Goal: Task Accomplishment & Management: Manage account settings

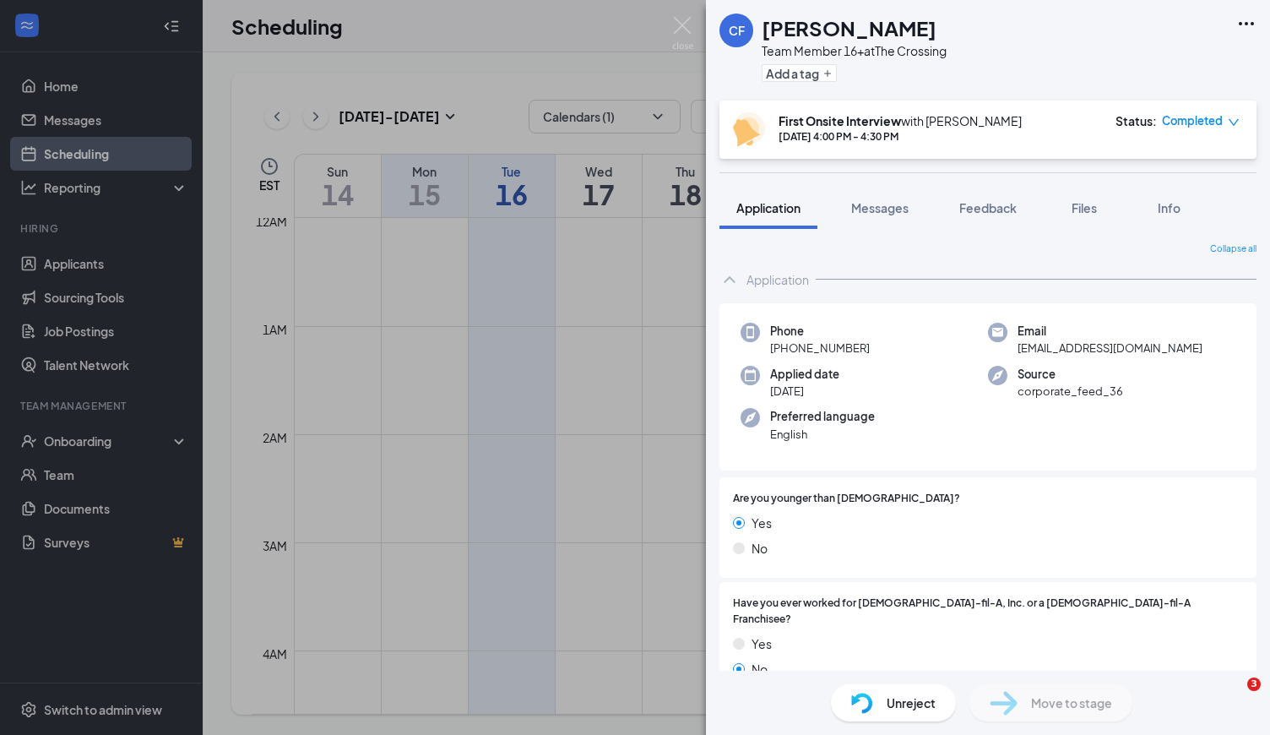
click at [681, 26] on div "Scheduling JL" at bounding box center [736, 26] width 1067 height 52
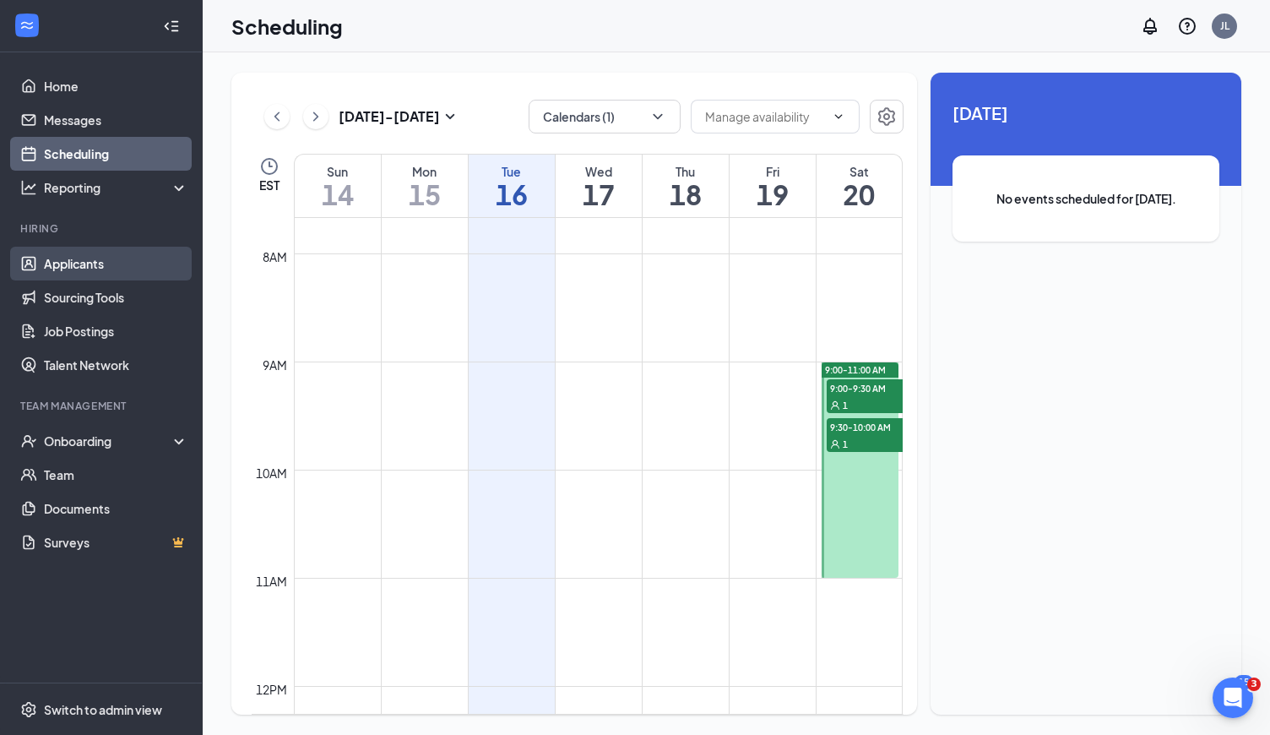
click at [129, 248] on link "Applicants" at bounding box center [116, 264] width 144 height 34
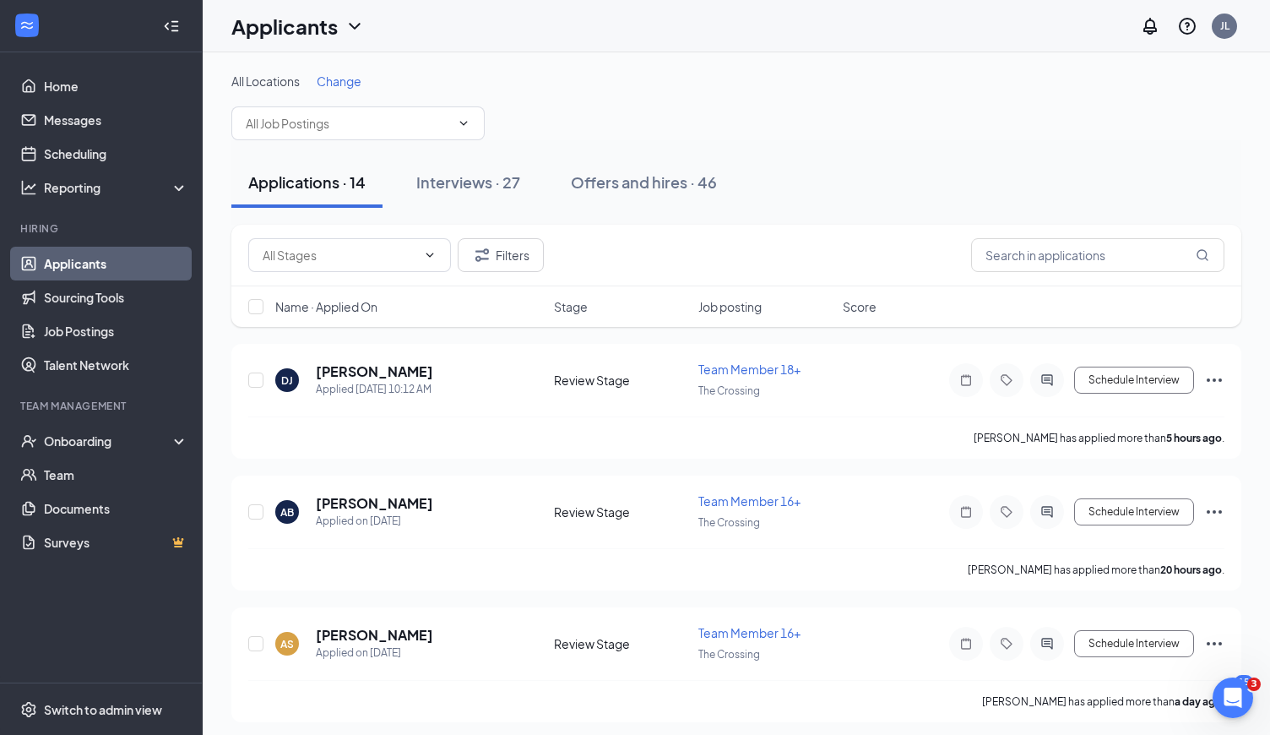
click at [350, 86] on span "Change" at bounding box center [339, 80] width 45 height 15
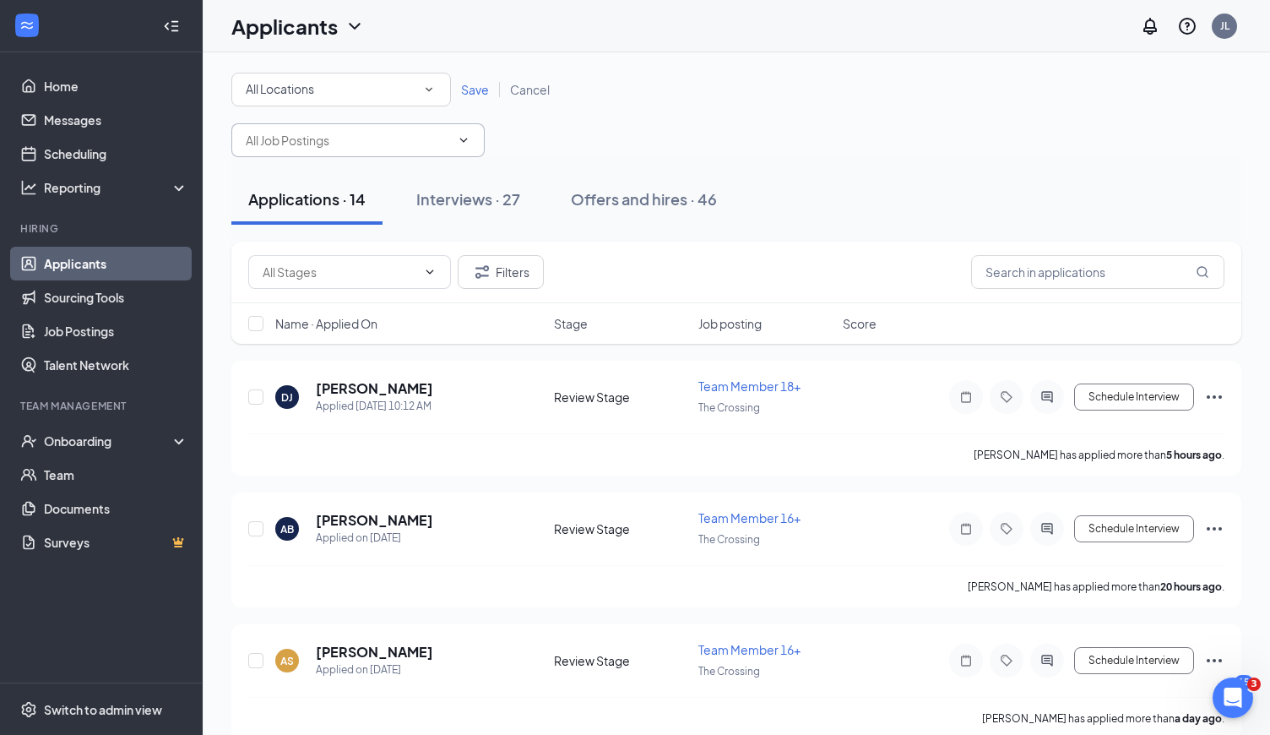
click at [350, 133] on input "text" at bounding box center [348, 140] width 204 height 19
click at [363, 95] on div "All Locations" at bounding box center [341, 89] width 191 height 20
click at [340, 219] on div "The Crossing" at bounding box center [341, 218] width 193 height 20
click at [475, 86] on span "Save" at bounding box center [475, 89] width 28 height 15
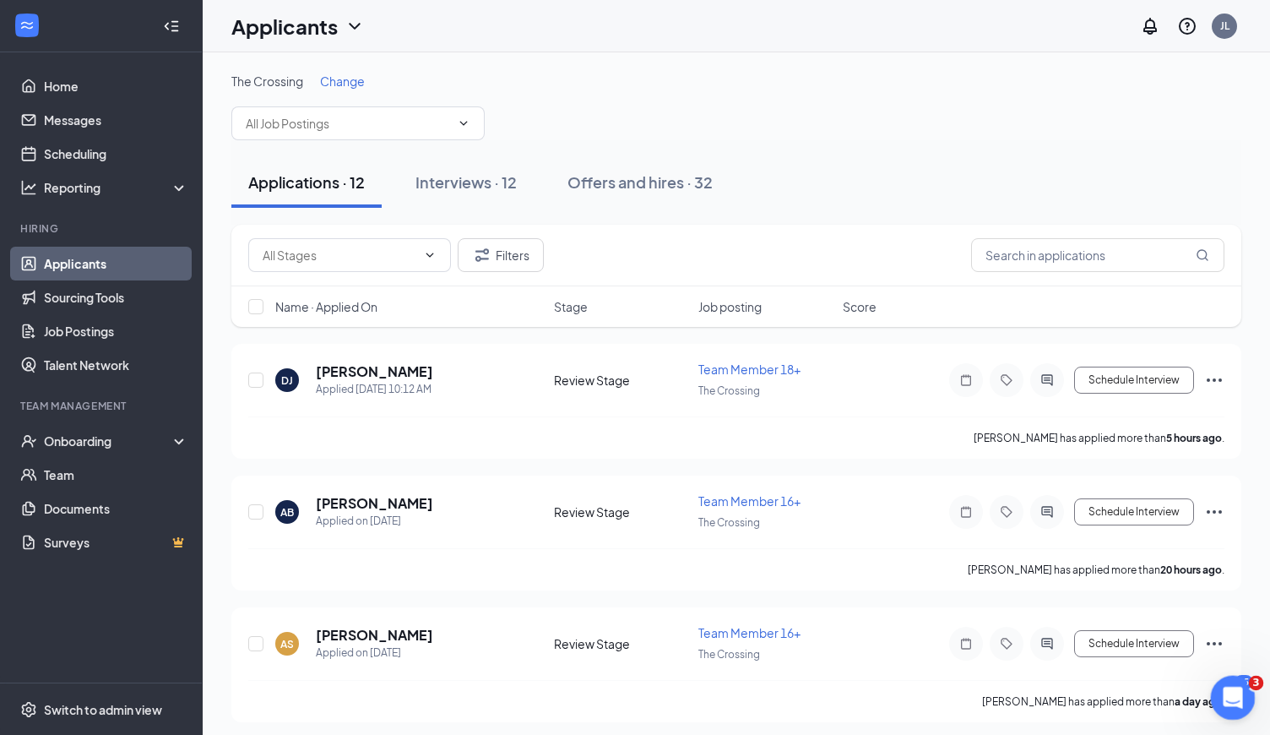
click at [1250, 685] on span "3" at bounding box center [1256, 683] width 15 height 15
click at [1233, 699] on icon "Open Intercom Messenger" at bounding box center [1231, 695] width 28 height 28
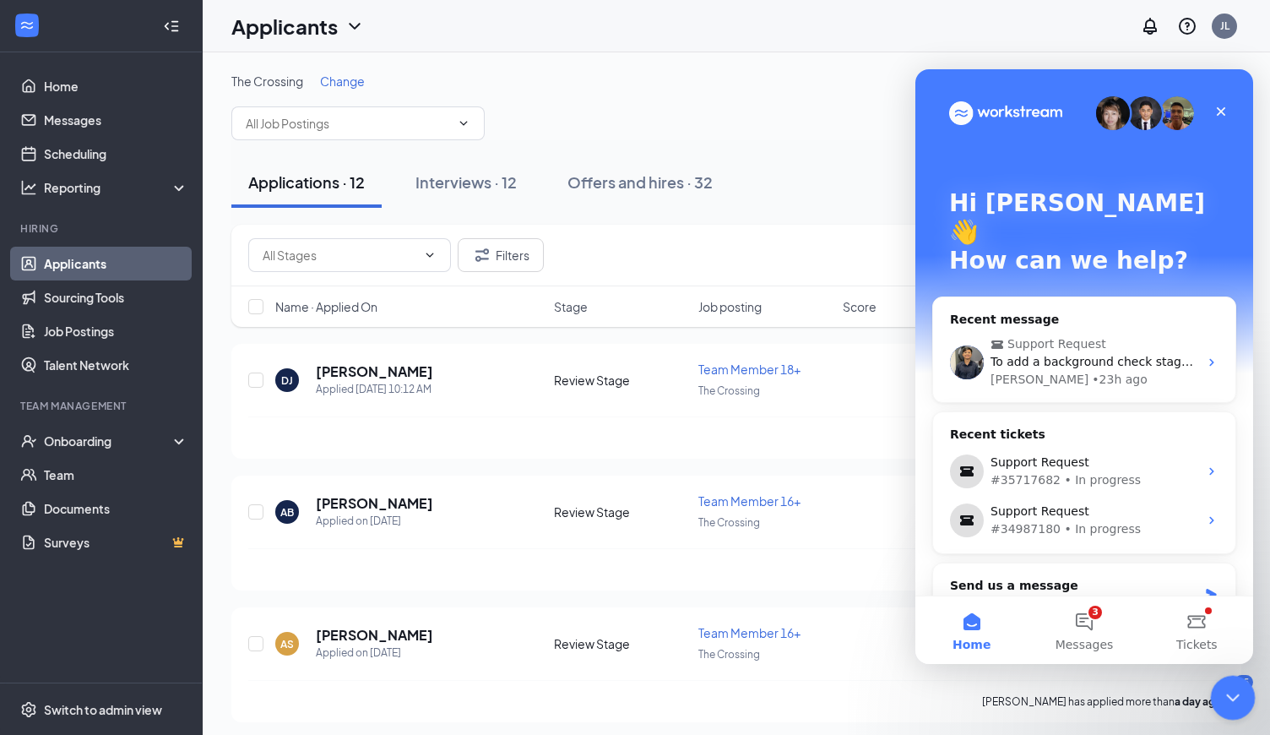
click at [1235, 695] on icon "Close Intercom Messenger" at bounding box center [1230, 695] width 20 height 20
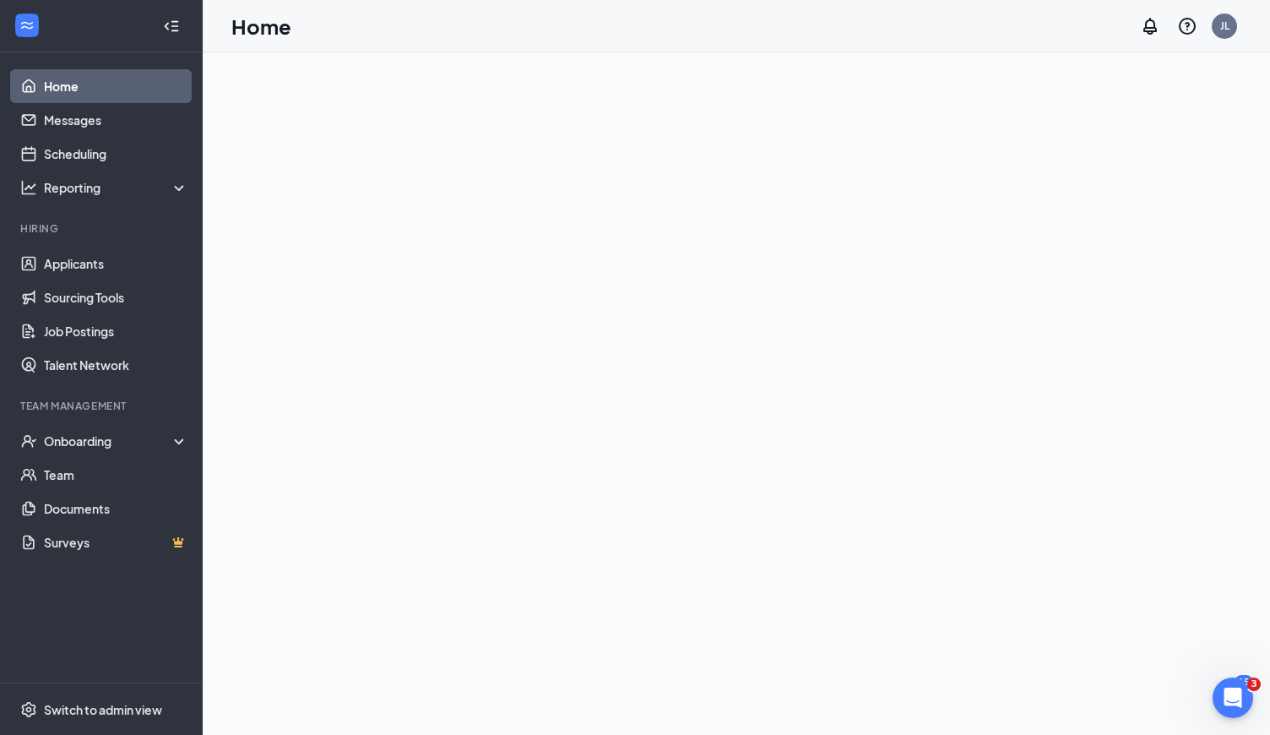
click at [1230, 641] on div at bounding box center [736, 393] width 1067 height 682
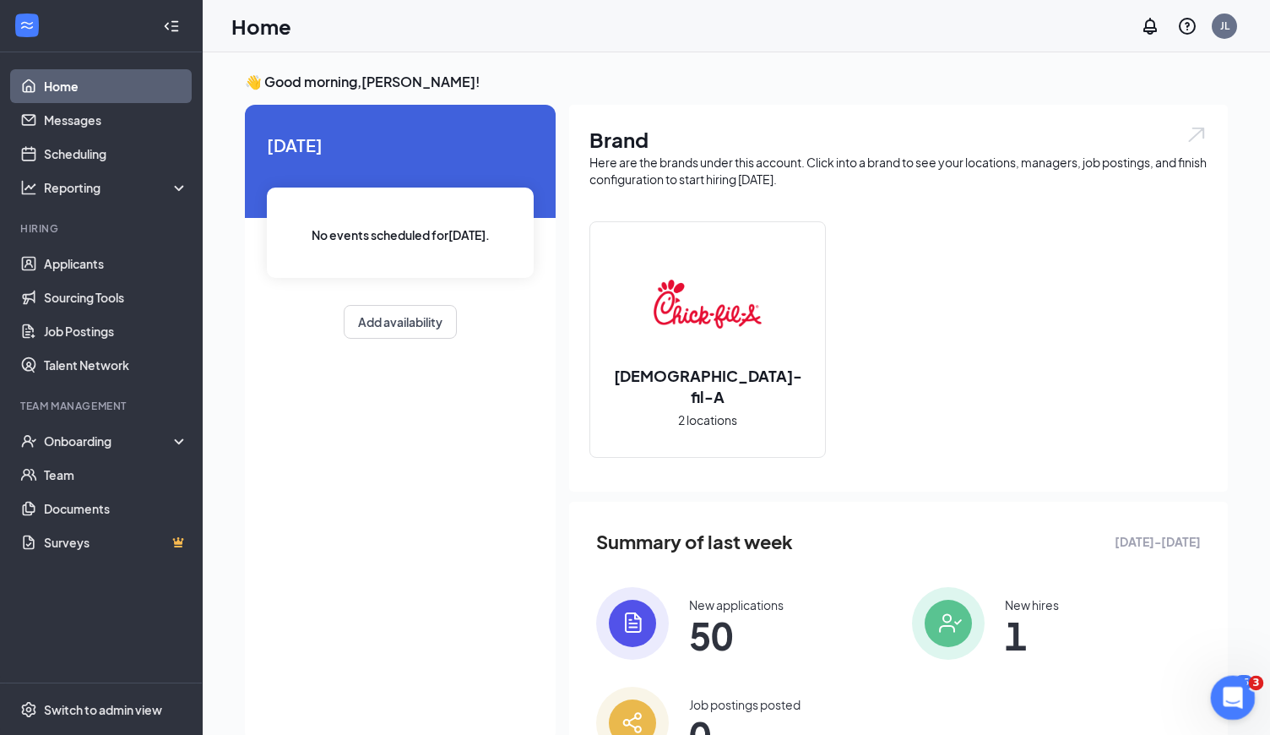
click at [1249, 679] on div "3" at bounding box center [1233, 698] width 45 height 45
click at [1230, 699] on icon "Open Intercom Messenger" at bounding box center [1231, 695] width 28 height 28
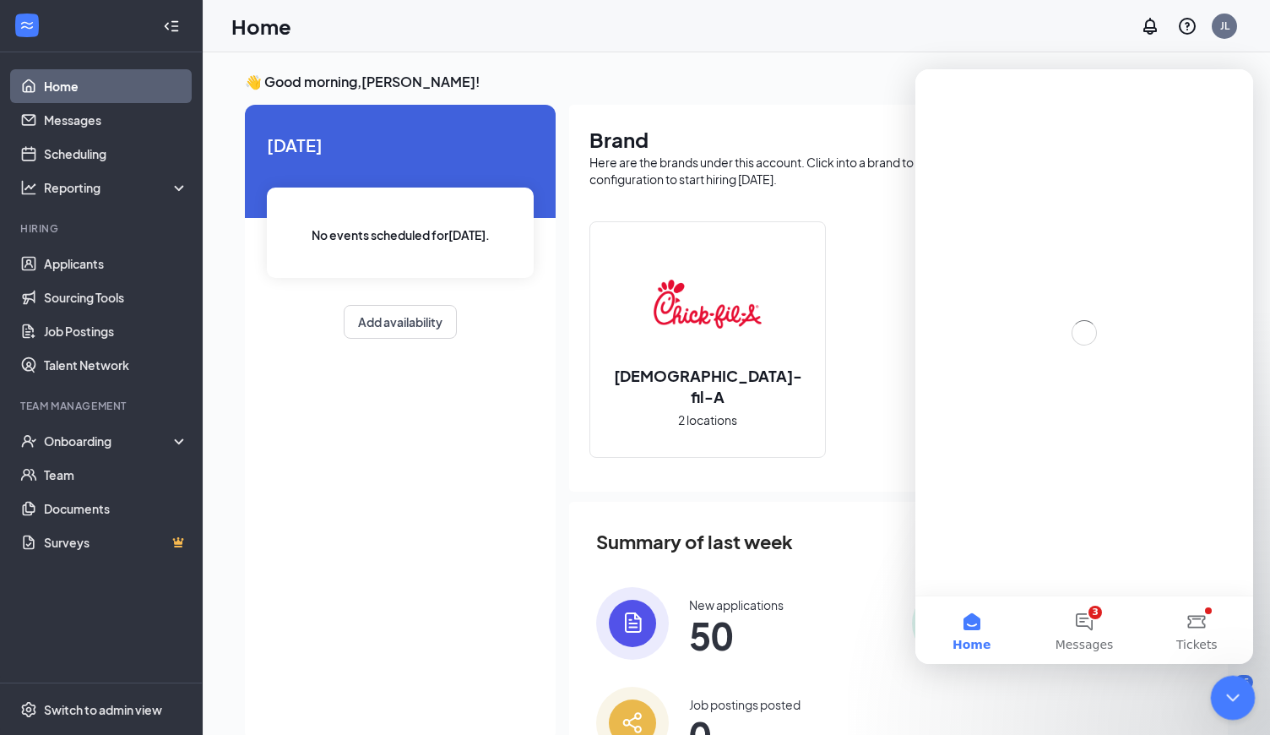
click at [1240, 697] on icon "Close Intercom Messenger" at bounding box center [1230, 695] width 20 height 20
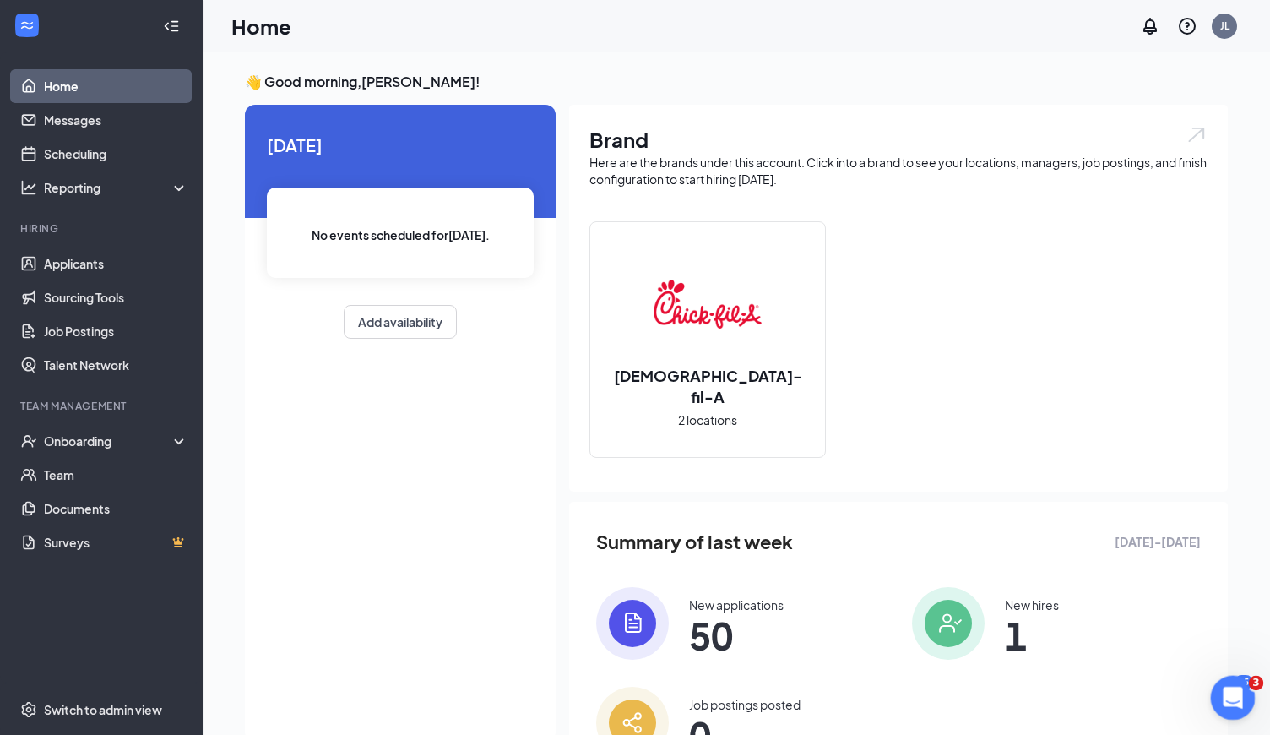
click at [1241, 682] on div "Open Intercom Messenger" at bounding box center [1231, 695] width 56 height 56
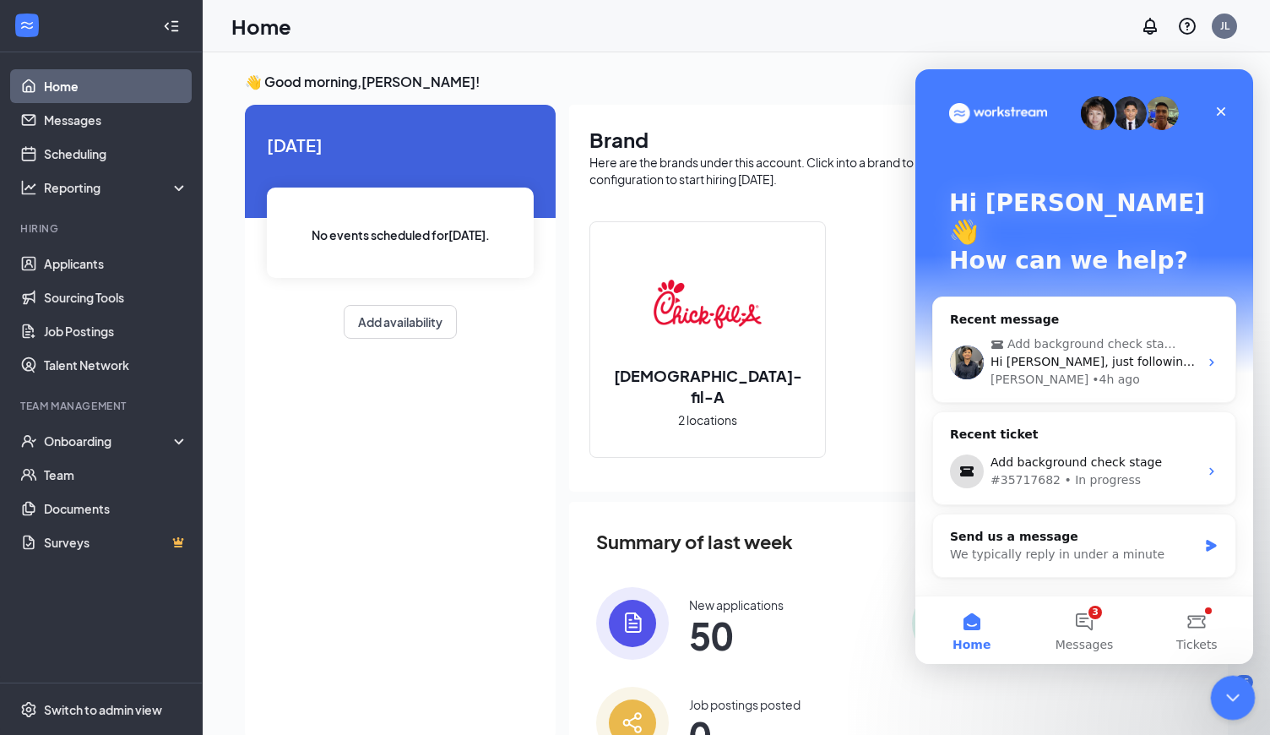
click at [1248, 680] on div at bounding box center [1233, 698] width 45 height 45
click at [1235, 694] on icon "Close Intercom Messenger" at bounding box center [1230, 695] width 20 height 20
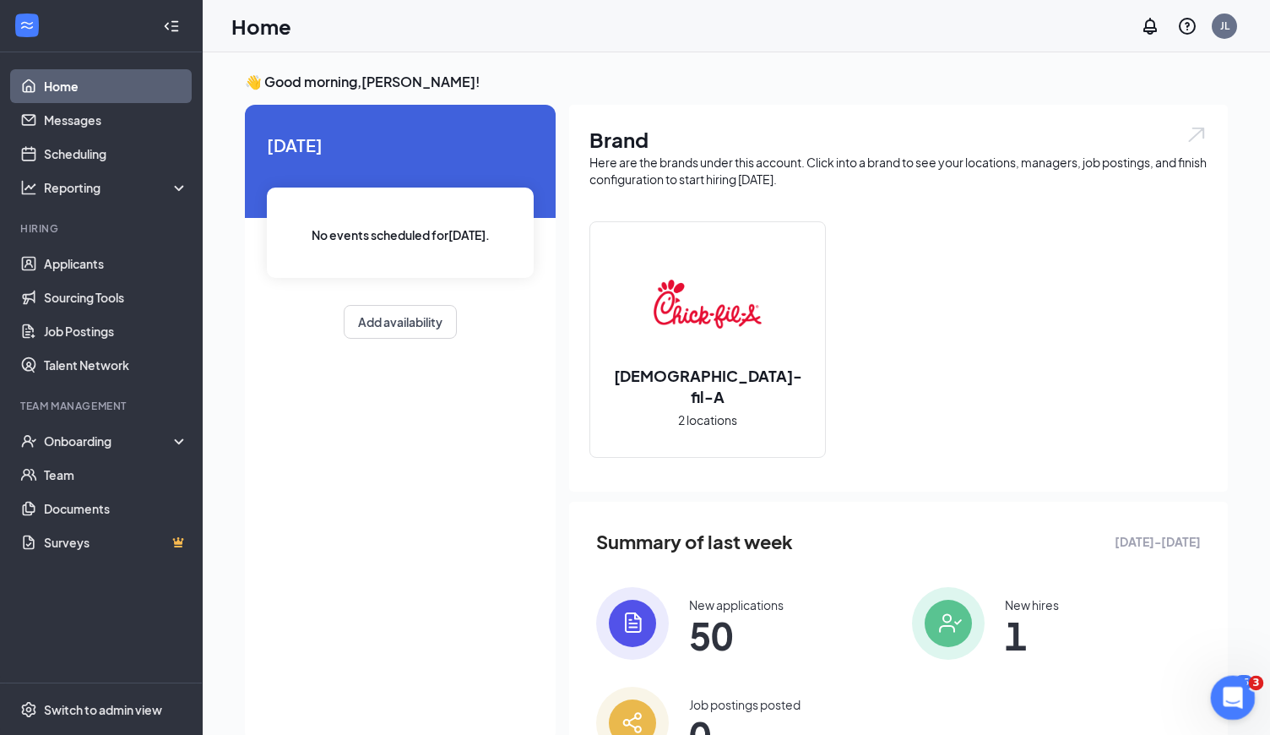
click at [1248, 678] on body "Home Messages Scheduling Reporting Hiring Applicants Sourcing Tools Job Posting…" at bounding box center [635, 367] width 1270 height 735
click at [1247, 675] on div "👋 Good morning, Joshua Lindvall ! Today No events scheduled for today . Add ava…" at bounding box center [736, 438] width 1067 height 773
click at [84, 119] on link "Messages" at bounding box center [116, 120] width 144 height 34
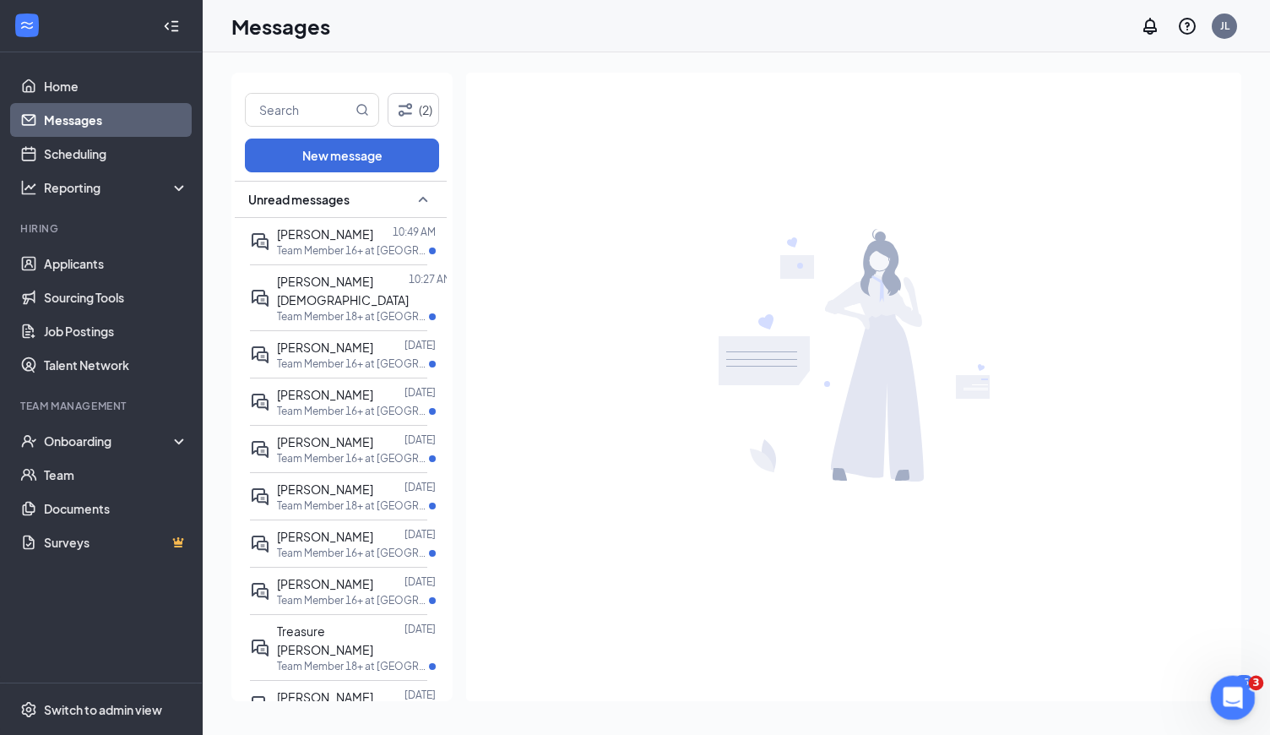
click at [1225, 682] on div "Open Intercom Messenger" at bounding box center [1231, 695] width 56 height 56
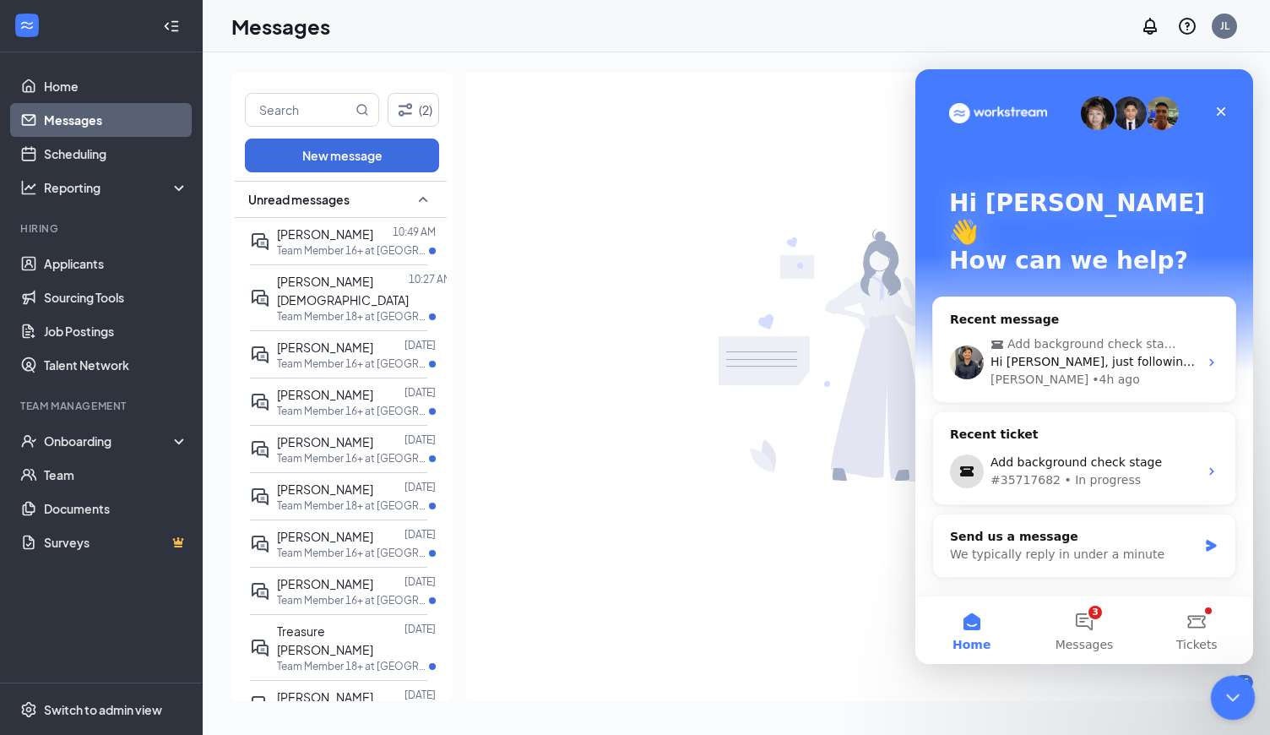
click at [1241, 690] on div "Close Intercom Messenger" at bounding box center [1230, 695] width 41 height 41
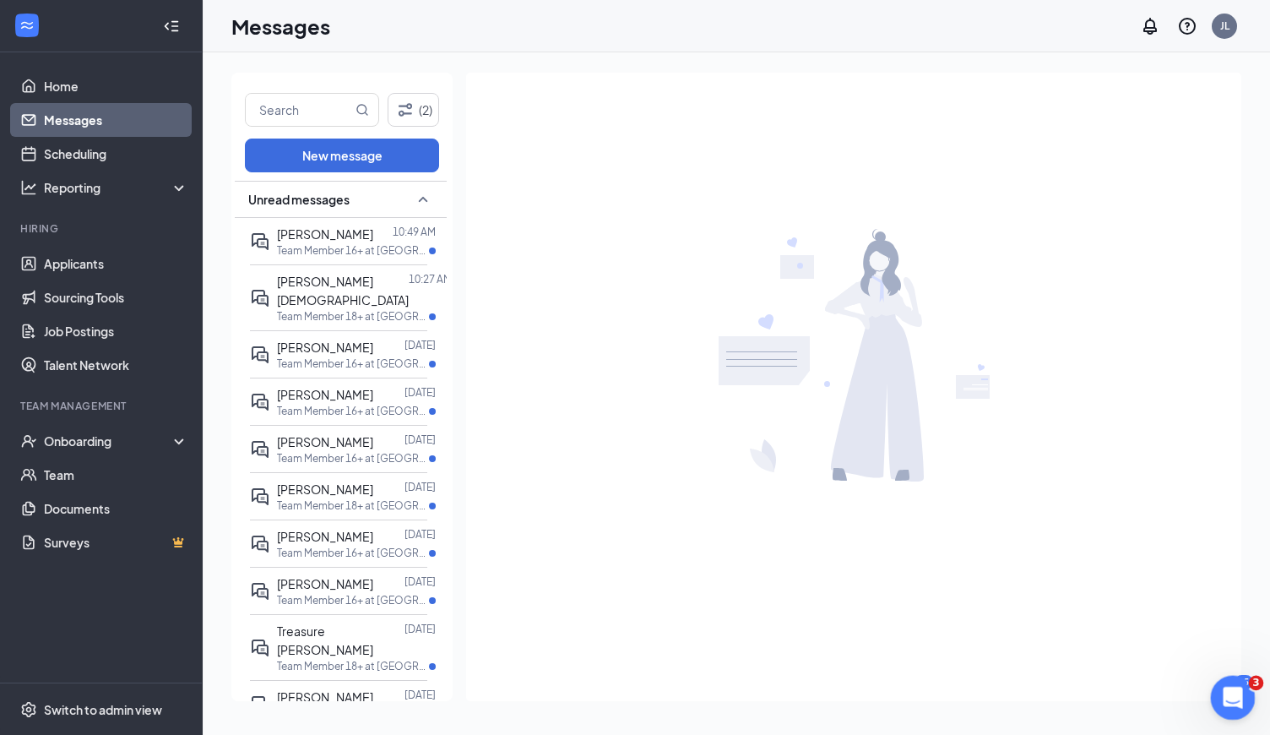
click at [1248, 678] on div "3" at bounding box center [1233, 698] width 45 height 45
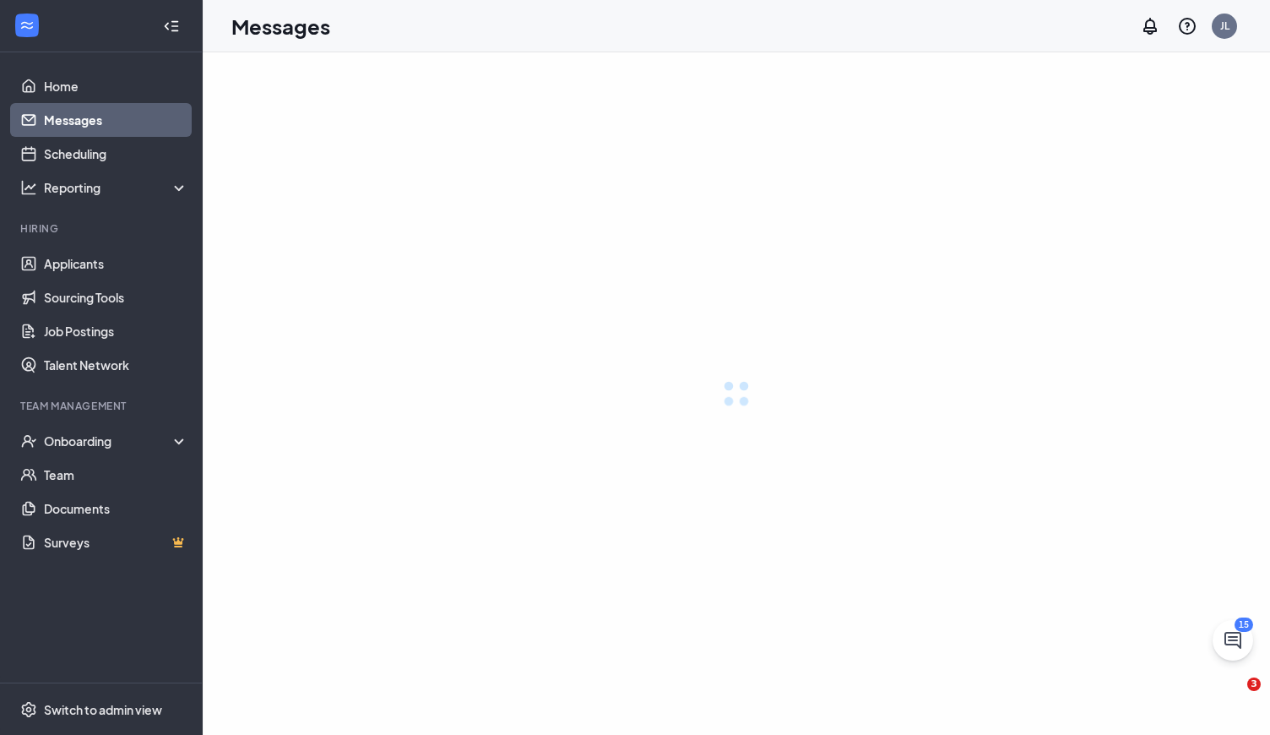
click at [1235, 638] on icon "ChatActive" at bounding box center [1233, 640] width 17 height 17
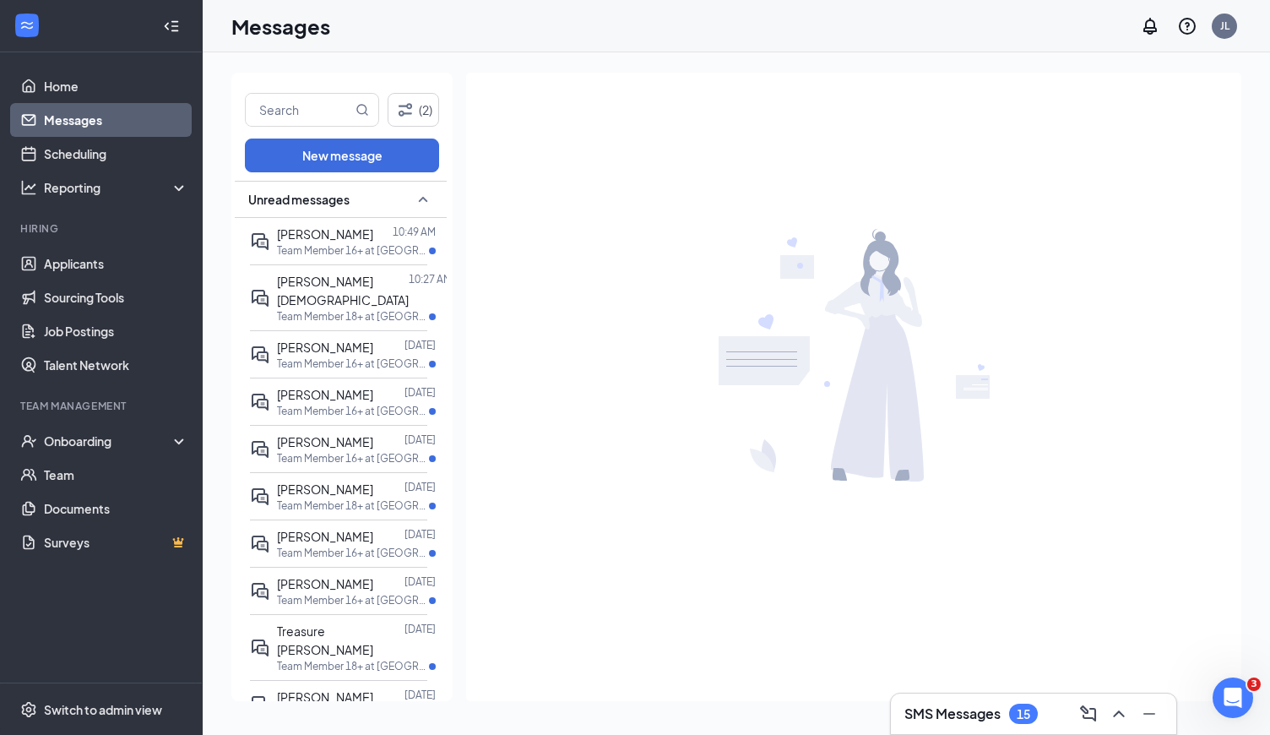
click at [1020, 712] on div "15" at bounding box center [1024, 714] width 14 height 14
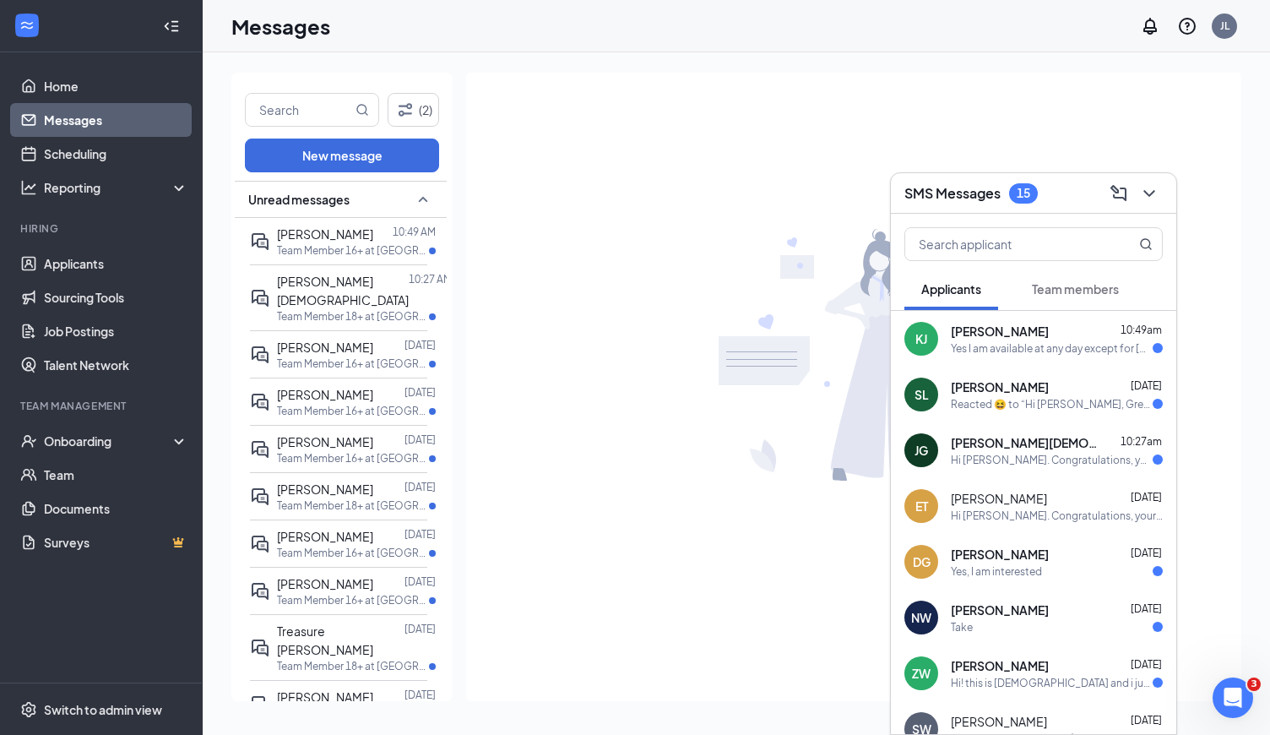
click at [1090, 501] on div "Ella Terrell Sep 15" at bounding box center [1057, 498] width 212 height 17
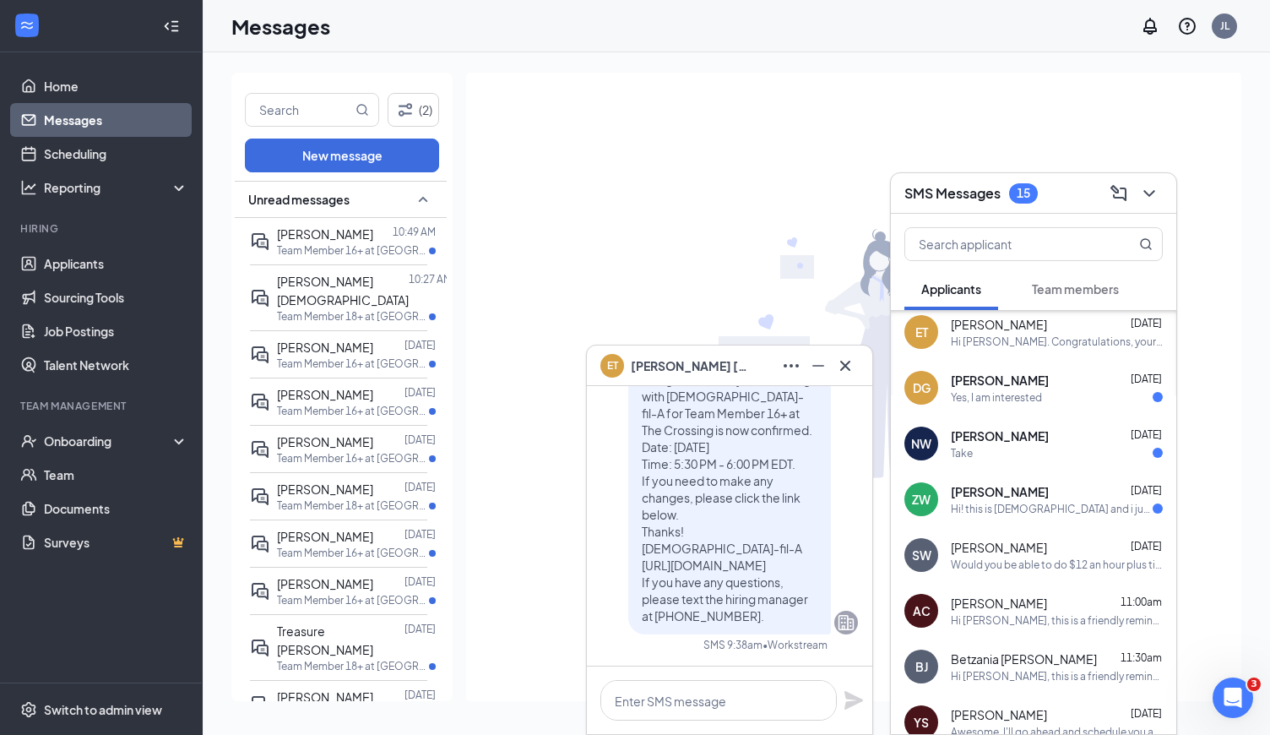
scroll to position [209, 0]
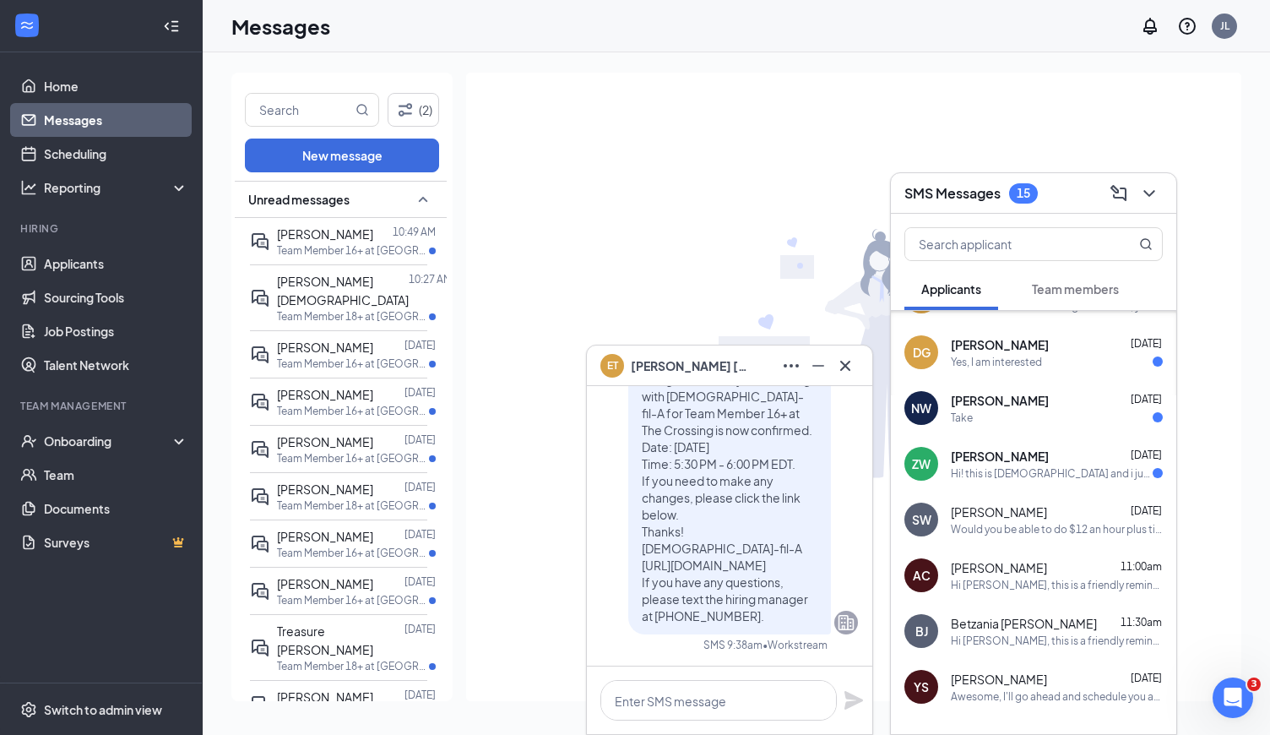
click at [1116, 525] on div "Would you be able to do $12 an hour plus tips? I only ask because I was getting…" at bounding box center [1057, 529] width 212 height 14
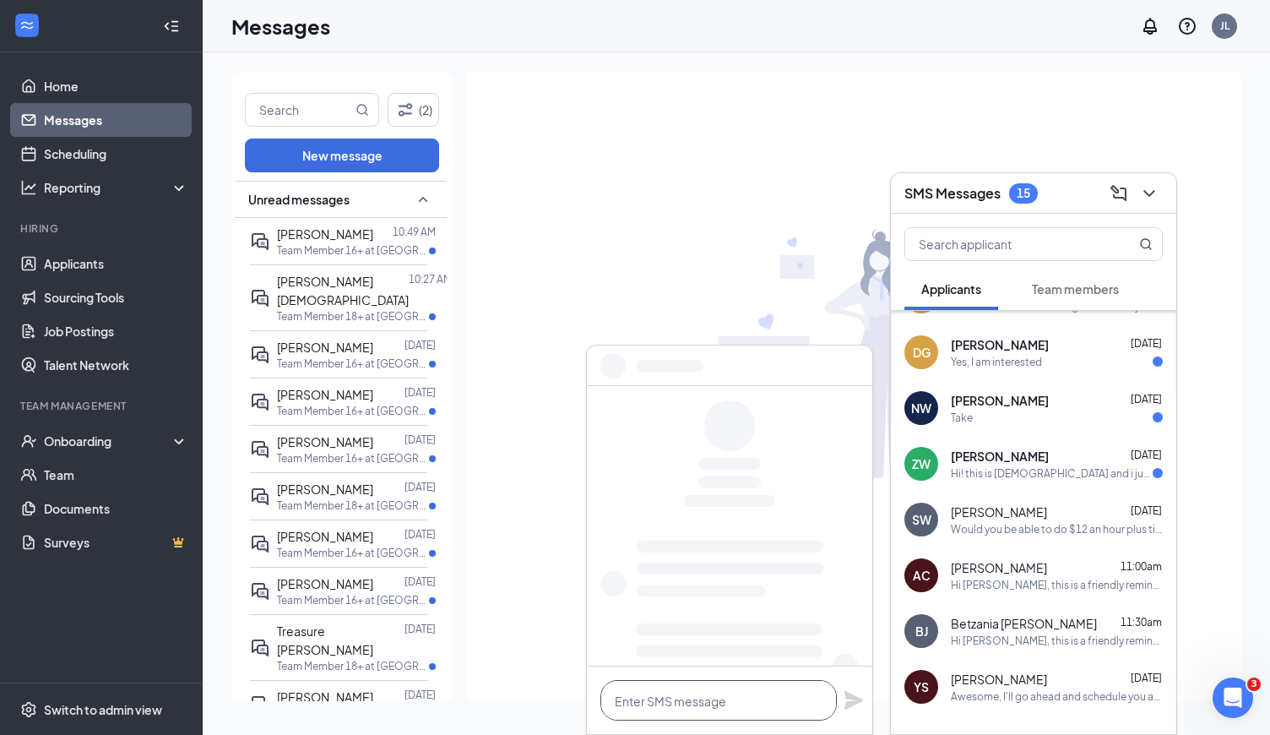
click at [725, 687] on textarea at bounding box center [718, 700] width 236 height 41
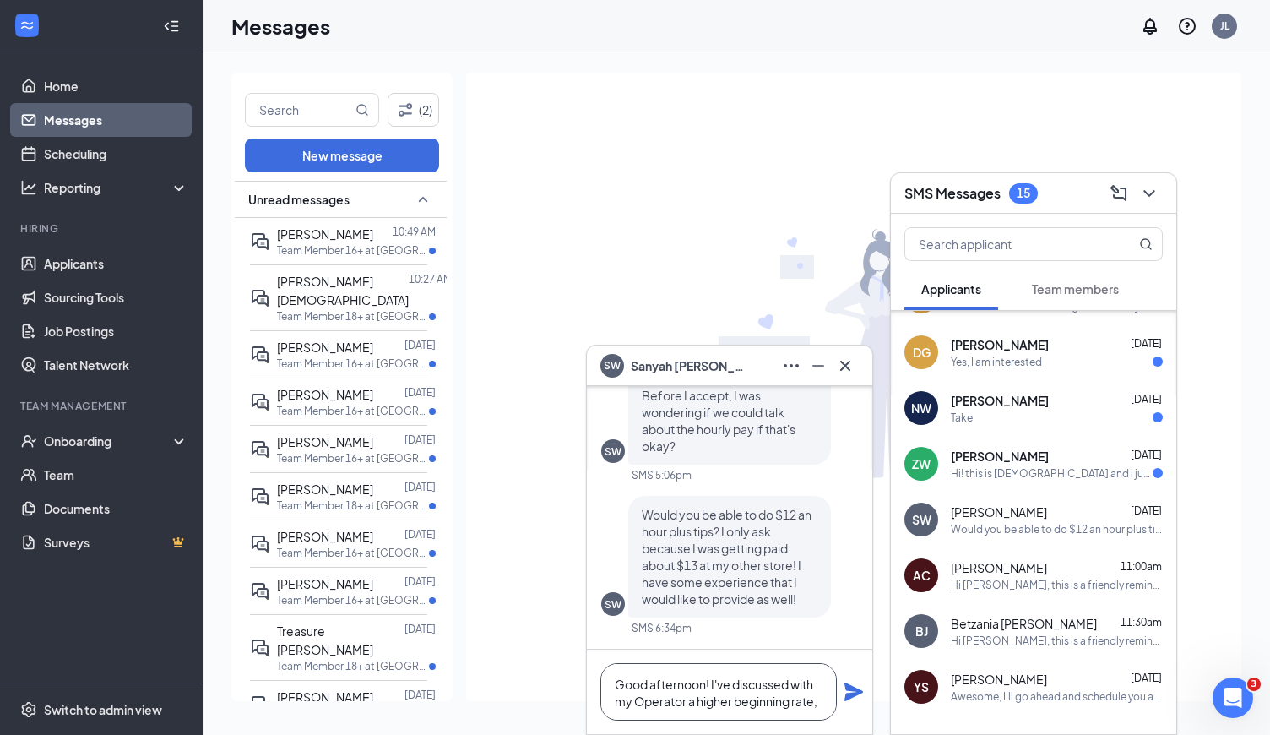
scroll to position [0, 0]
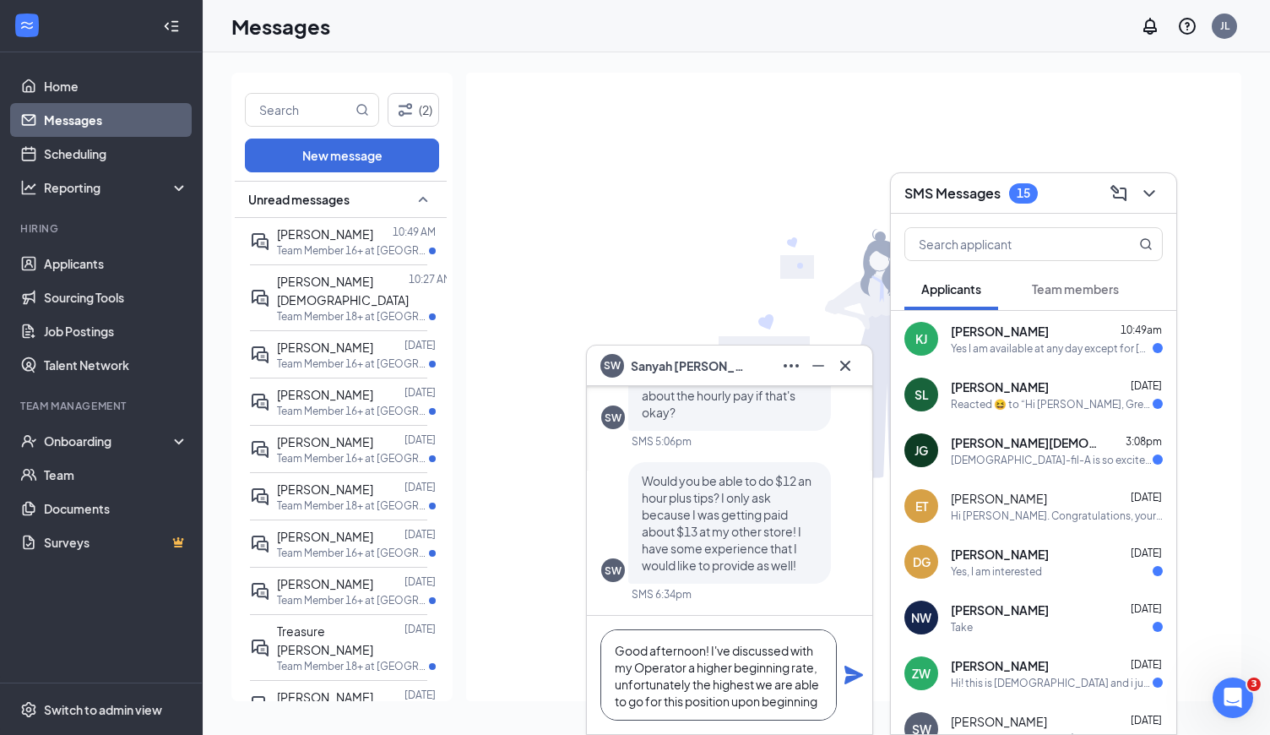
click at [834, 699] on textarea "Good afternoon! I've discussed with my Operator a higher beginning rate, unfort…" at bounding box center [718, 674] width 236 height 91
click at [827, 706] on textarea "Good afternoon! I've discussed with my Operator a higher beginning rate, unfort…" at bounding box center [718, 674] width 236 height 91
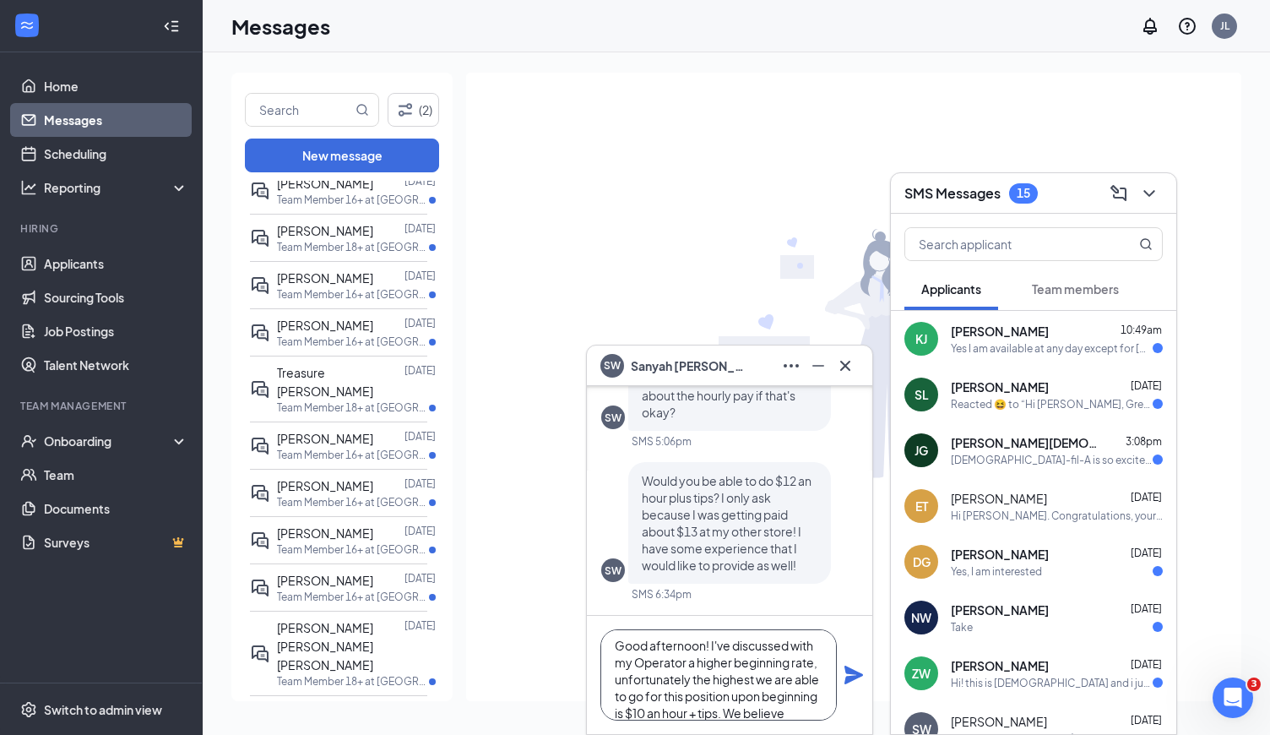
scroll to position [307, 0]
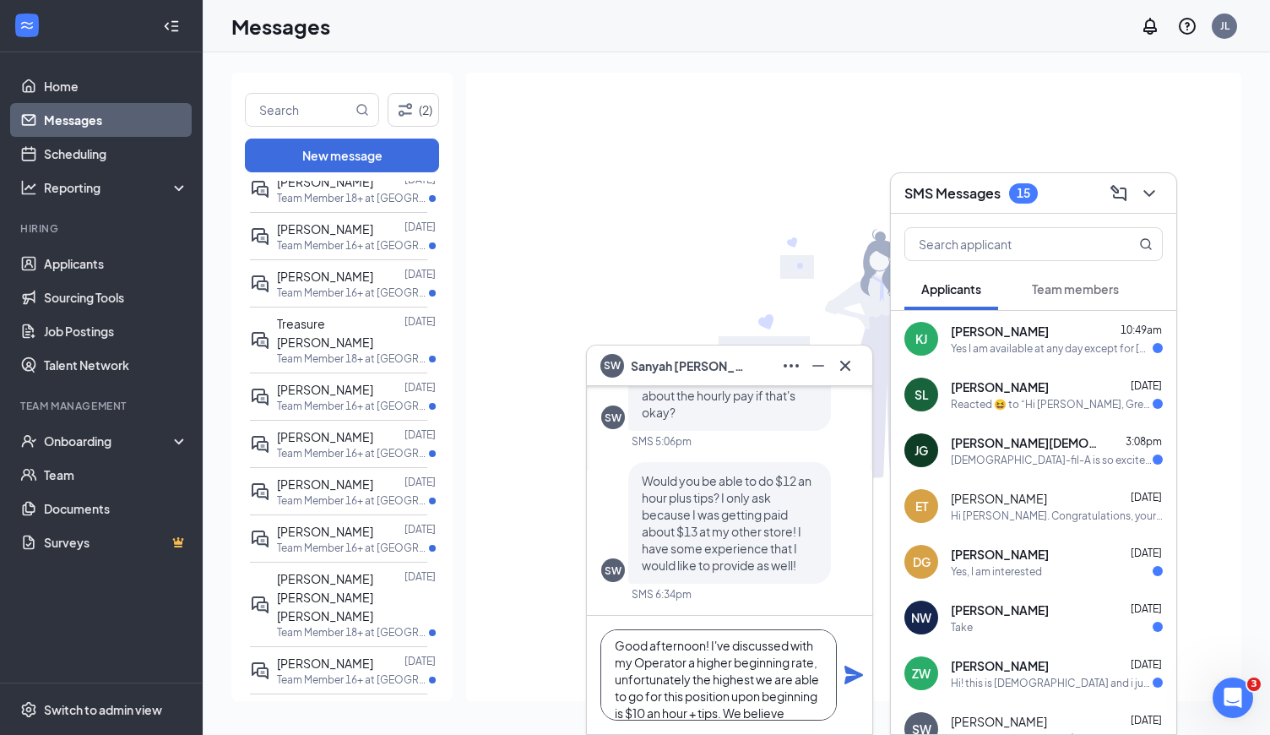
drag, startPoint x: 441, startPoint y: 398, endPoint x: 451, endPoint y: 297, distance: 101.0
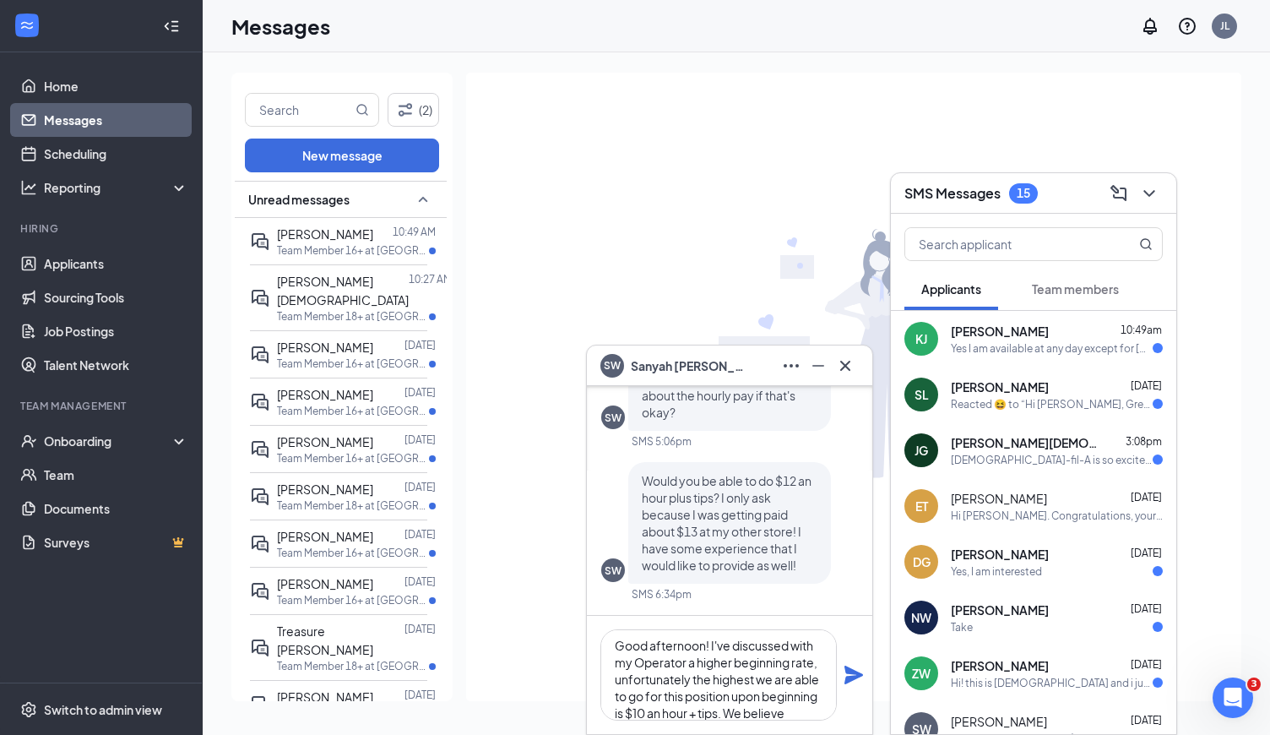
click at [448, 288] on div "Unread messages Kortez Juarez 10:49 AM Team Member 16+ at Broad Ripple Jala Got…" at bounding box center [341, 443] width 221 height 524
click at [468, 306] on div at bounding box center [853, 356] width 775 height 566
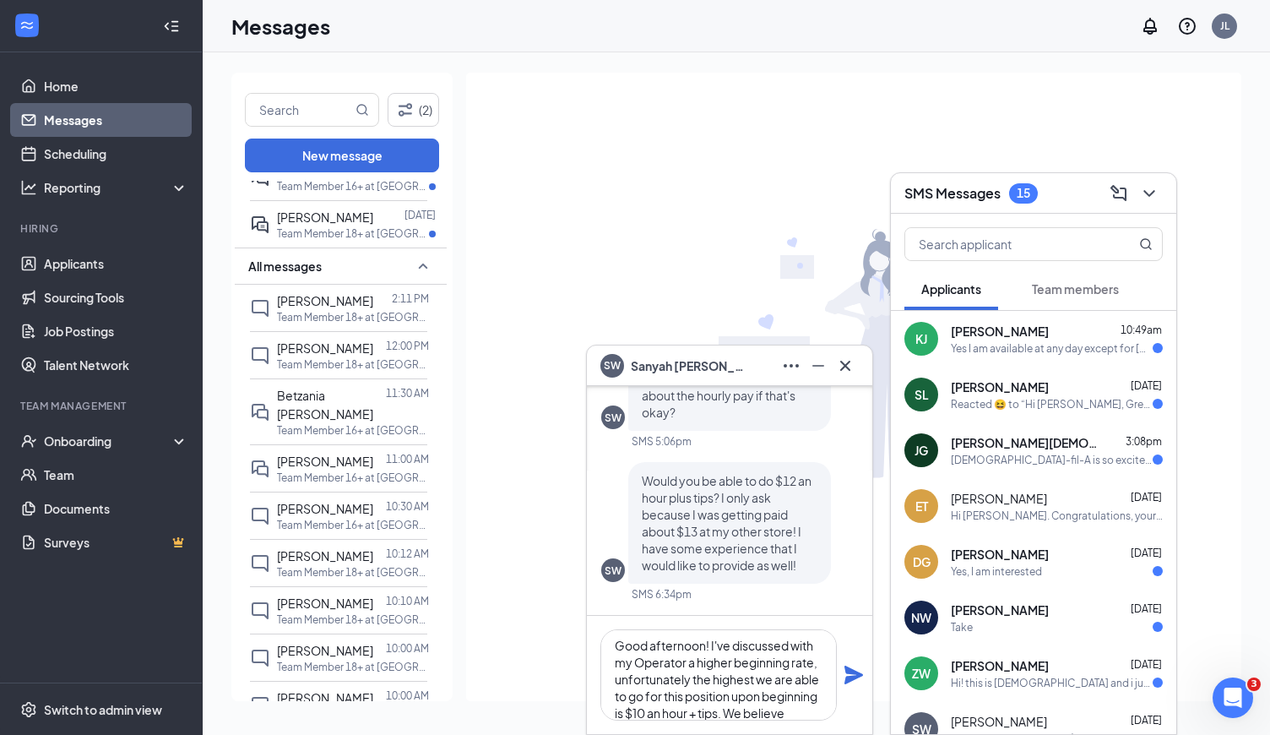
scroll to position [0, 0]
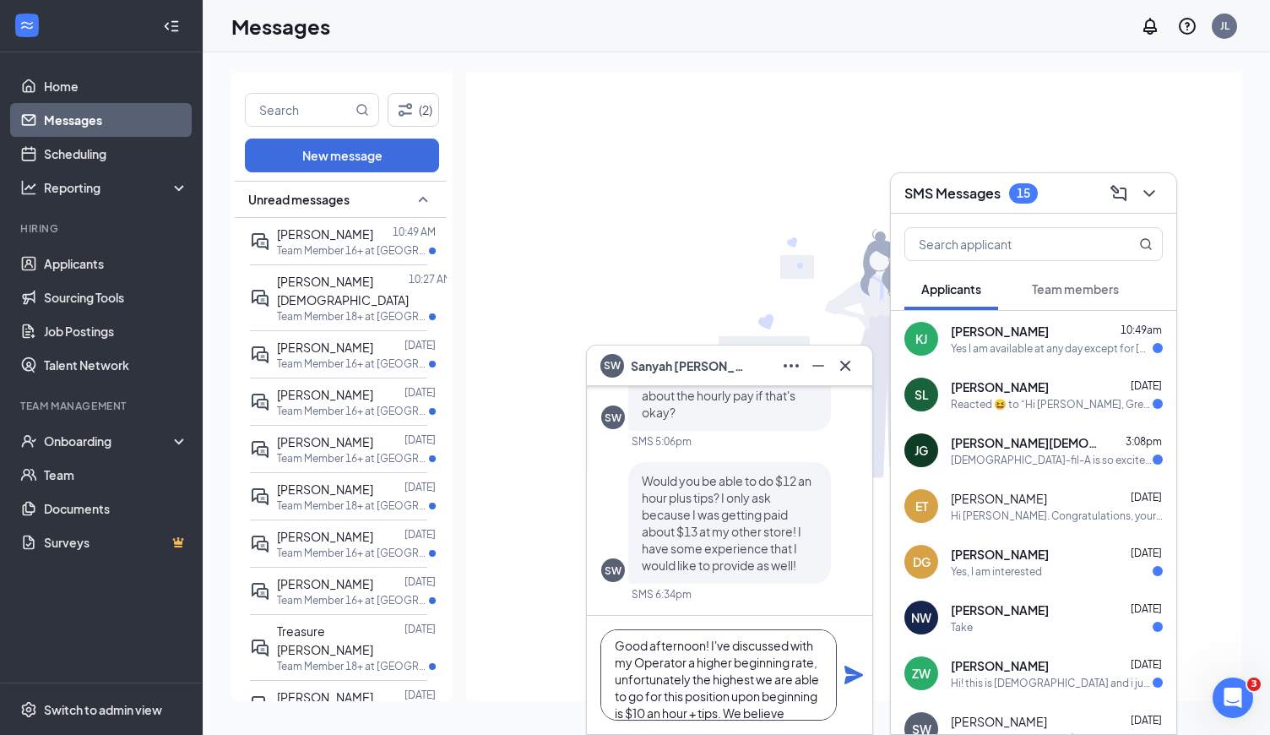
click at [791, 705] on textarea "Good afternoon! I've discussed with my Operator a higher beginning rate, unfort…" at bounding box center [718, 674] width 236 height 91
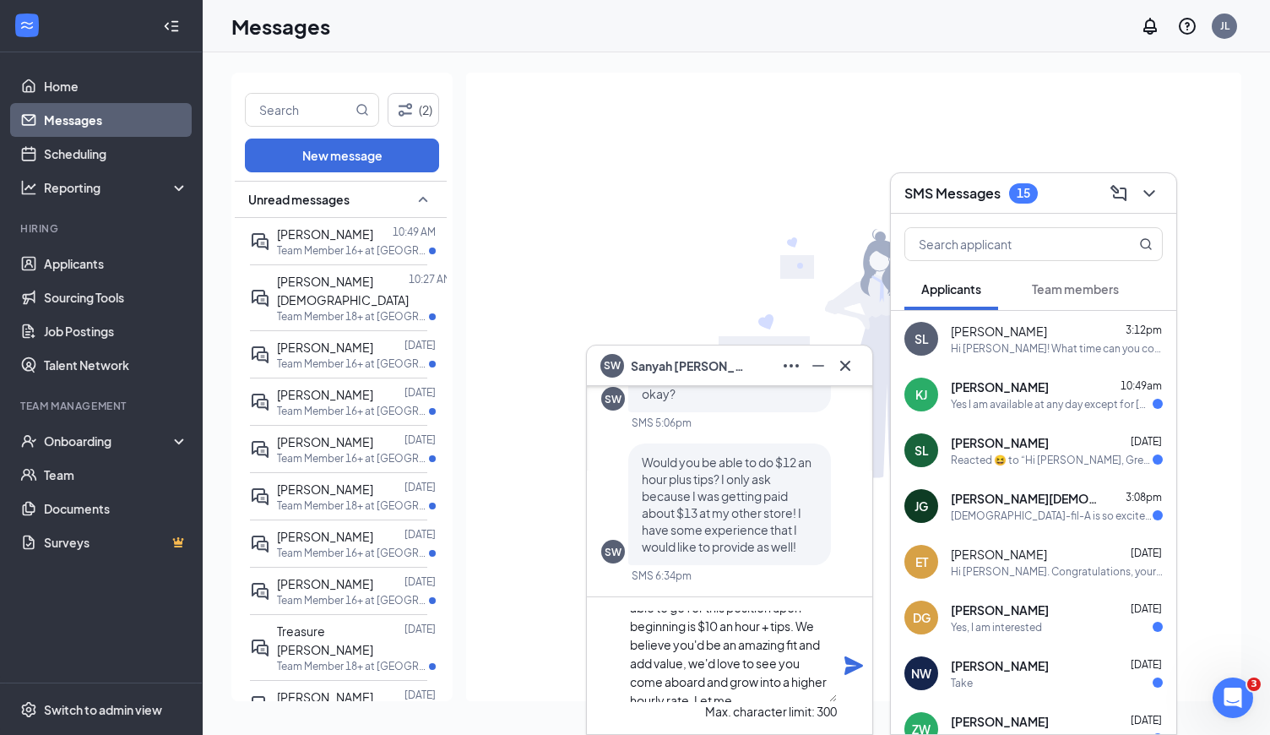
scroll to position [68, 0]
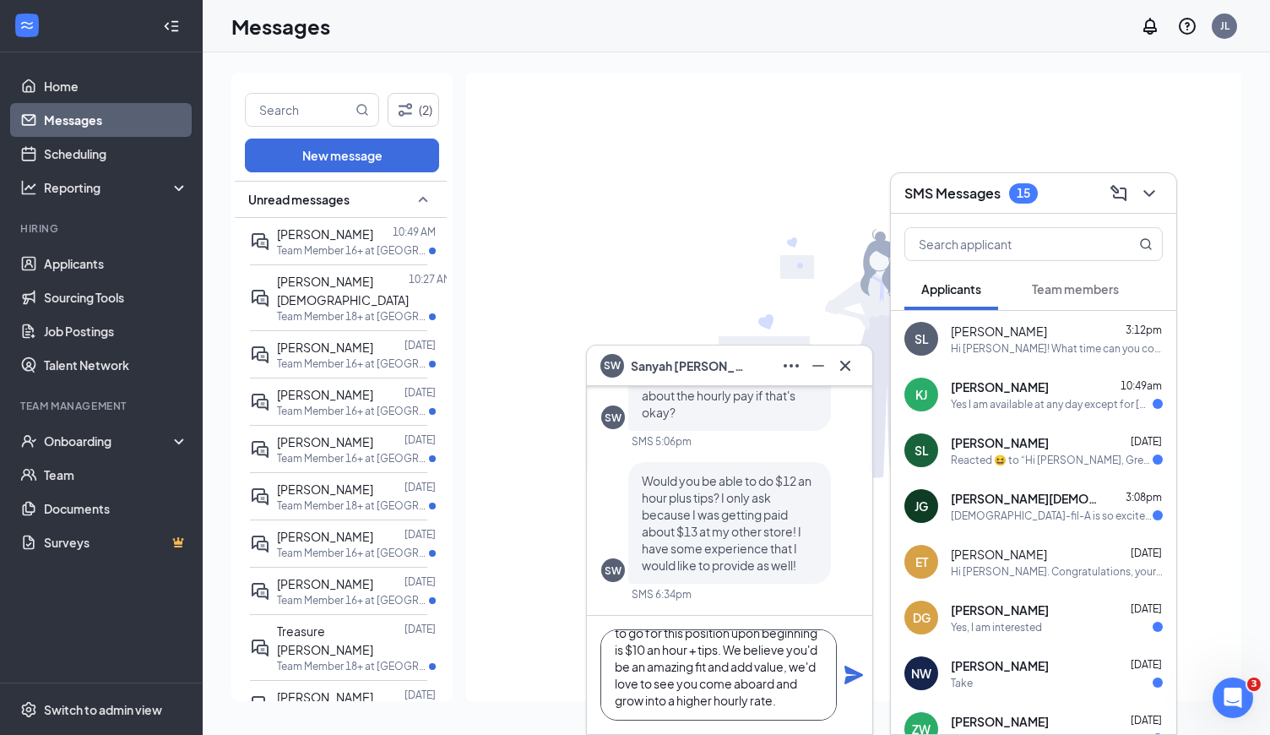
type textarea "Good afternoon! I've discussed with my Operator a higher beginning rate, unfort…"
click at [854, 677] on icon "Plane" at bounding box center [853, 674] width 19 height 19
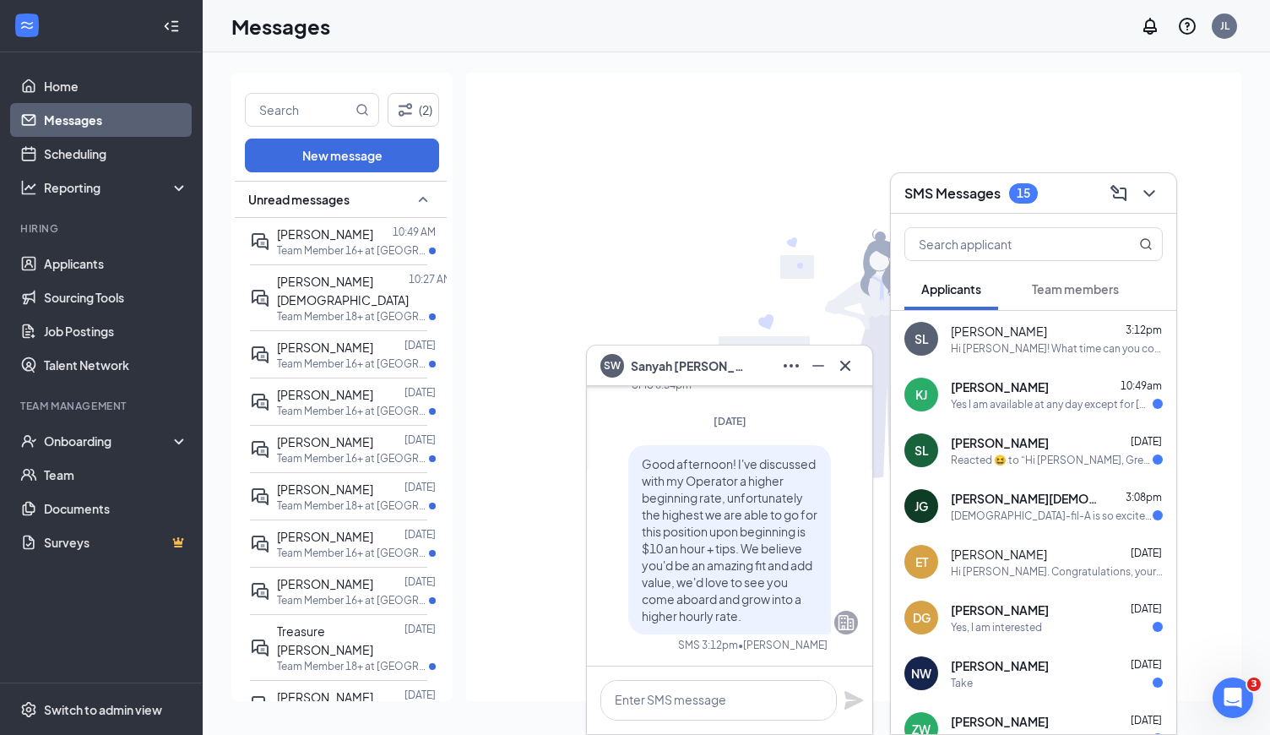
scroll to position [0, 0]
click at [758, 710] on textarea at bounding box center [718, 700] width 236 height 41
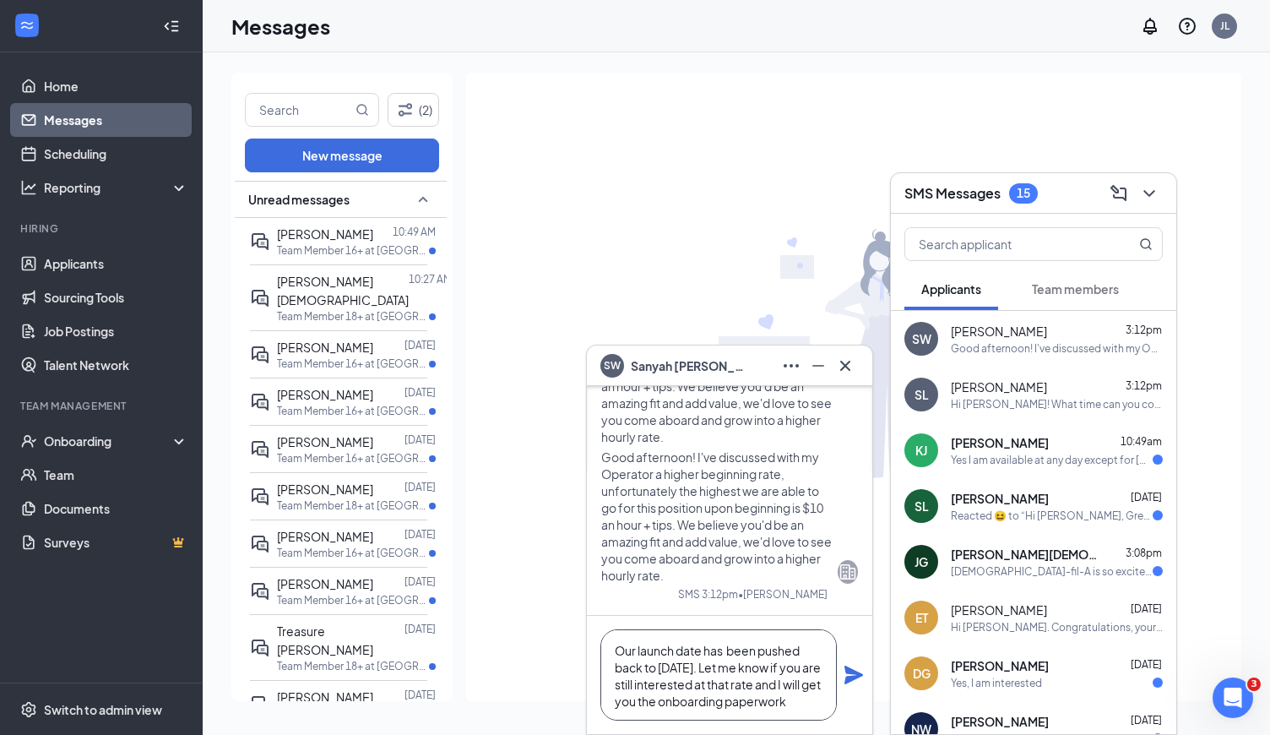
scroll to position [5, 0]
type textarea "Our launch date has been pushed back to October 1st. Let me know if you are sti…"
click at [857, 674] on icon "Plane" at bounding box center [853, 674] width 19 height 19
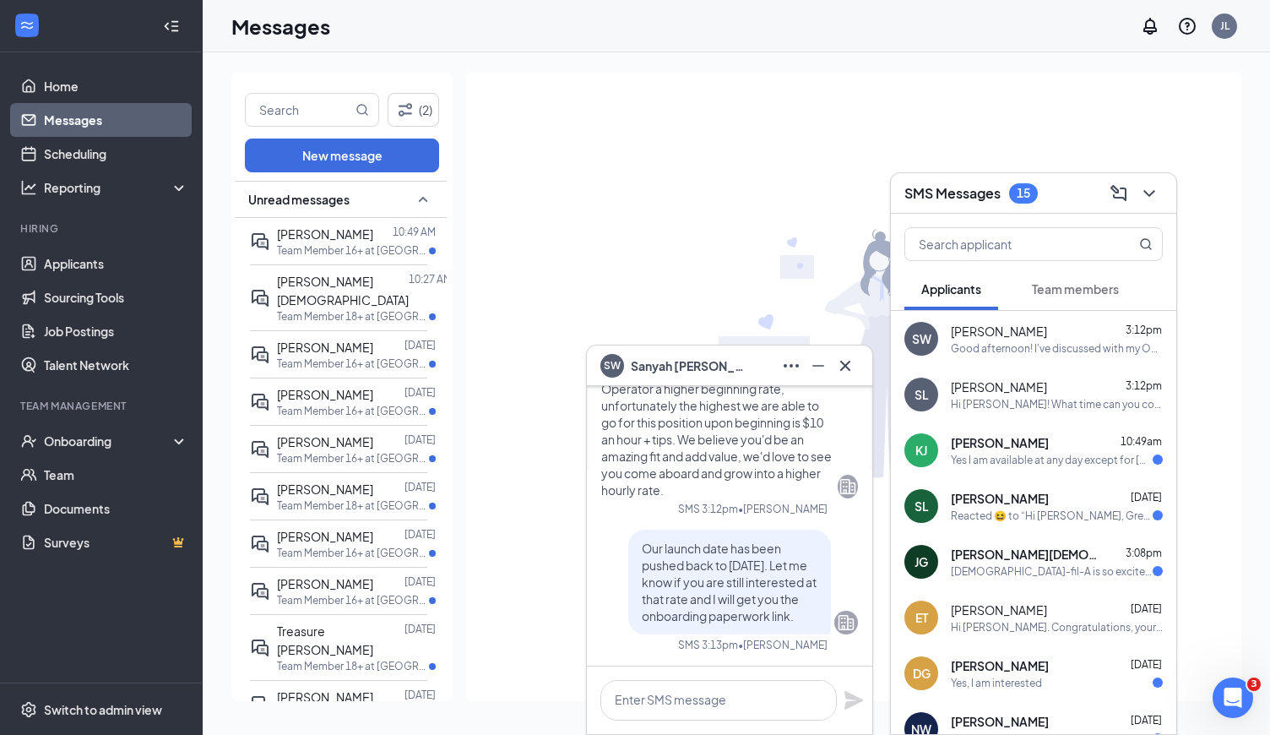
scroll to position [0, 0]
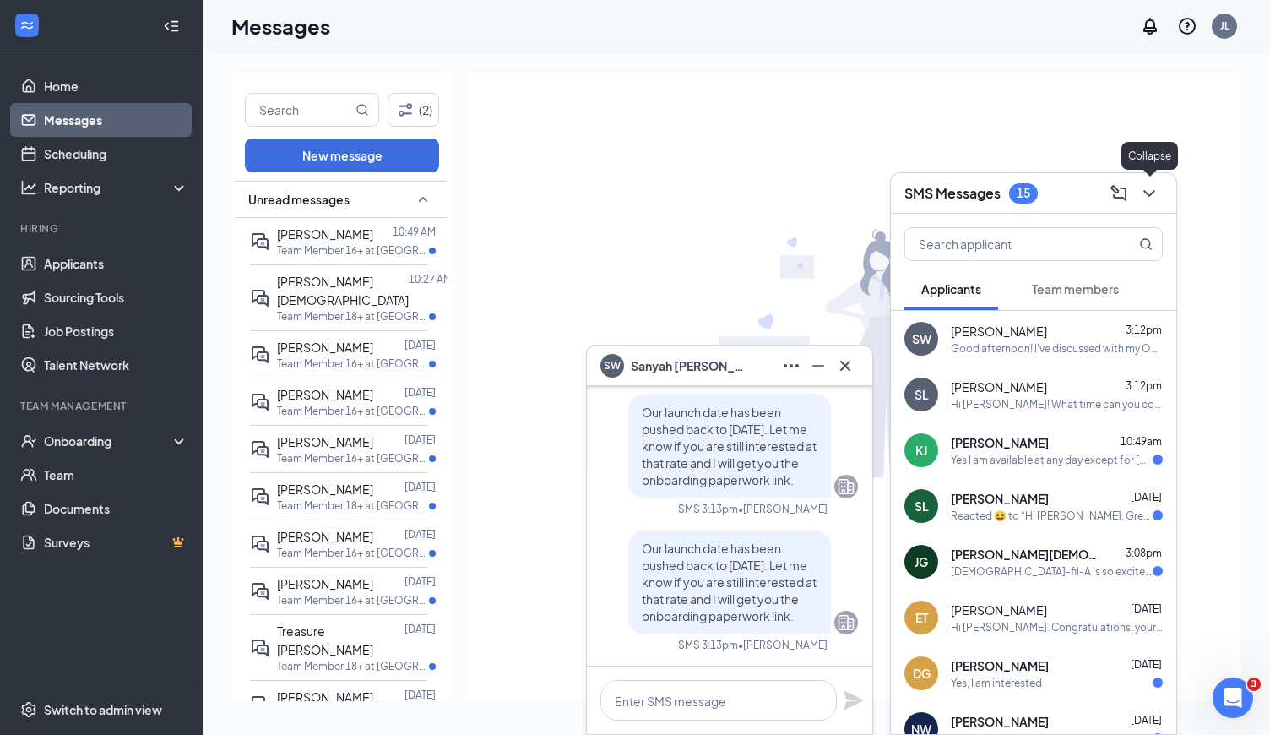
click at [1159, 201] on button at bounding box center [1149, 193] width 27 height 27
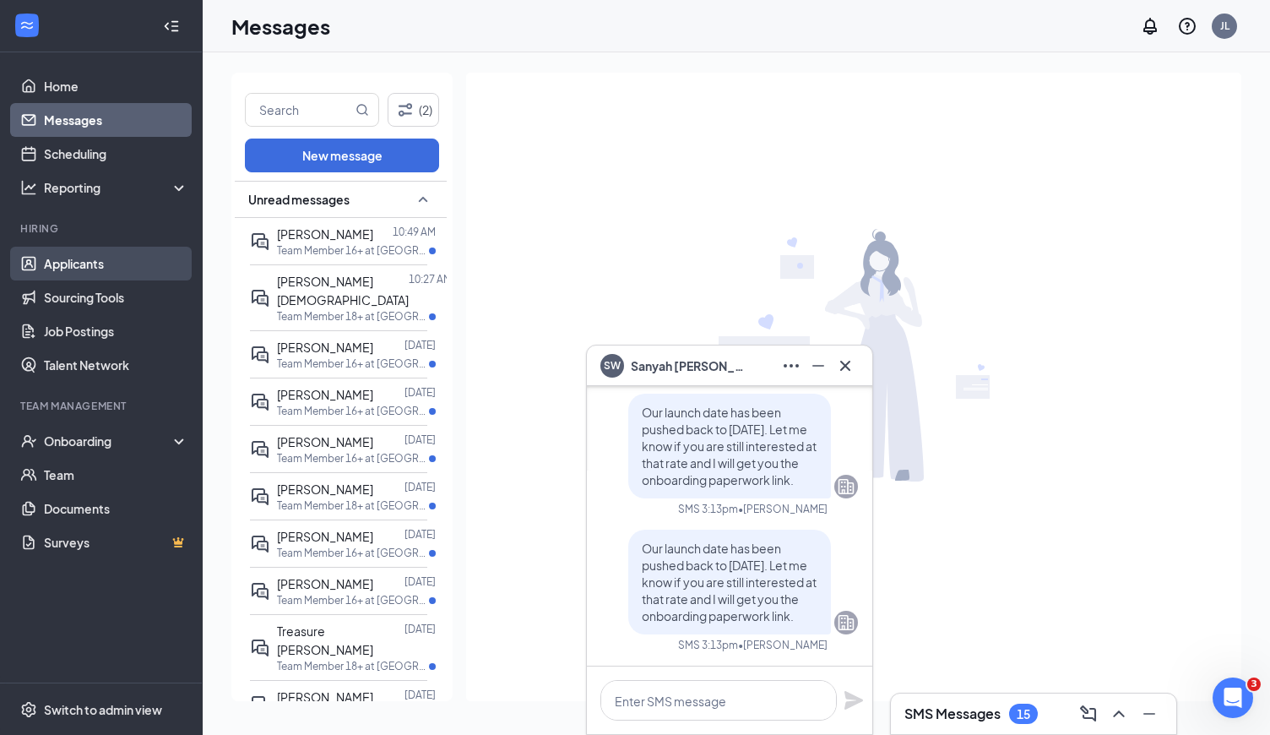
click at [133, 269] on link "Applicants" at bounding box center [116, 264] width 144 height 34
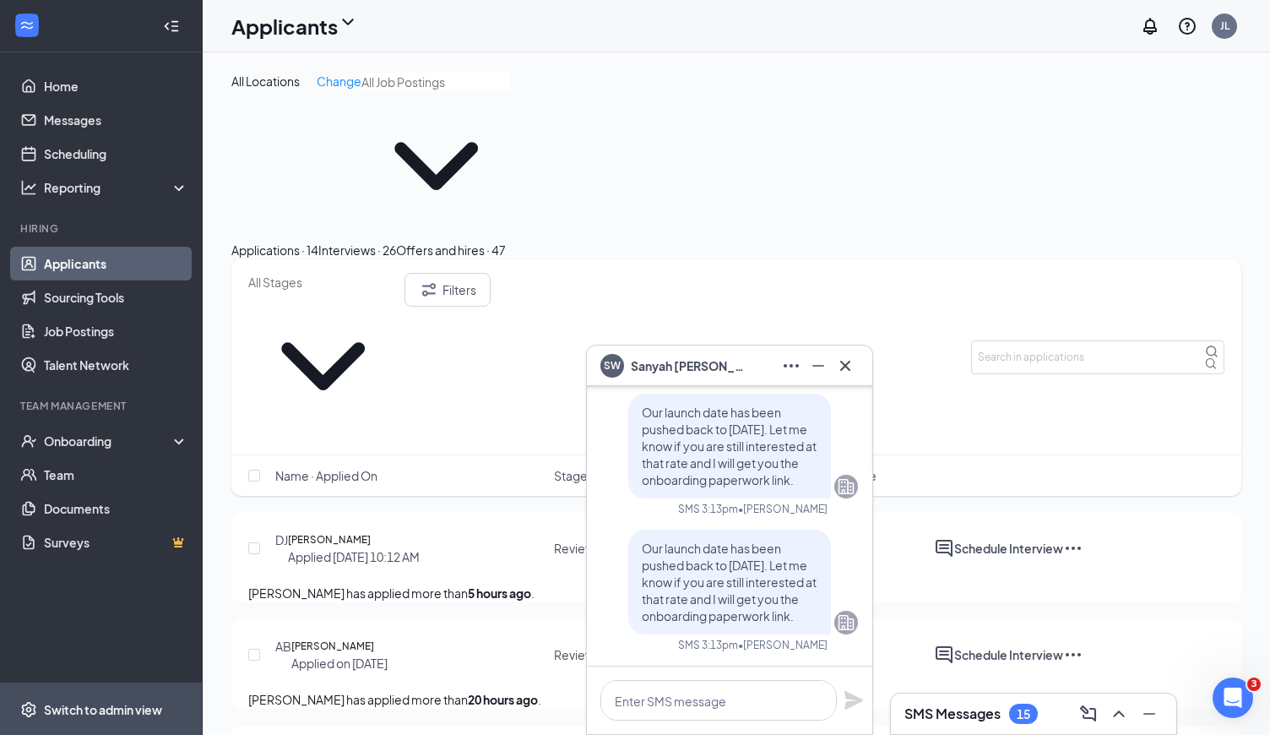
click at [63, 721] on span "Switch to admin view" at bounding box center [116, 709] width 144 height 52
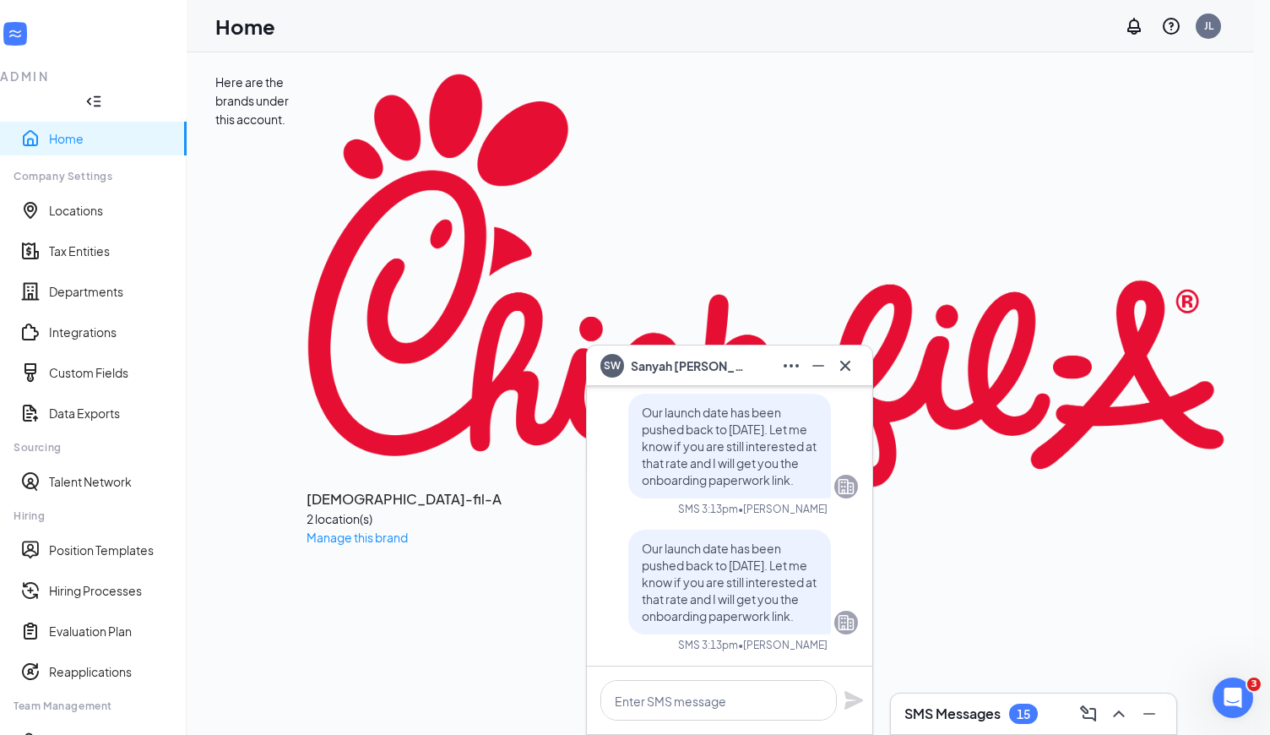
click at [344, 509] on div "2 location(s)" at bounding box center [766, 518] width 919 height 19
click at [307, 529] on span "Manage this brand" at bounding box center [357, 536] width 101 height 15
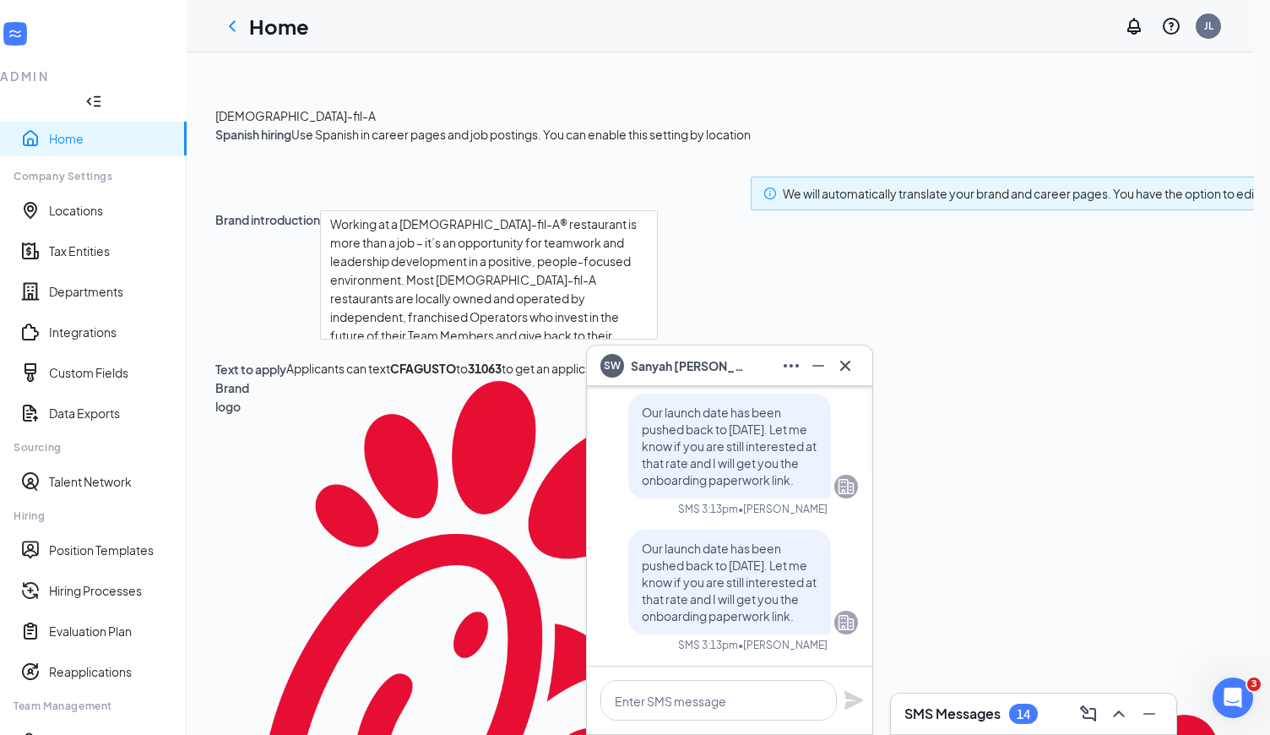
click at [850, 362] on icon "Cross" at bounding box center [845, 366] width 20 height 20
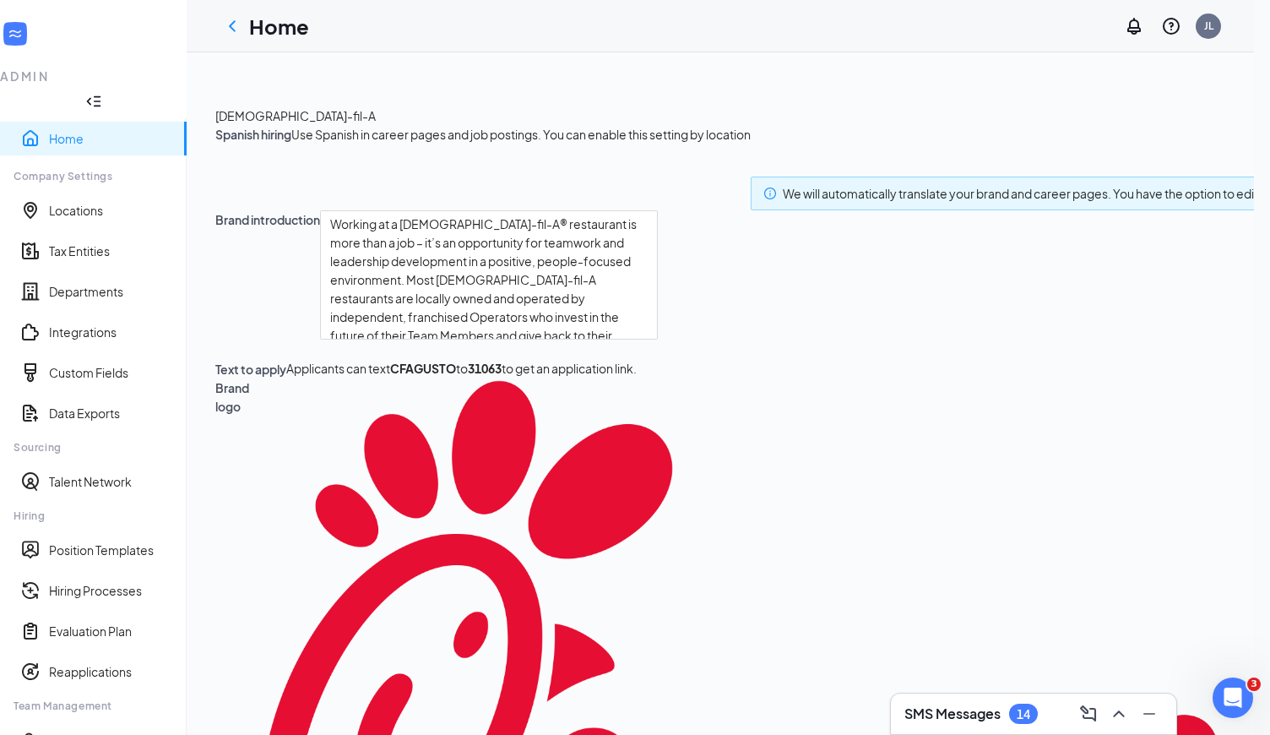
scroll to position [19, 0]
click at [72, 723] on div "Onboarding" at bounding box center [93, 740] width 187 height 34
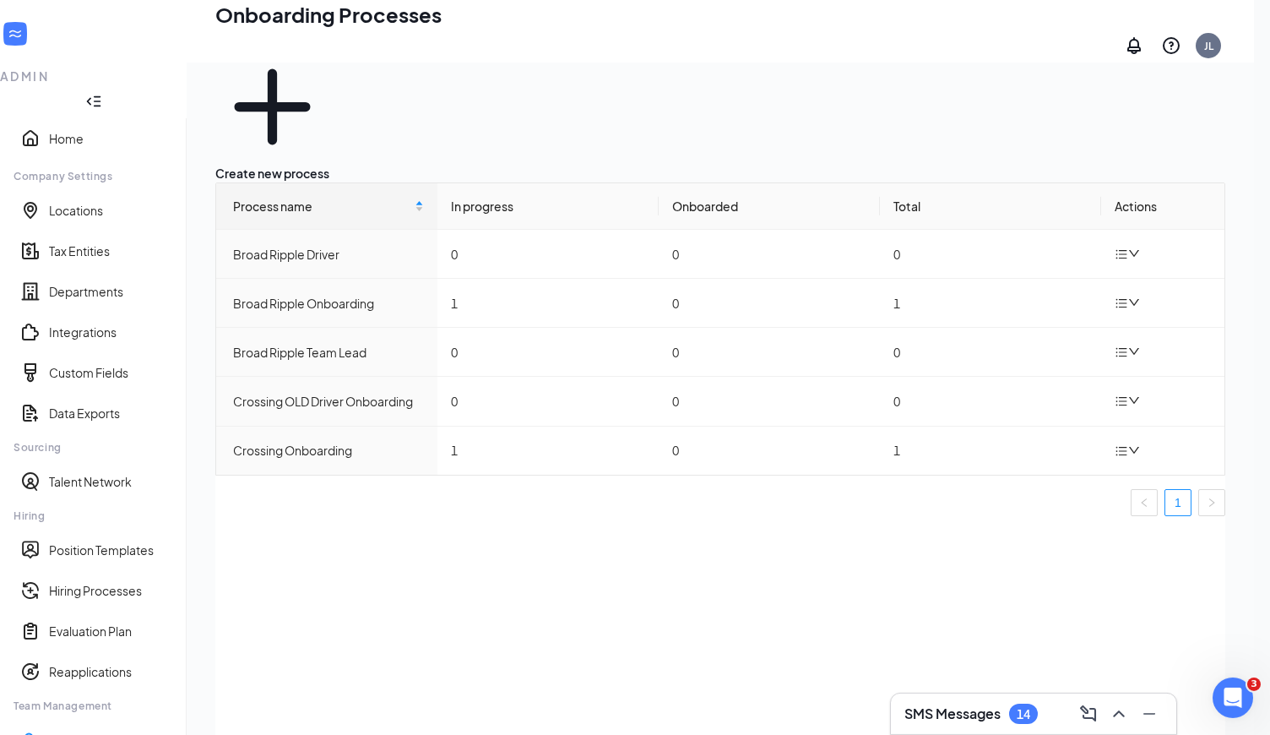
scroll to position [62, 0]
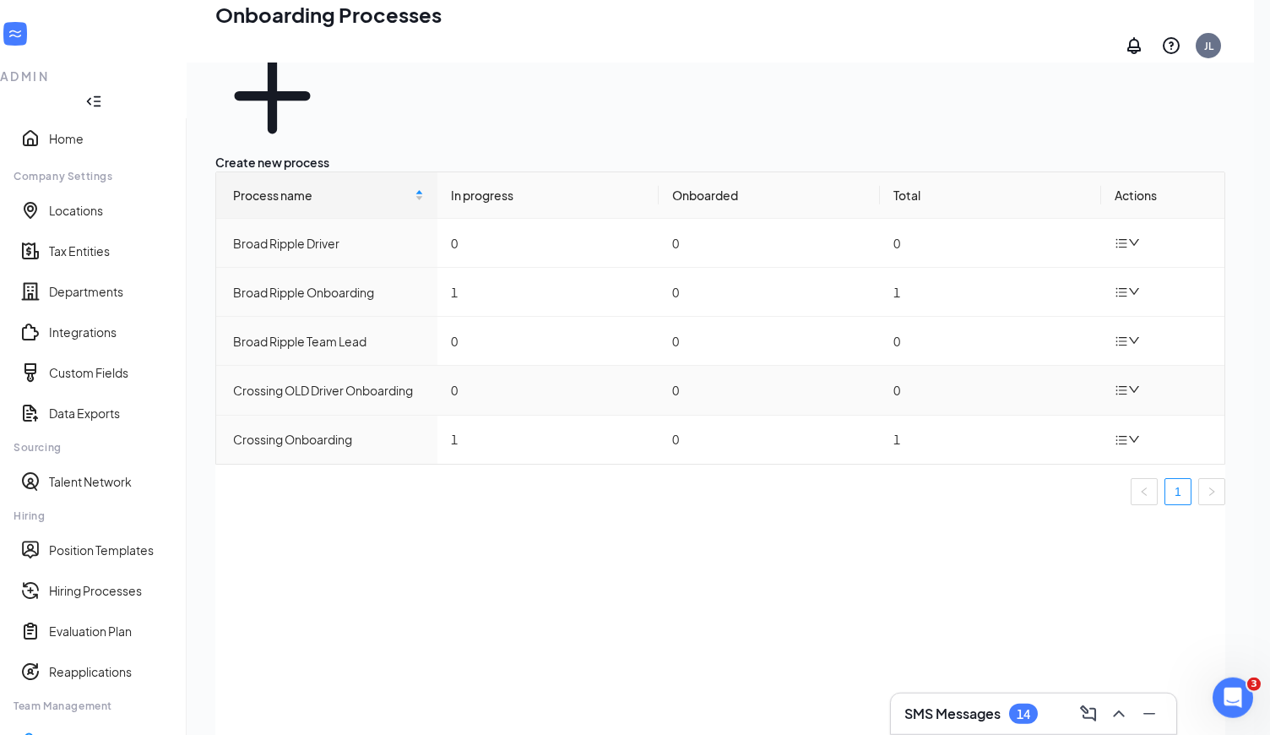
click at [978, 366] on td "0" at bounding box center [990, 390] width 221 height 49
click at [999, 366] on td "0" at bounding box center [990, 390] width 221 height 49
click at [108, 541] on link "Position Templates" at bounding box center [111, 549] width 124 height 17
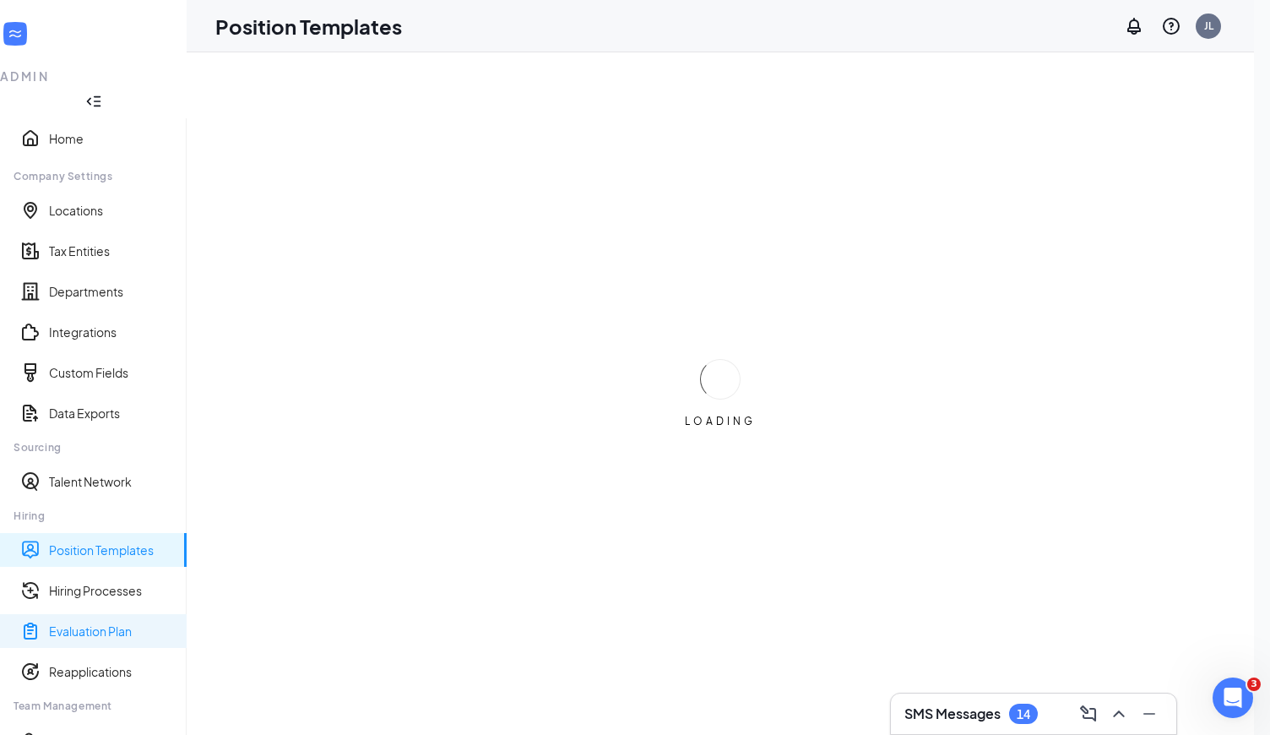
click at [108, 622] on link "Evaluation Plan" at bounding box center [111, 630] width 124 height 17
click at [115, 541] on link "Position Templates" at bounding box center [111, 549] width 124 height 17
click at [115, 582] on link "Hiring Processes" at bounding box center [111, 590] width 124 height 17
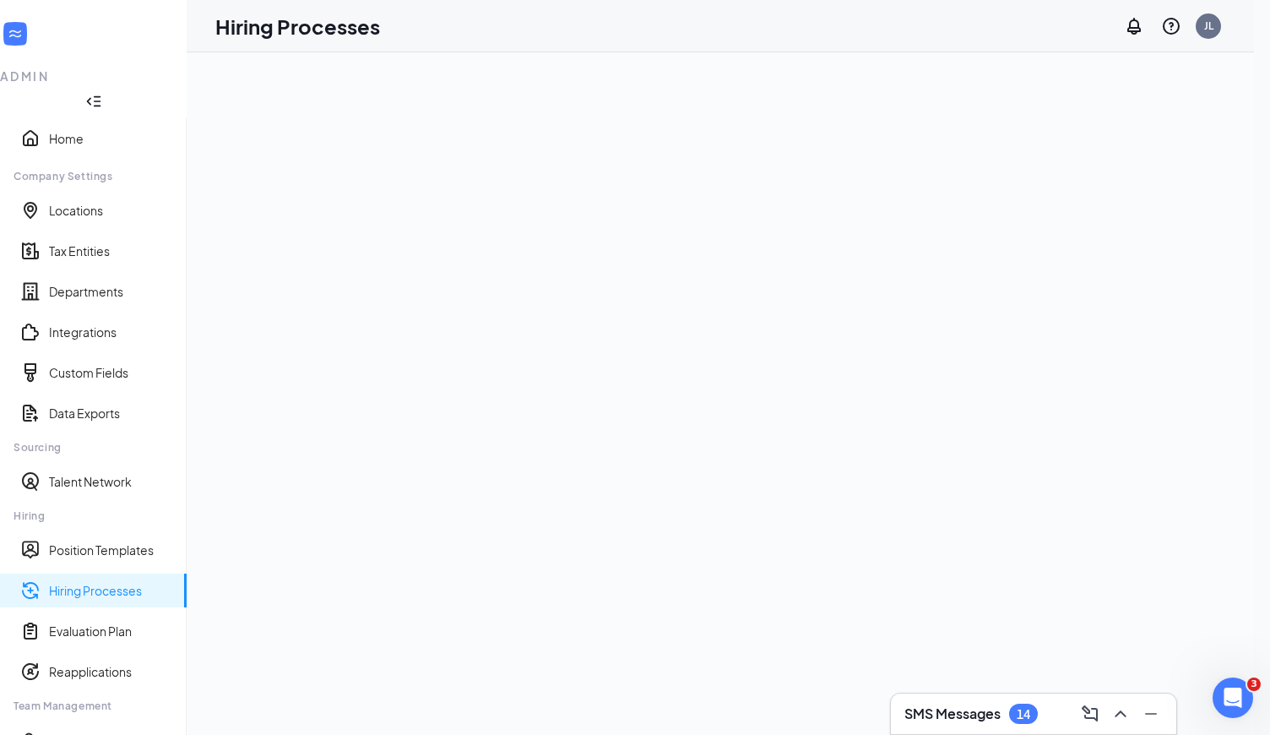
click at [115, 582] on link "Hiring Processes" at bounding box center [111, 590] width 124 height 17
click at [63, 622] on link "Evaluation Plan" at bounding box center [111, 630] width 124 height 17
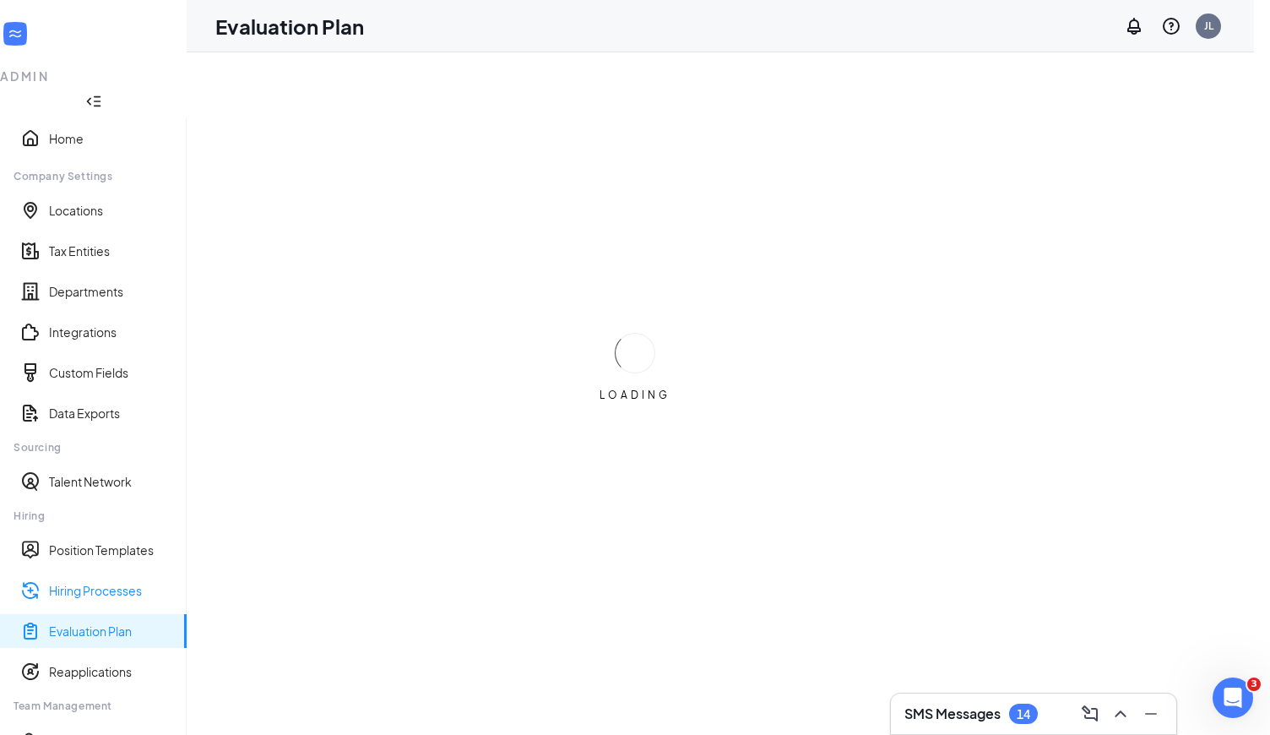
click at [100, 582] on link "Hiring Processes" at bounding box center [111, 590] width 124 height 17
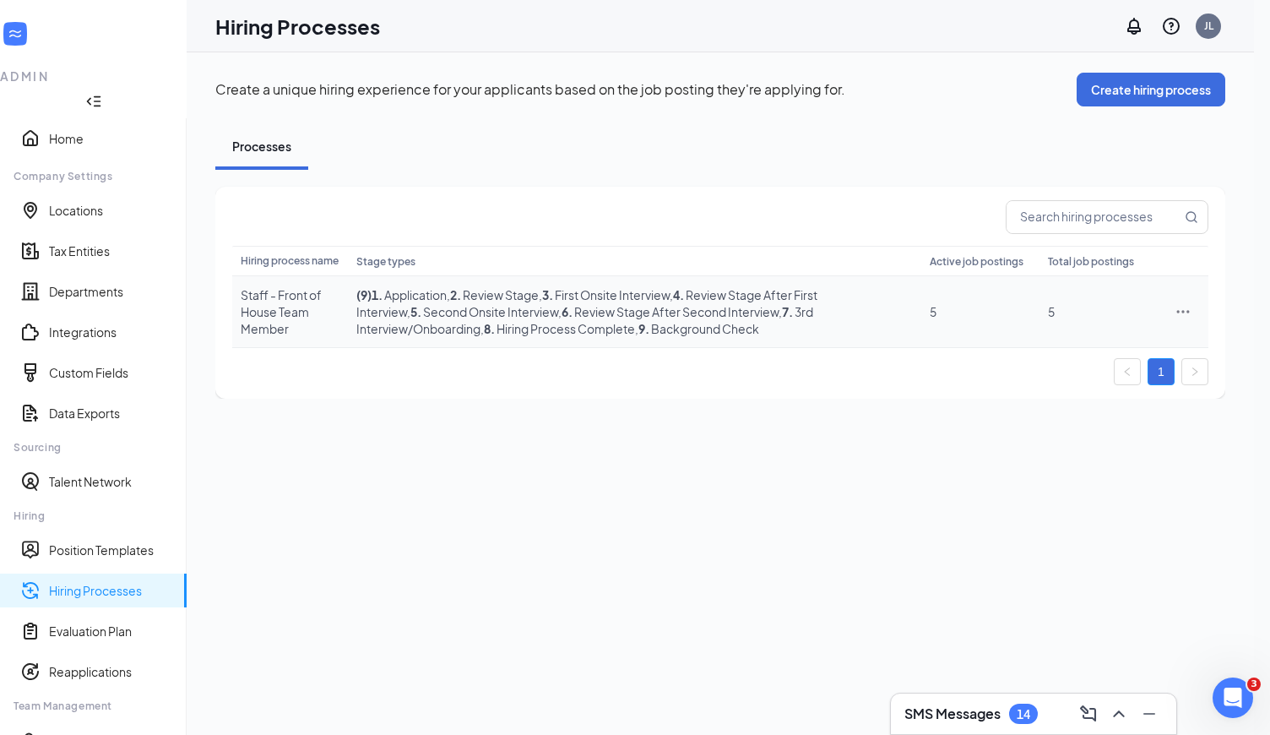
click at [1192, 314] on icon "Ellipses" at bounding box center [1183, 311] width 17 height 17
click at [1104, 337] on span "Edit" at bounding box center [1121, 339] width 152 height 19
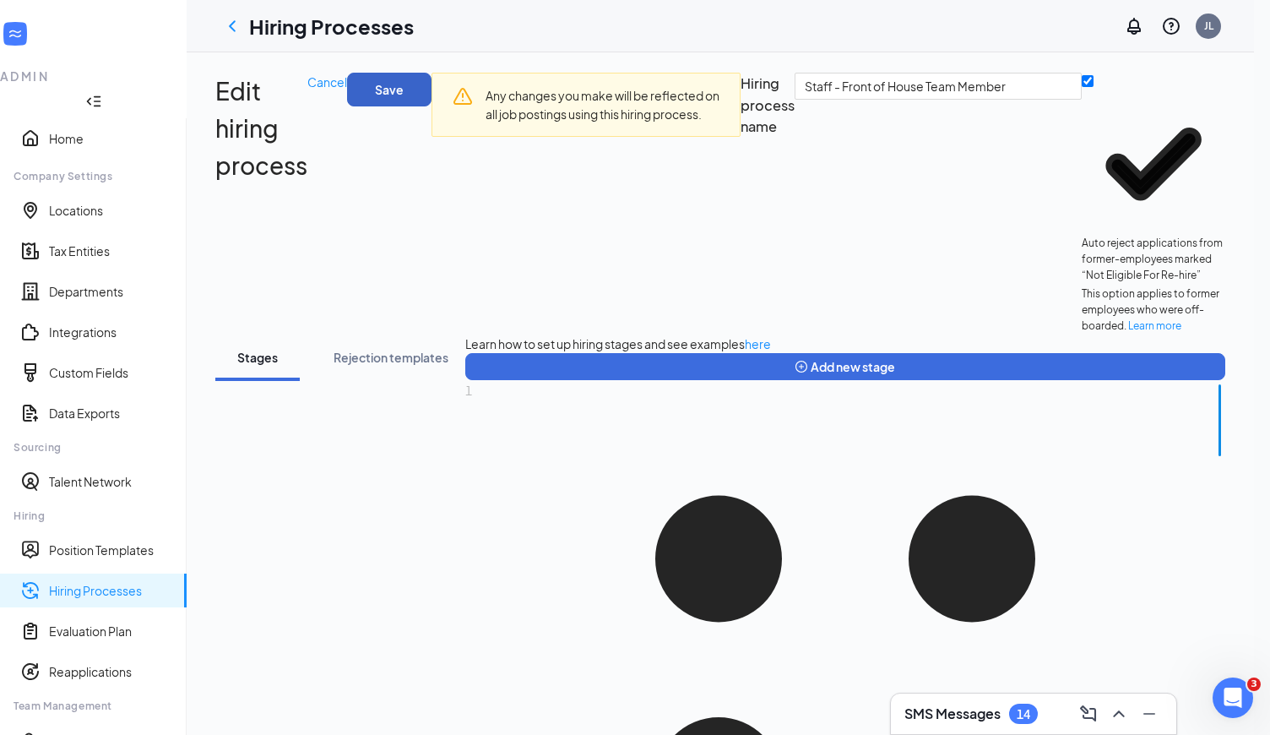
click at [408, 99] on button "Save" at bounding box center [389, 90] width 84 height 34
click at [118, 582] on link "Hiring Processes" at bounding box center [111, 590] width 124 height 17
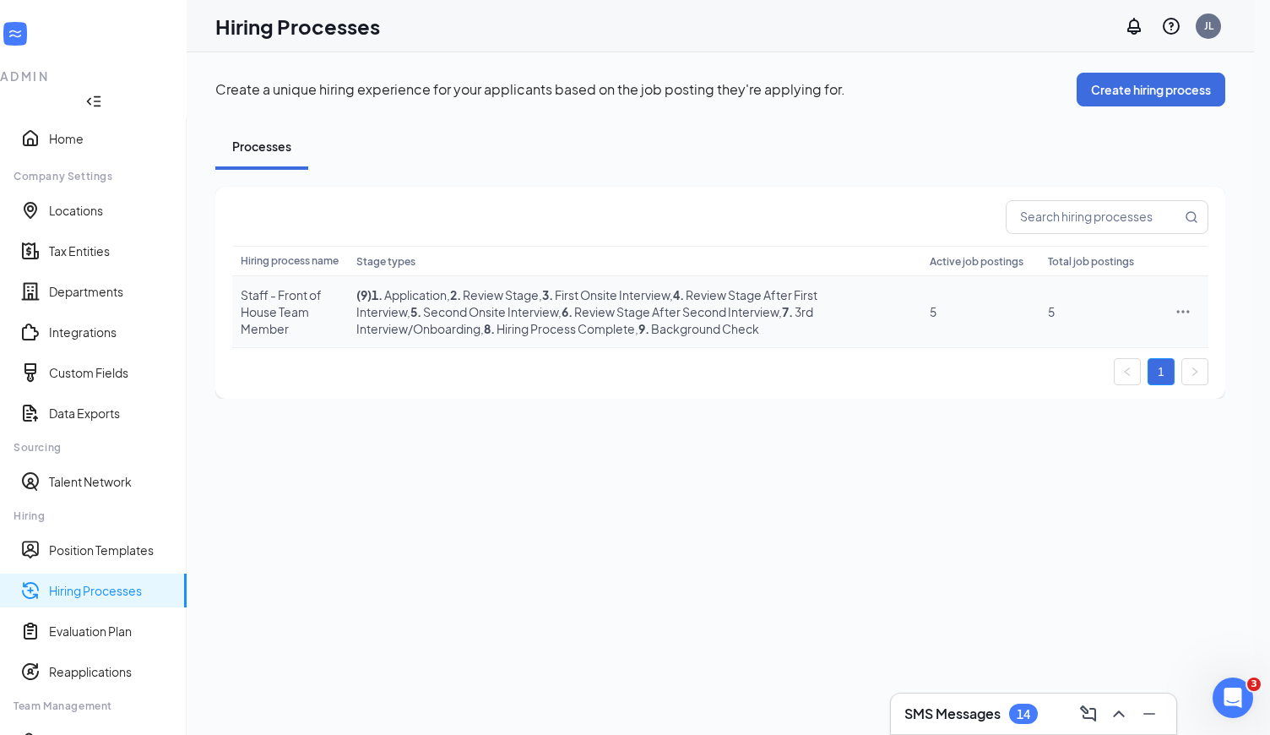
click at [1061, 315] on td "5" at bounding box center [1099, 312] width 118 height 72
click at [1192, 303] on icon "Ellipses" at bounding box center [1183, 311] width 17 height 17
click at [1138, 345] on span "Edit" at bounding box center [1121, 339] width 152 height 19
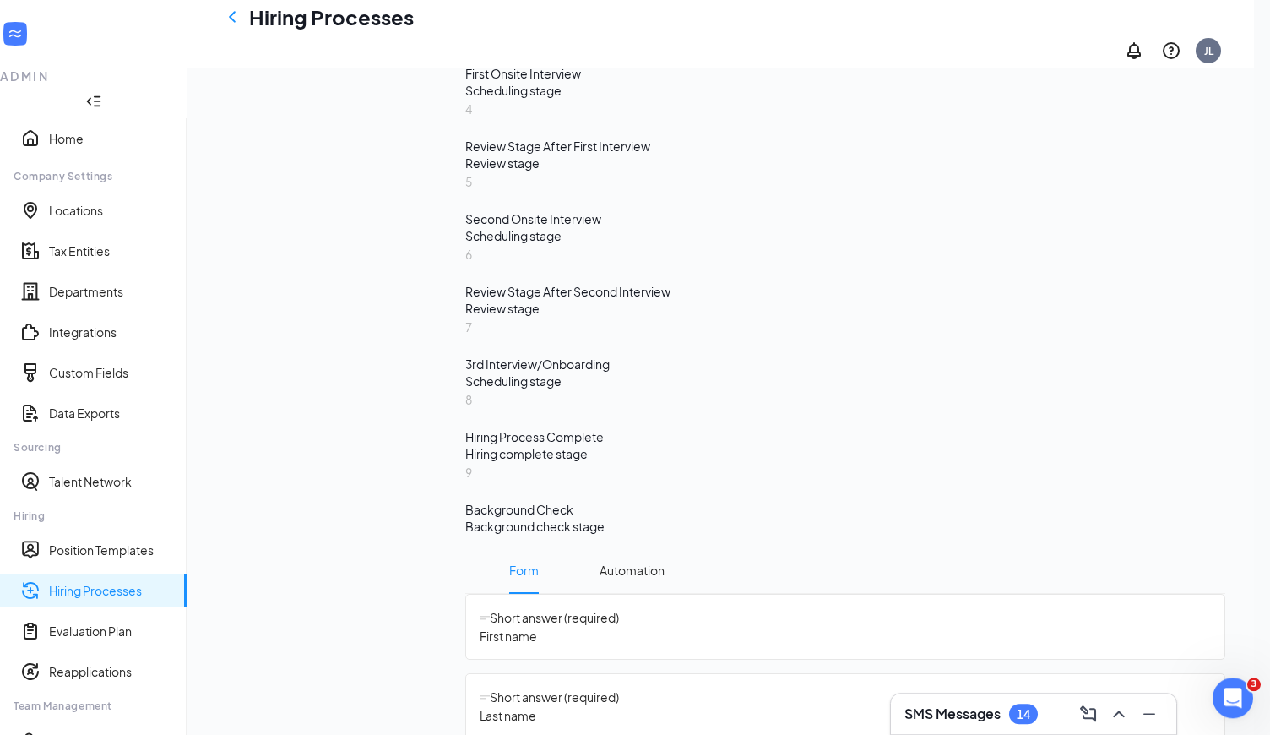
scroll to position [1285, 0]
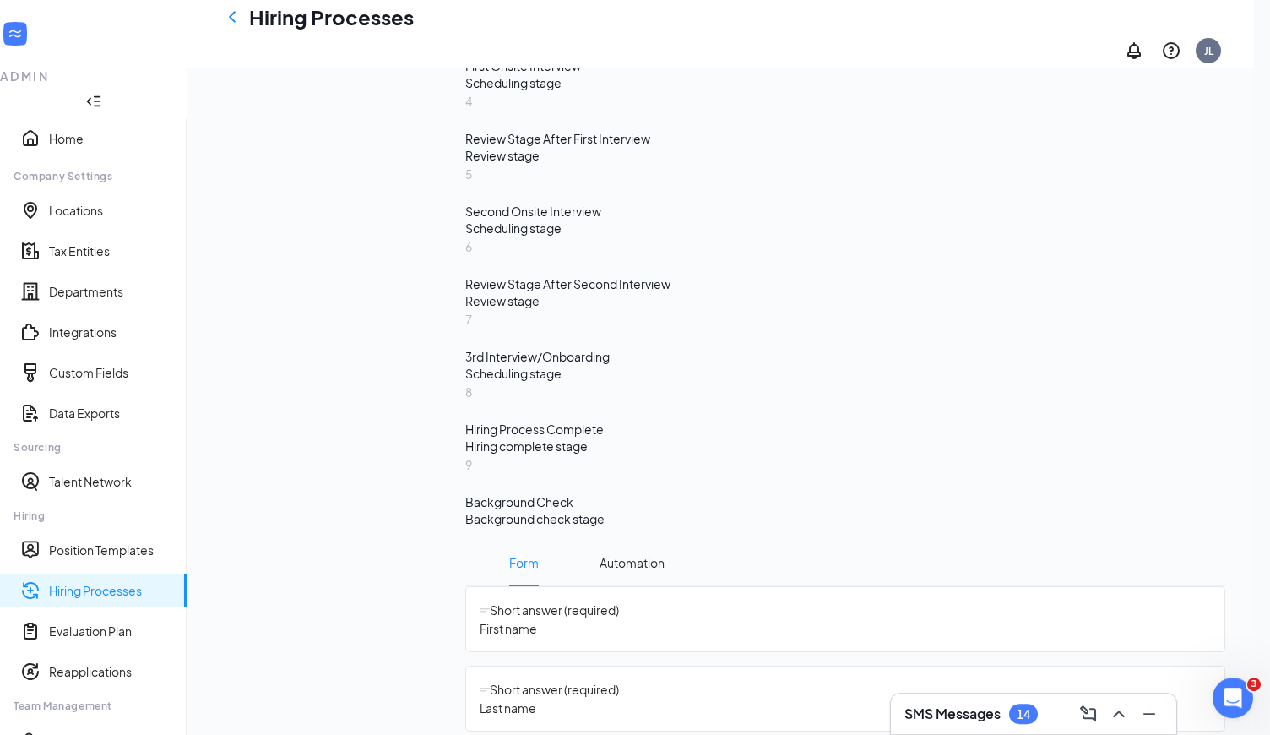
click at [560, 510] on div "Background check stage" at bounding box center [845, 518] width 760 height 17
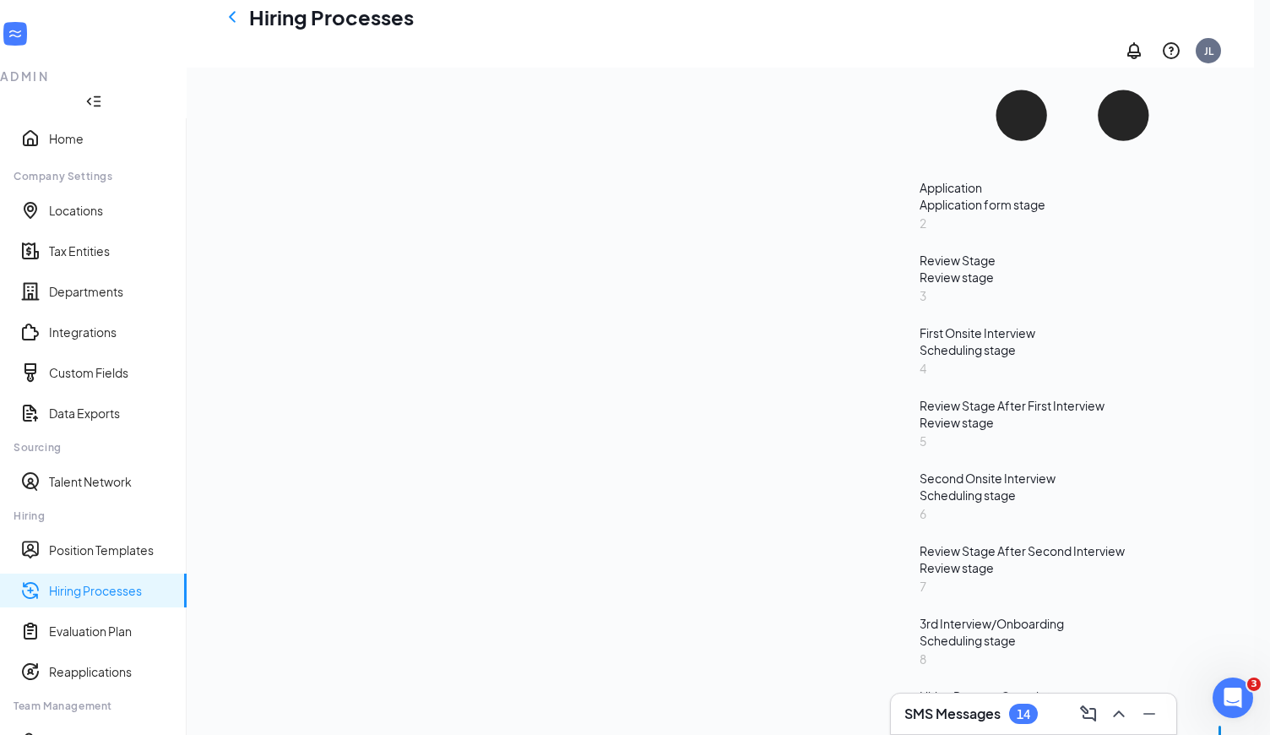
scroll to position [734, 0]
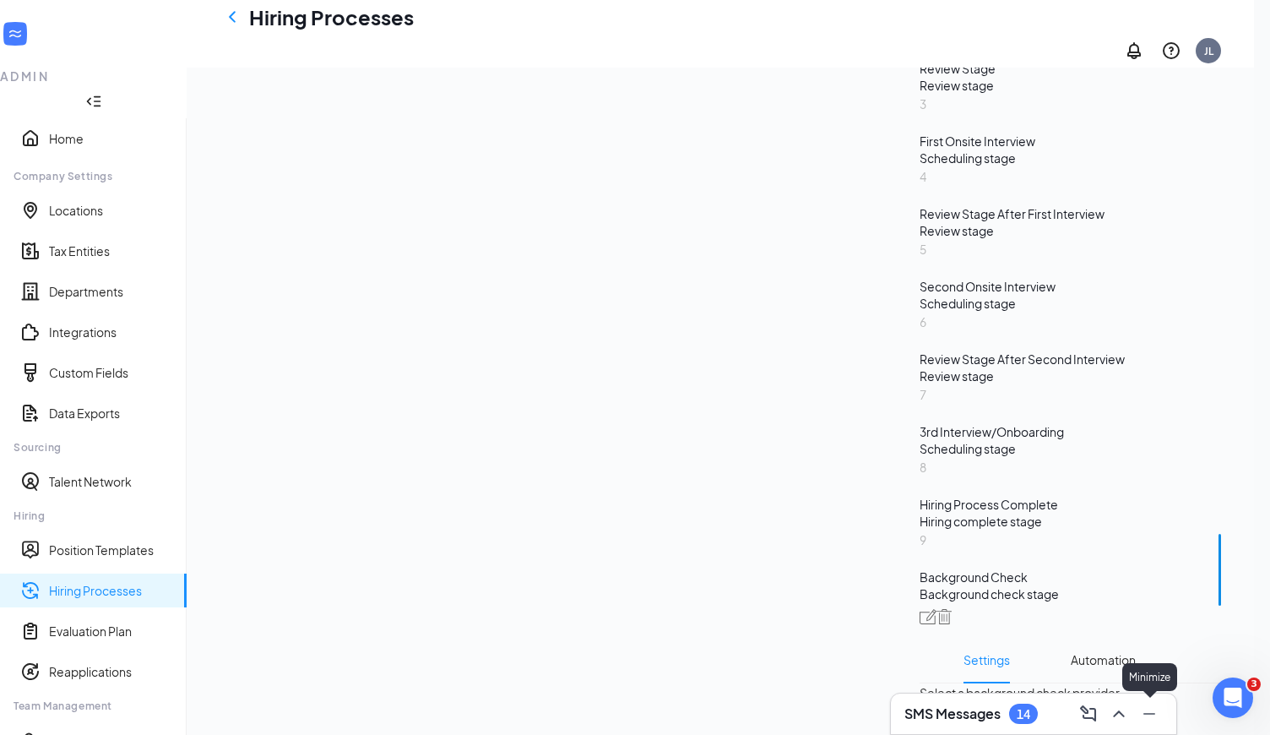
click at [1148, 717] on icon "Minimize" at bounding box center [1149, 713] width 20 height 20
click at [1134, 684] on div "Select a background check provider" at bounding box center [1073, 692] width 306 height 19
click at [1134, 703] on input "search" at bounding box center [1040, 717] width 221 height 29
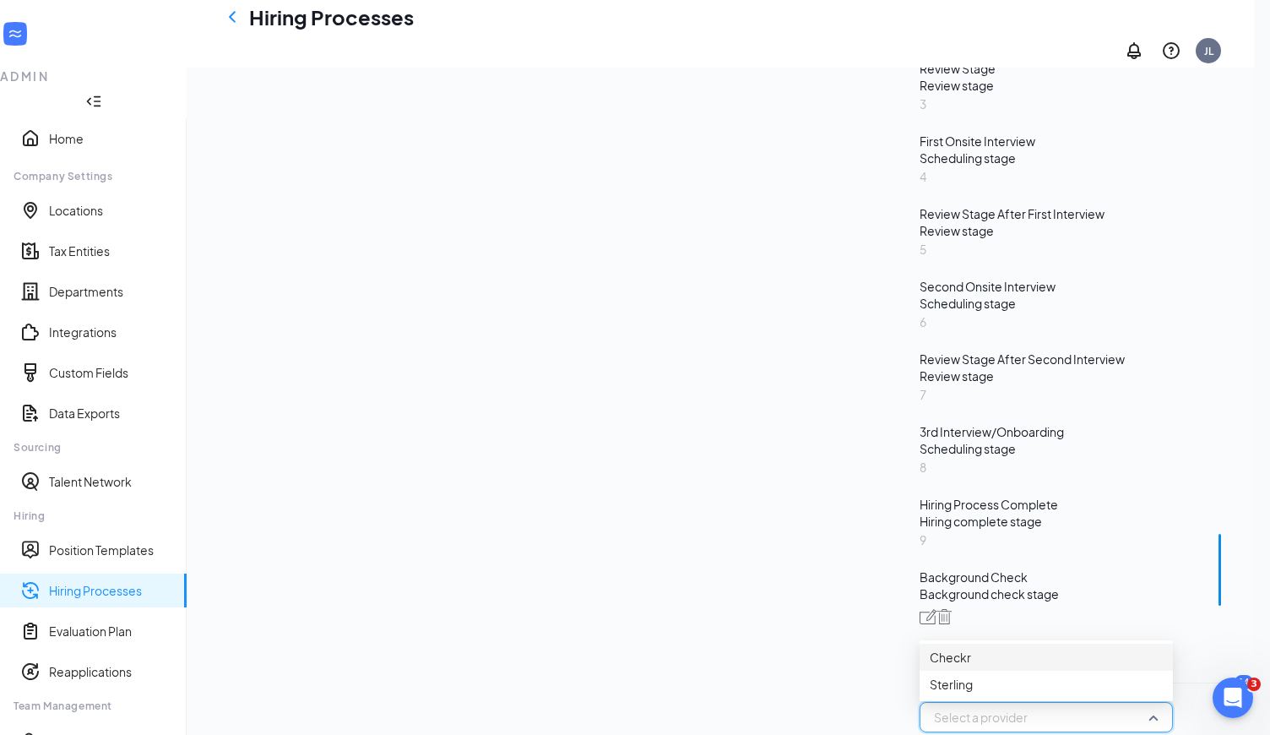
click at [1041, 648] on div "Checkr" at bounding box center [1046, 657] width 233 height 19
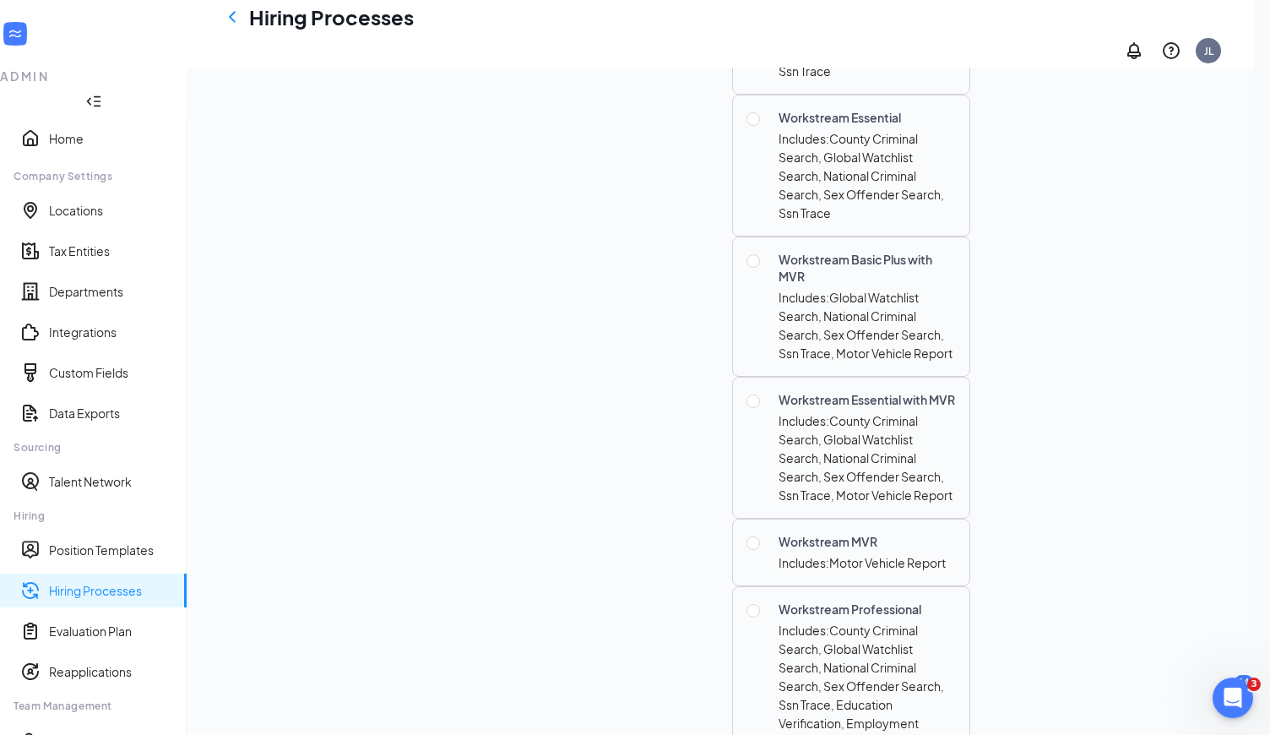
scroll to position [1754, 0]
click at [760, 539] on input "radio" at bounding box center [754, 546] width 14 height 14
radio input "true"
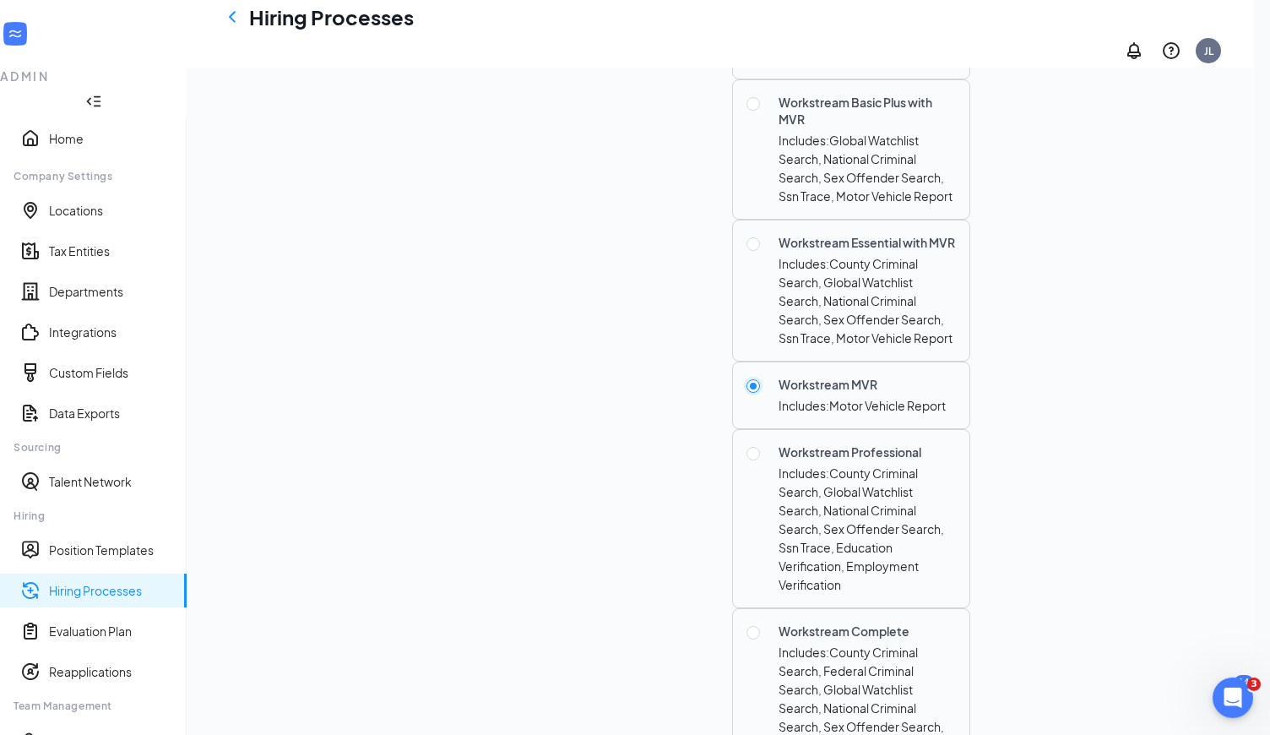
scroll to position [1979, 0]
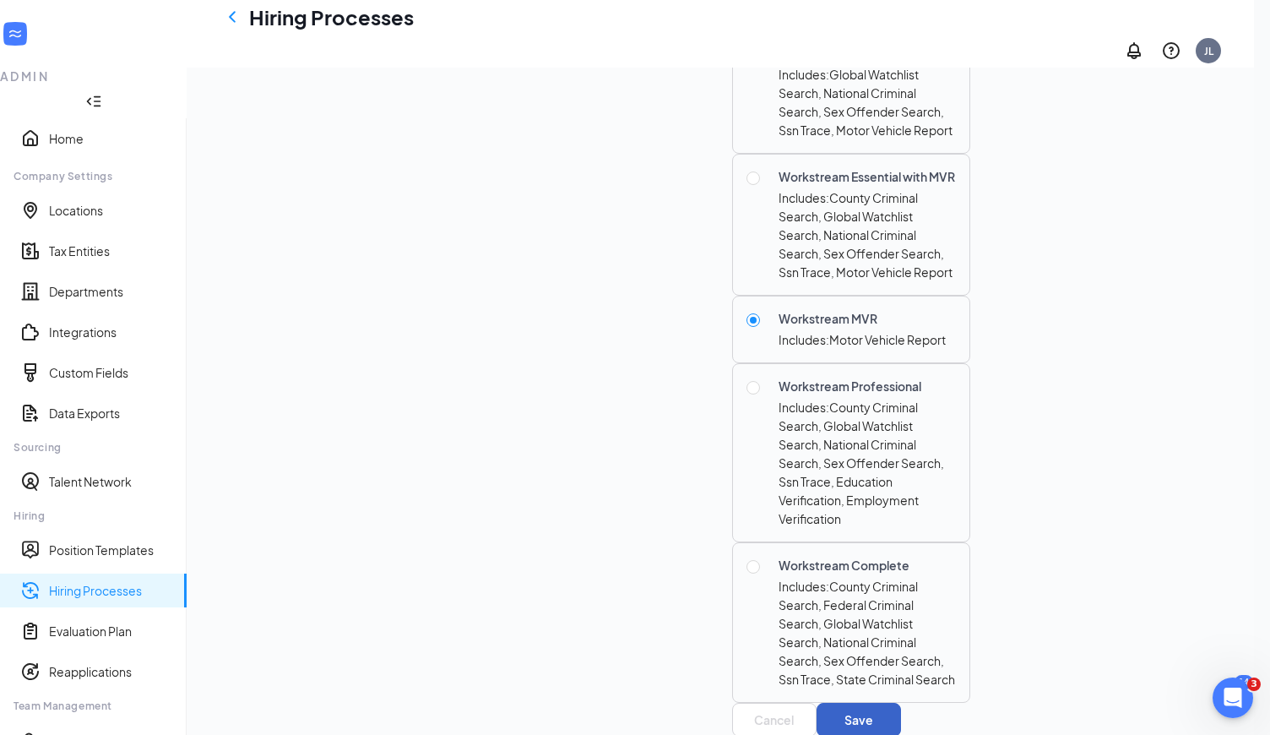
click at [871, 703] on button "Save" at bounding box center [859, 720] width 84 height 34
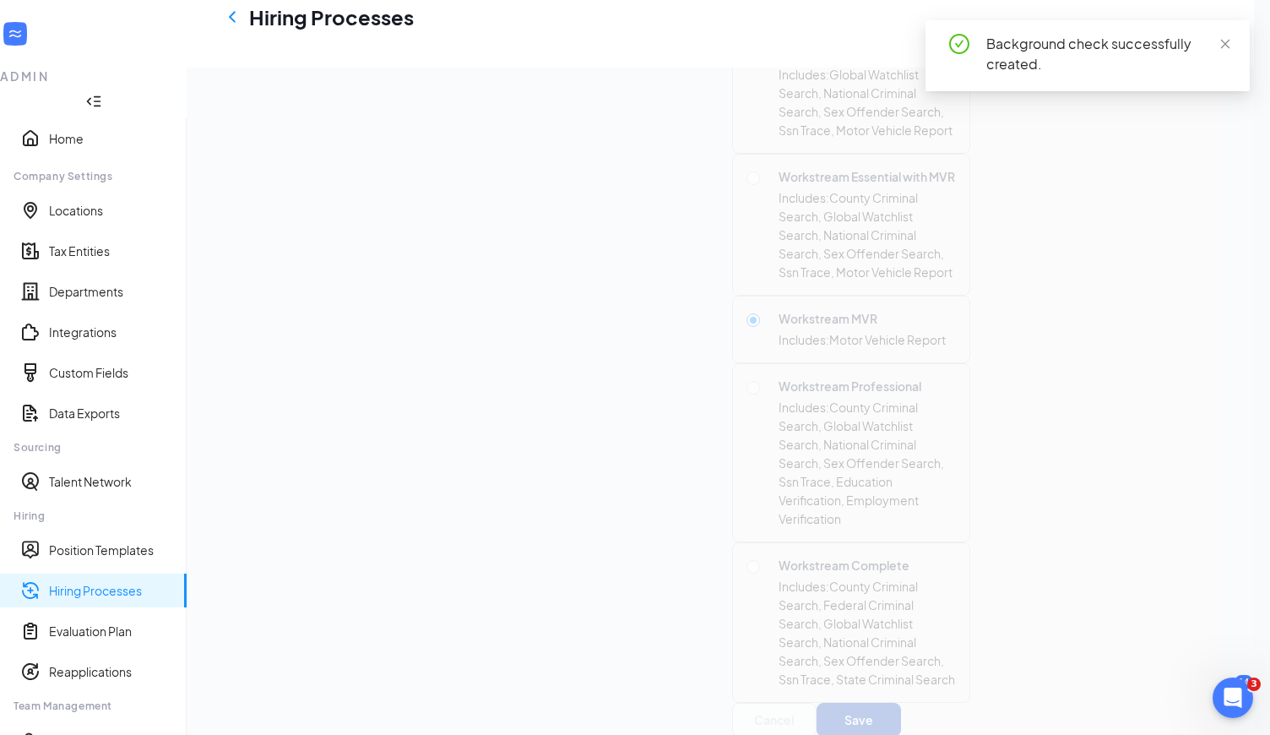
scroll to position [926, 0]
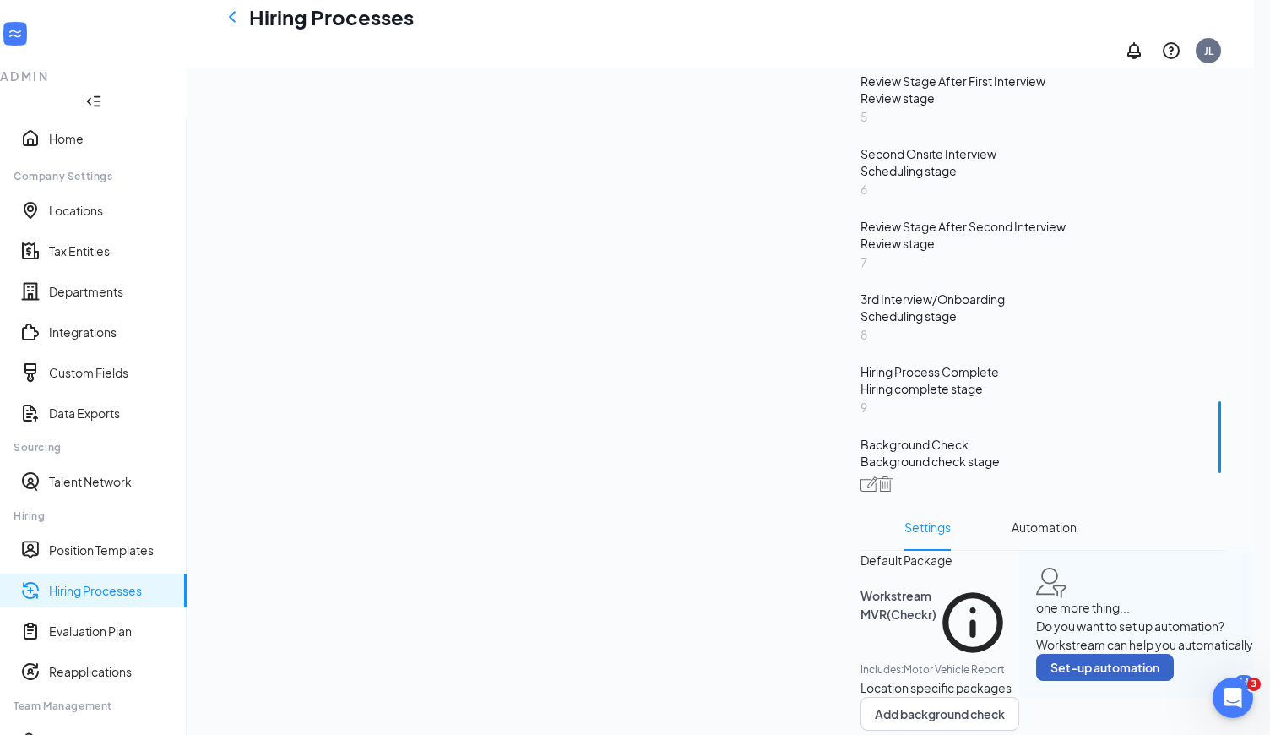
click at [1105, 658] on button "Set-up automation" at bounding box center [1105, 667] width 138 height 27
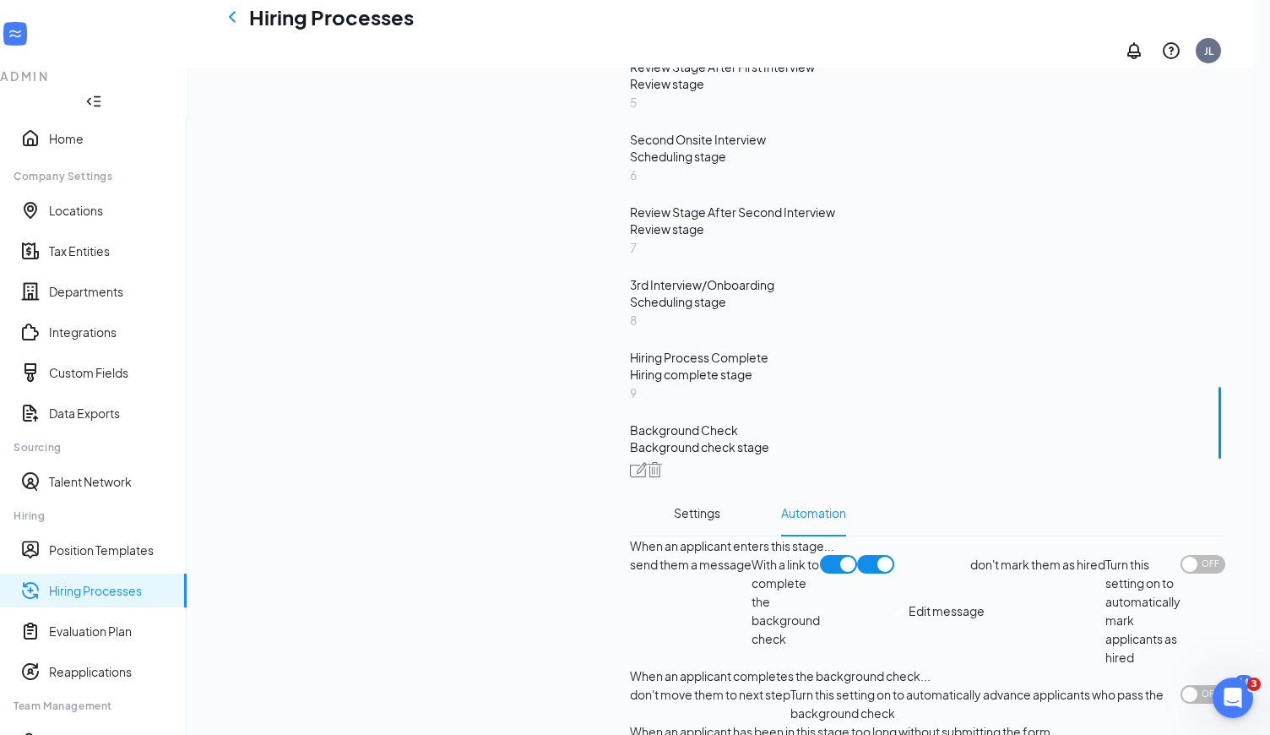
scroll to position [1253, 0]
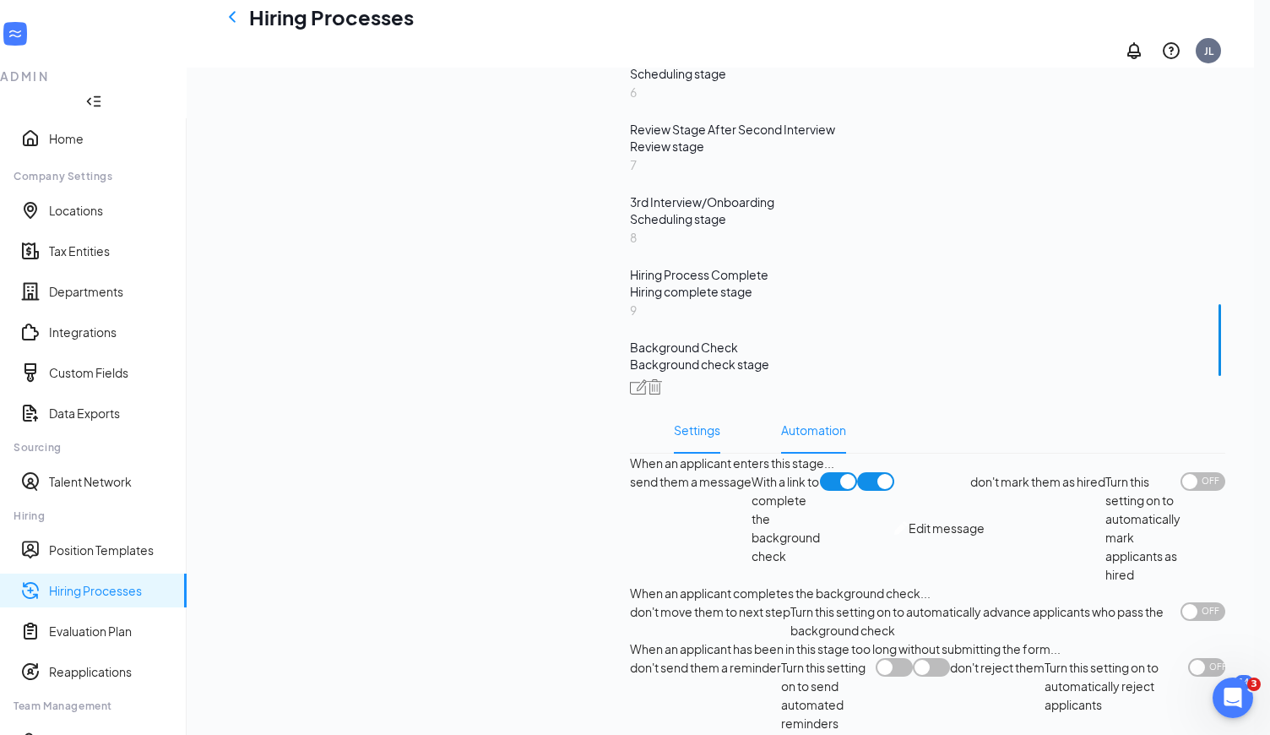
click at [720, 426] on span "Settings" at bounding box center [697, 429] width 46 height 47
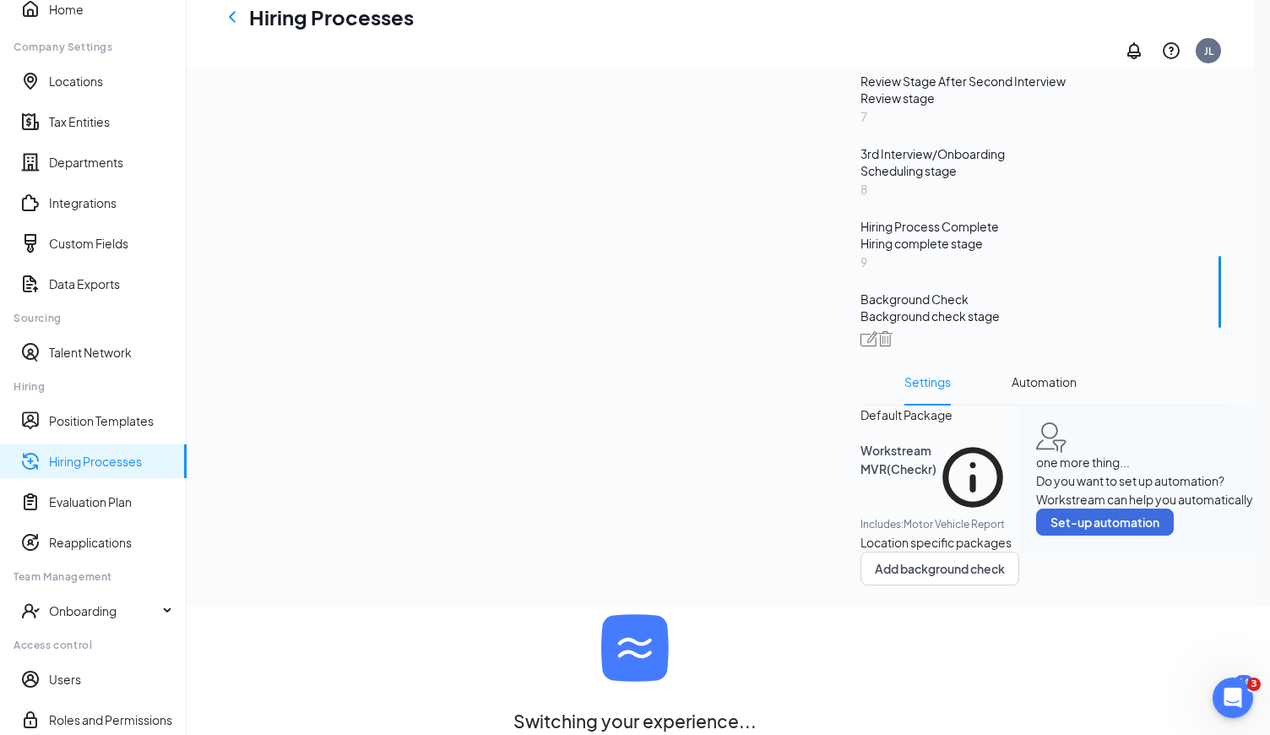
scroll to position [926, 0]
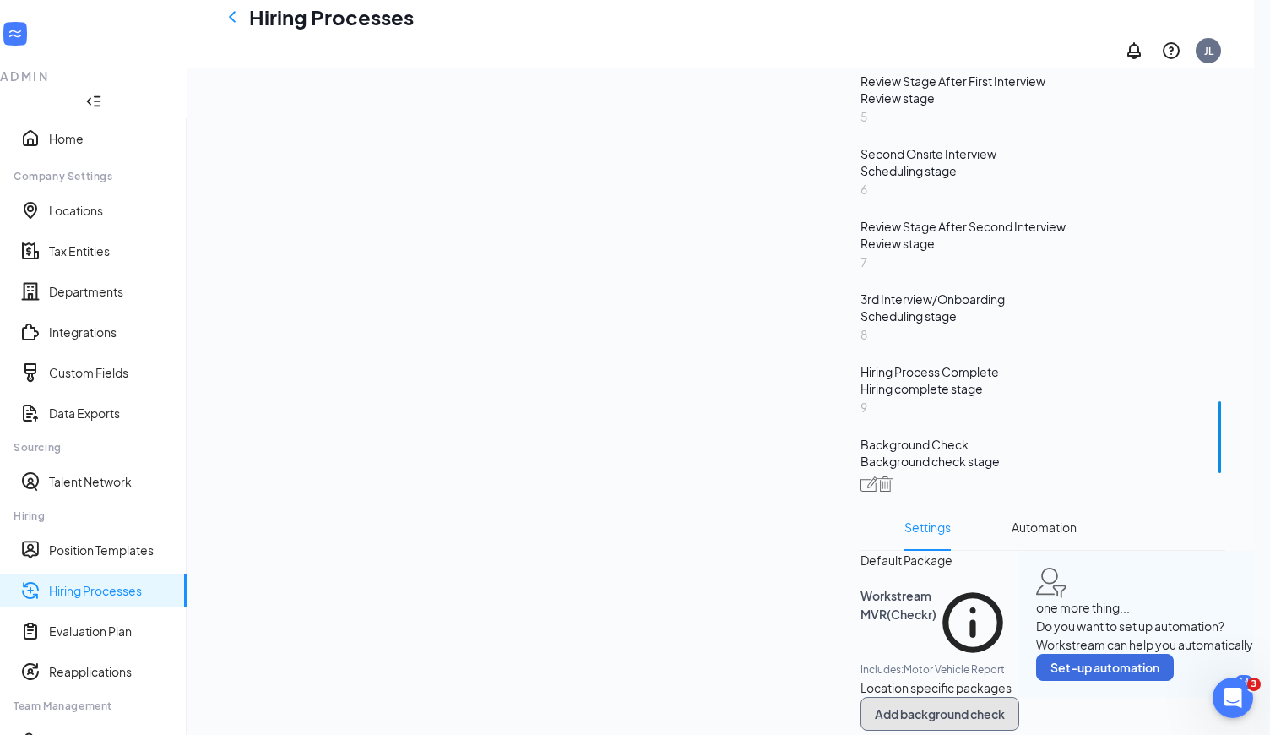
click at [959, 707] on button "Add background check" at bounding box center [940, 714] width 159 height 34
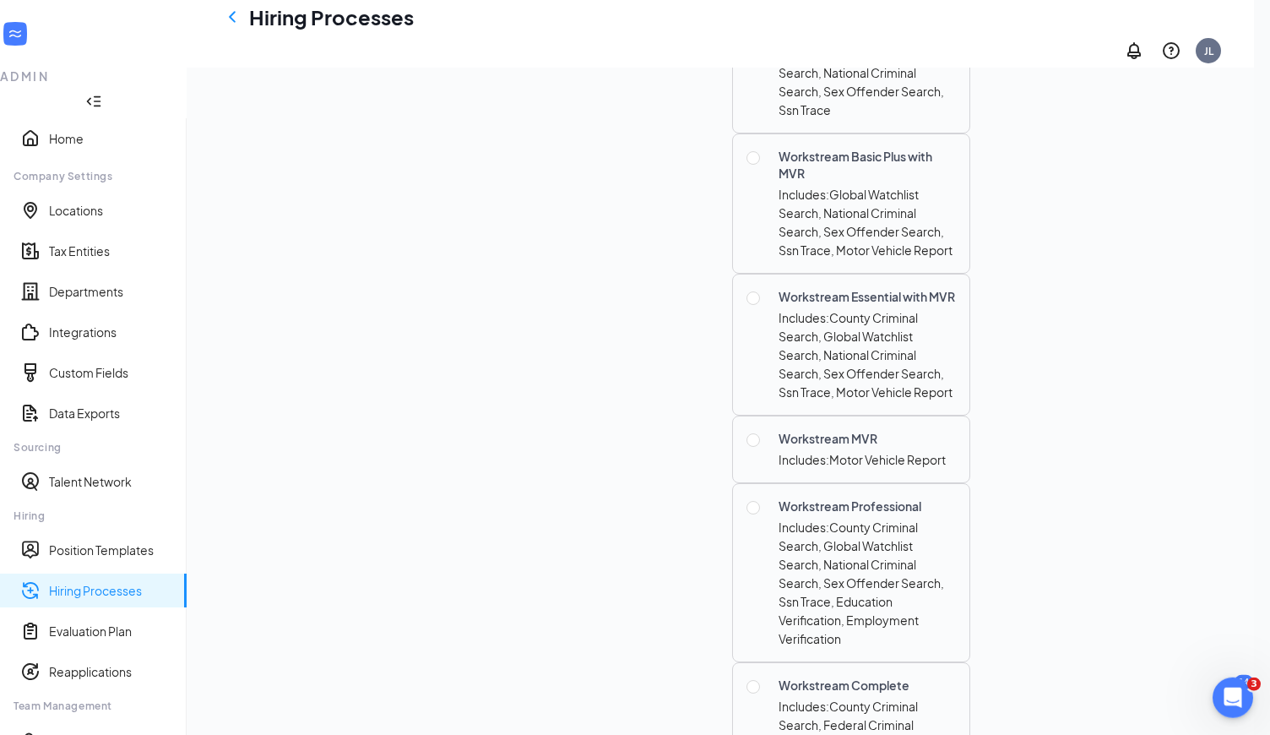
scroll to position [1994, 0]
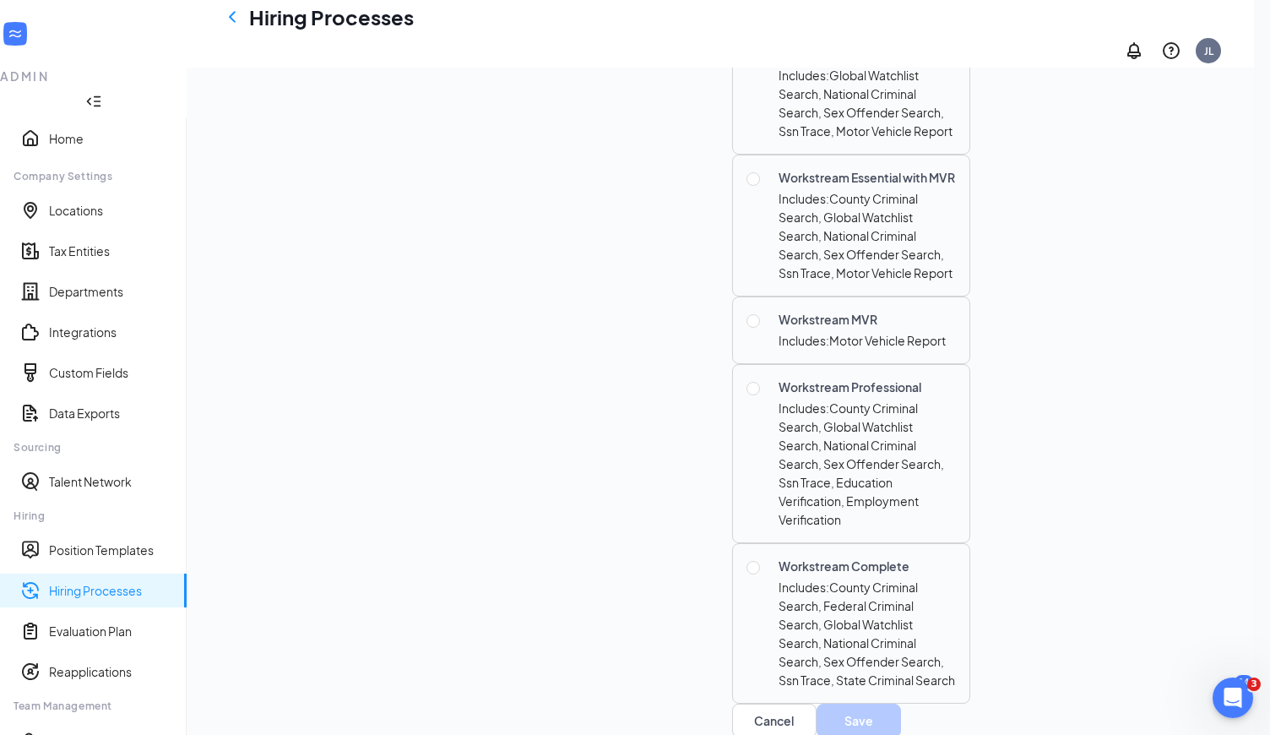
click at [767, 311] on div at bounding box center [757, 330] width 20 height 39
click at [760, 314] on input "radio" at bounding box center [754, 321] width 14 height 14
radio input "true"
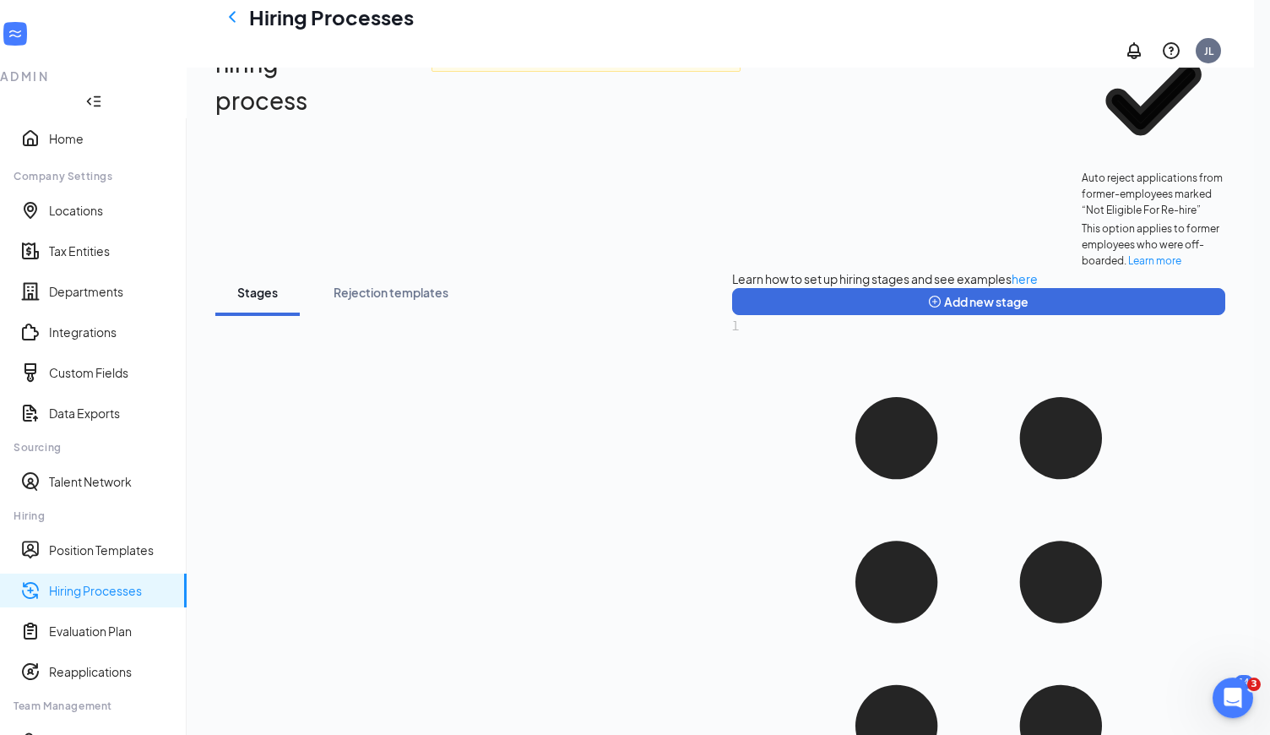
scroll to position [0, 0]
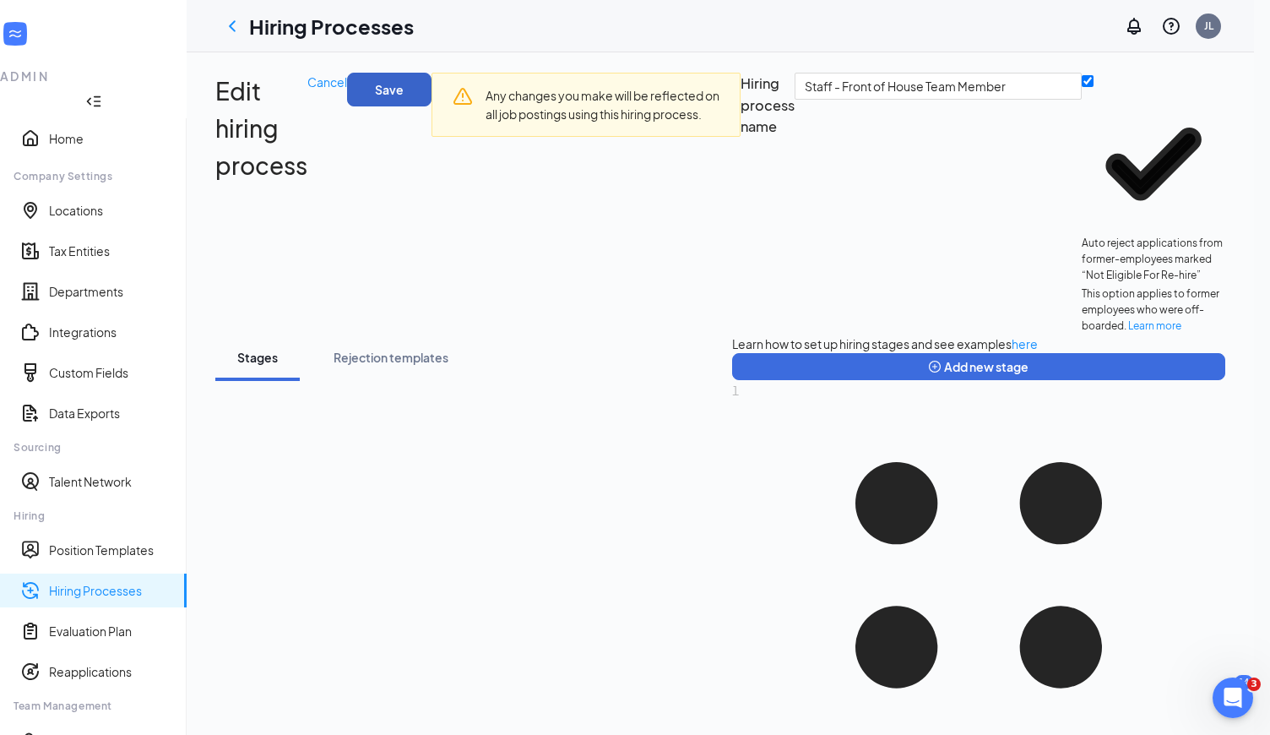
click at [428, 93] on button "Save" at bounding box center [389, 90] width 84 height 34
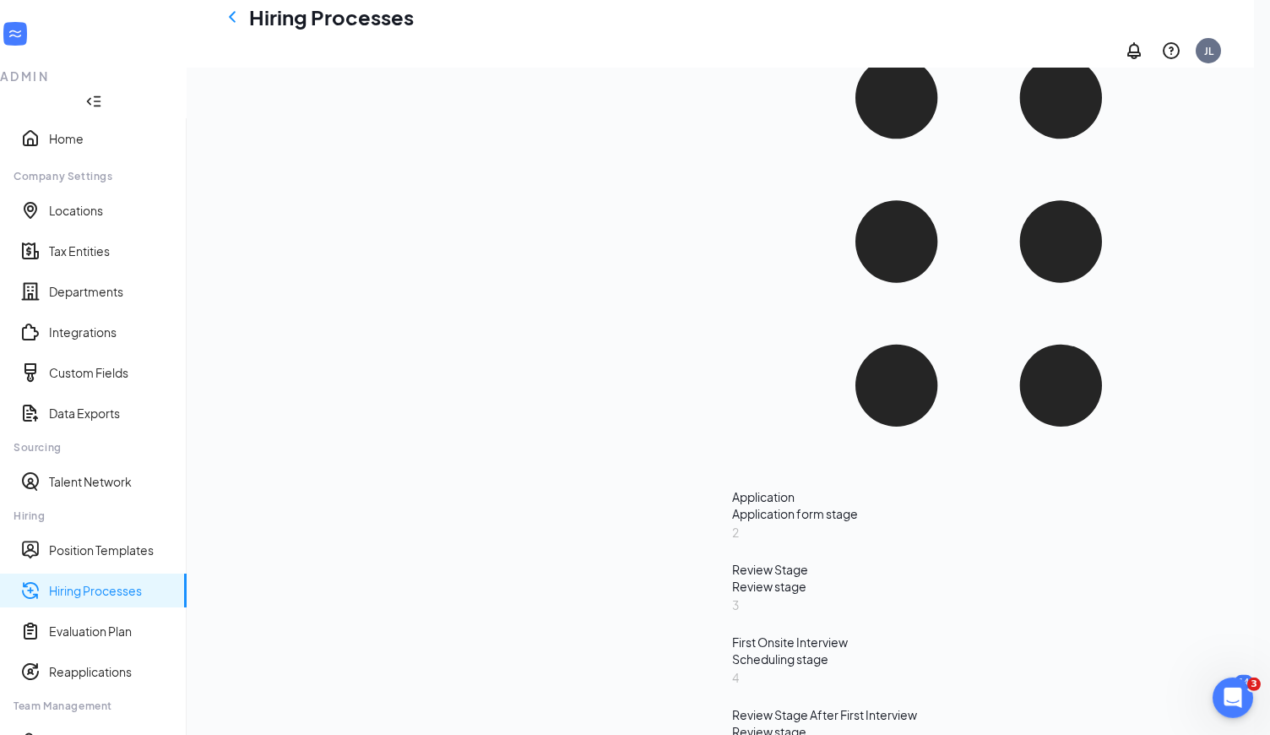
scroll to position [427, 0]
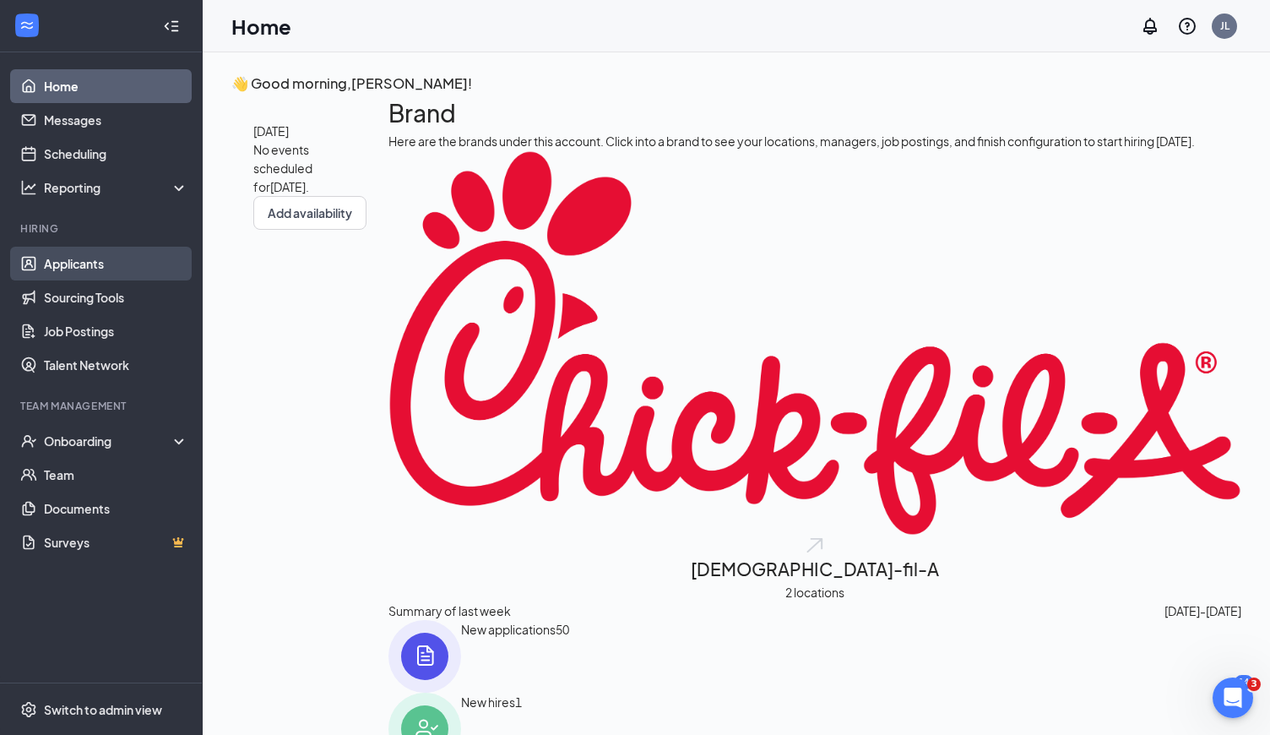
click at [92, 260] on link "Applicants" at bounding box center [116, 264] width 144 height 34
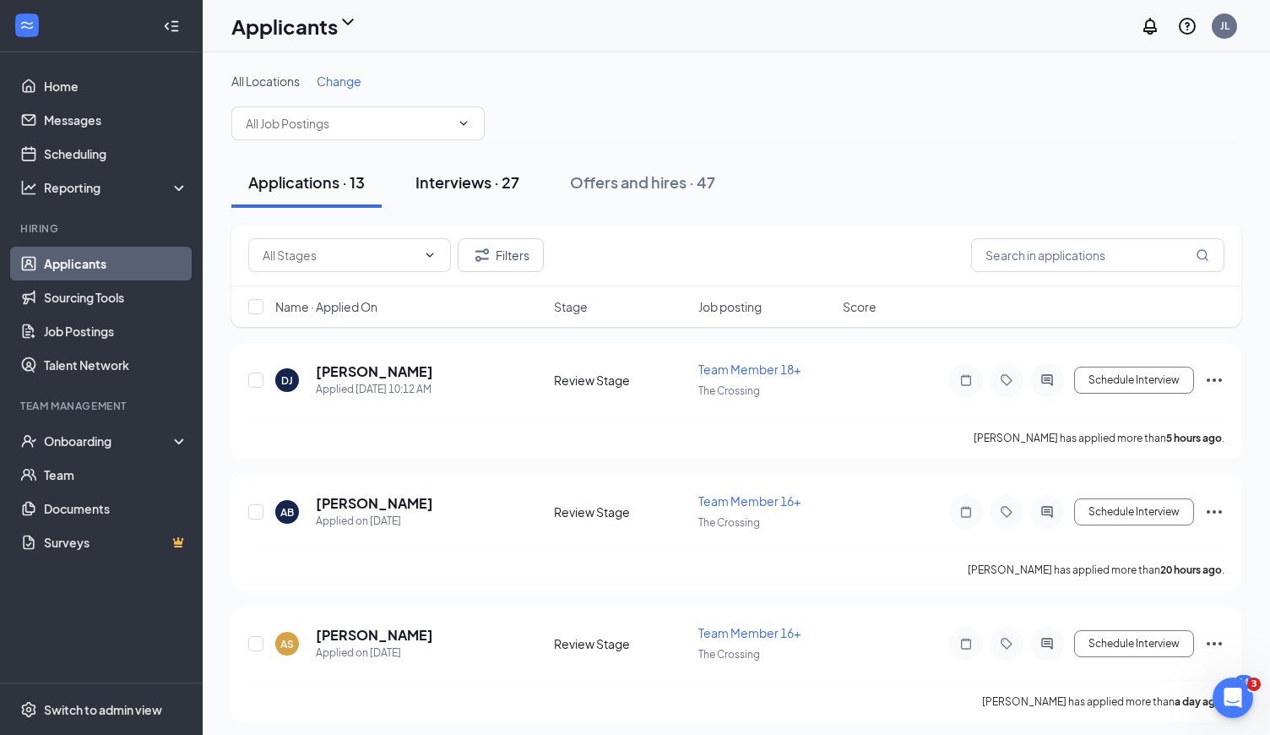
click at [508, 159] on button "Interviews · 27" at bounding box center [468, 182] width 138 height 51
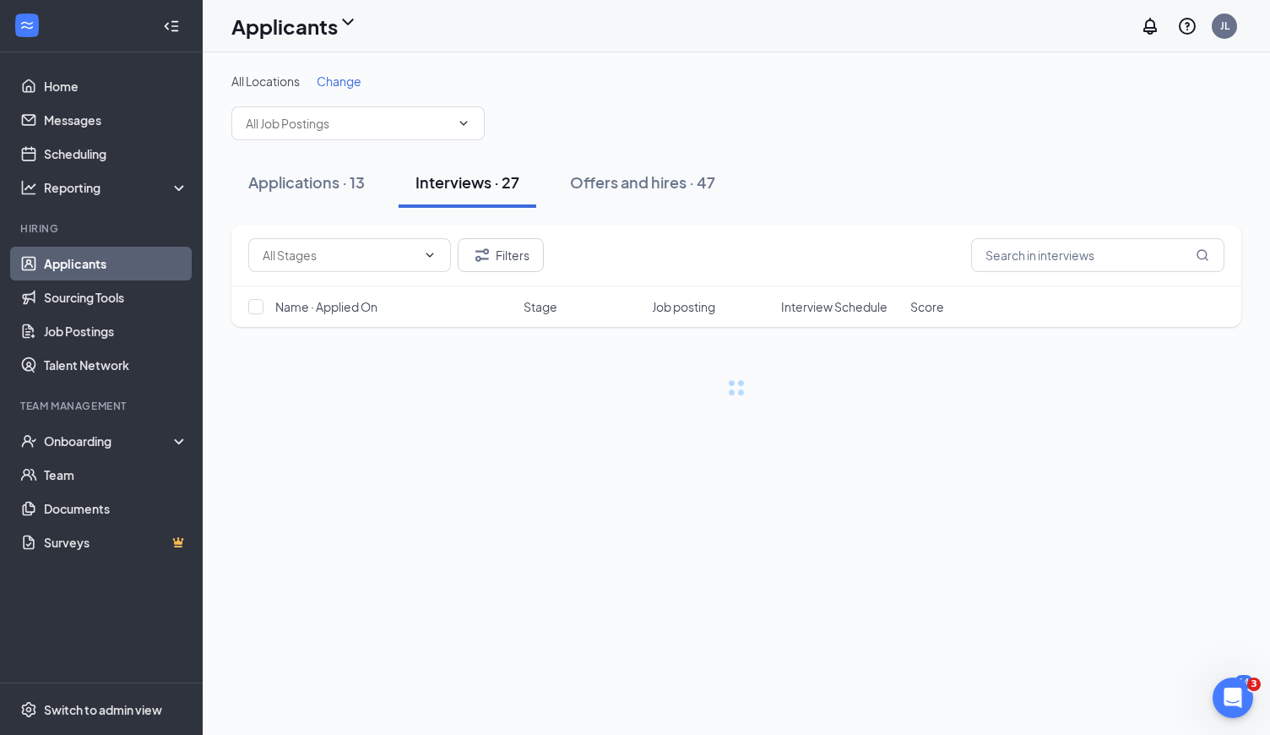
click at [337, 81] on span "Change" at bounding box center [339, 80] width 45 height 15
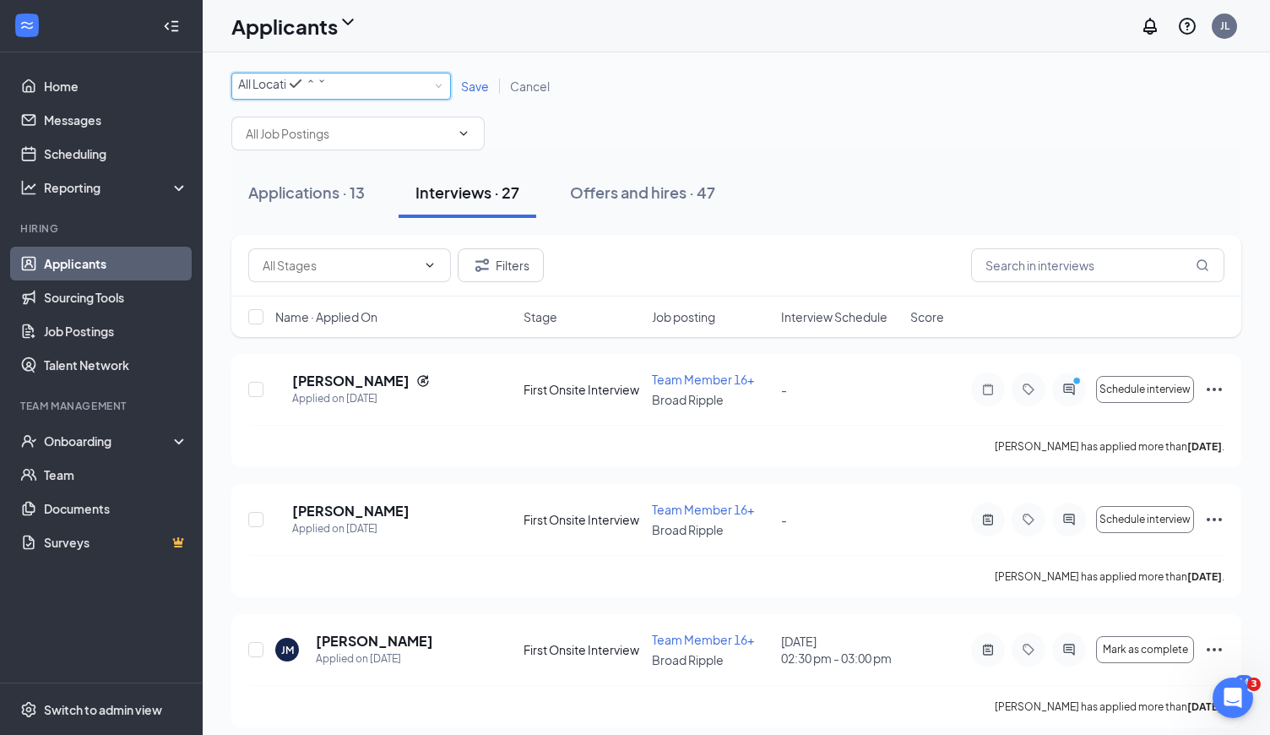
click at [337, 88] on div "All Locations" at bounding box center [288, 83] width 100 height 20
click at [334, 171] on li "The Crossing" at bounding box center [341, 183] width 220 height 32
click at [474, 90] on span "Save" at bounding box center [475, 86] width 28 height 15
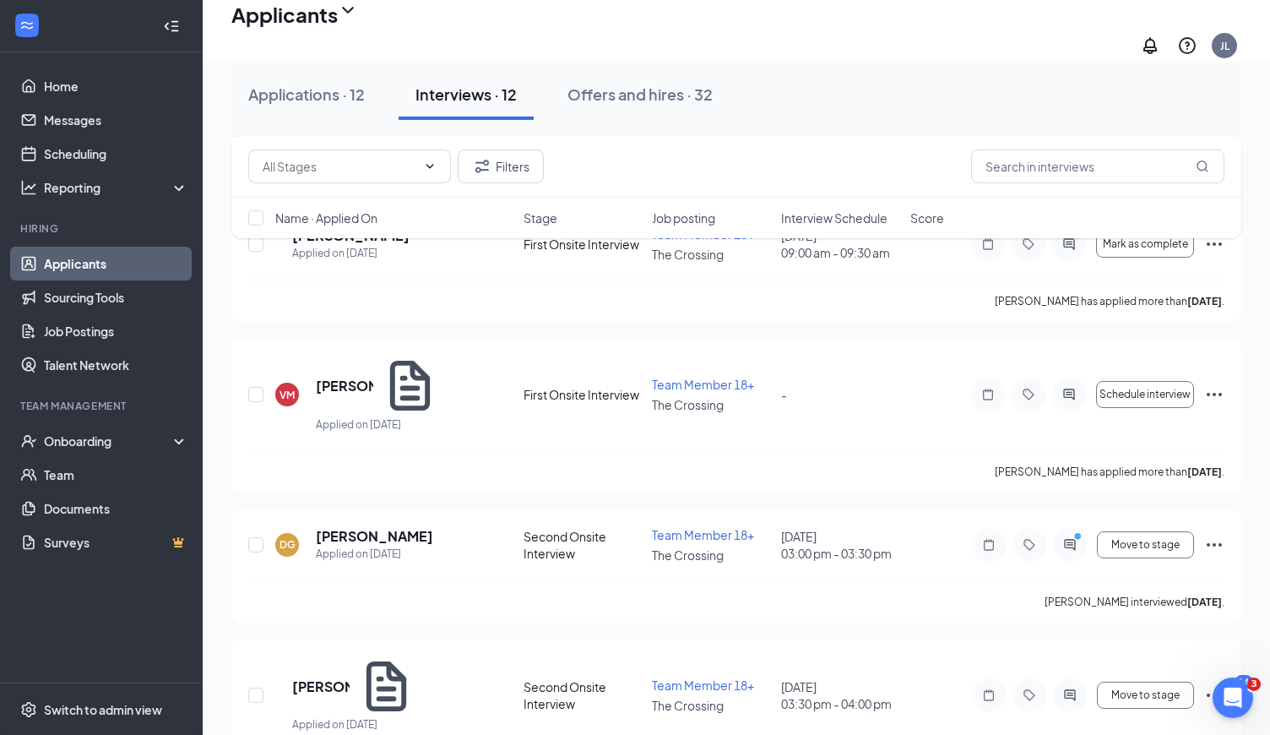
scroll to position [1347, 0]
click at [317, 676] on h5 "[PERSON_NAME]" at bounding box center [320, 685] width 57 height 19
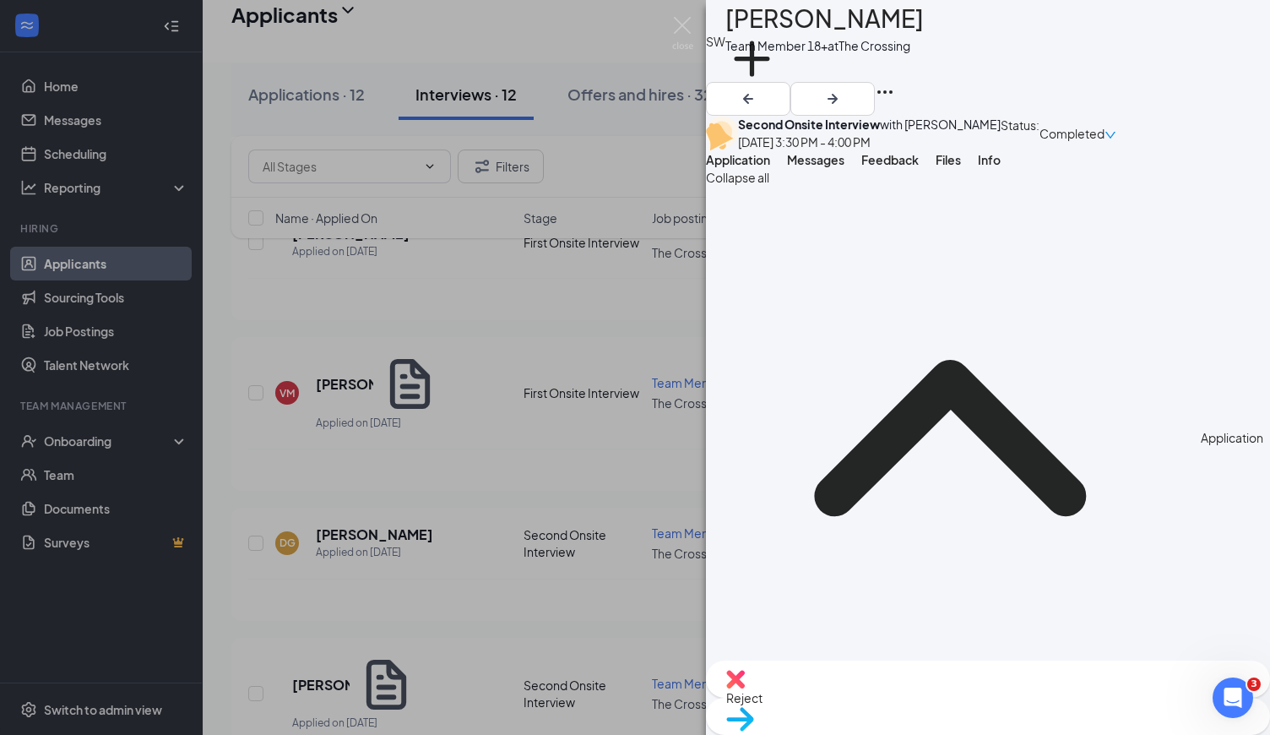
click at [695, 30] on div "SW [PERSON_NAME] Team Member 18+ at The Crossing Add a tag Second Onsite Interv…" at bounding box center [635, 367] width 1270 height 735
click at [685, 28] on div "Applicants JL" at bounding box center [736, 31] width 1067 height 62
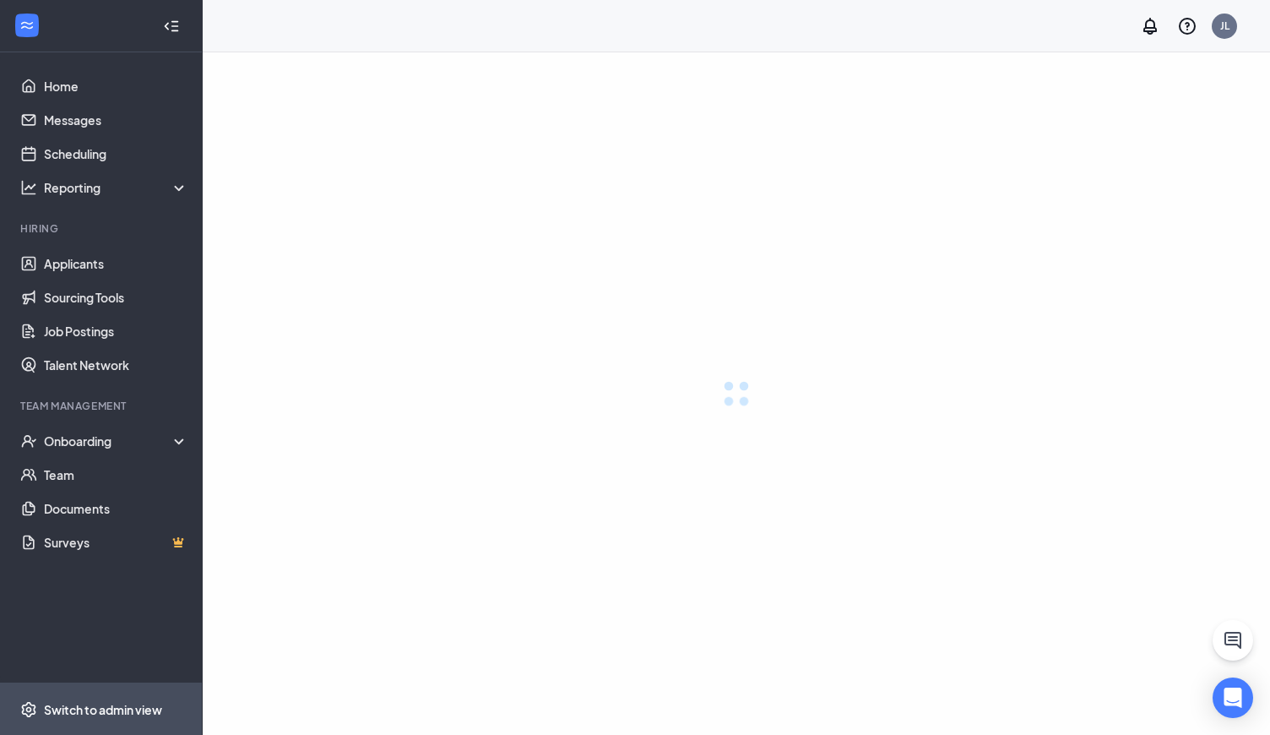
click at [79, 701] on div "Switch to admin view" at bounding box center [103, 709] width 118 height 17
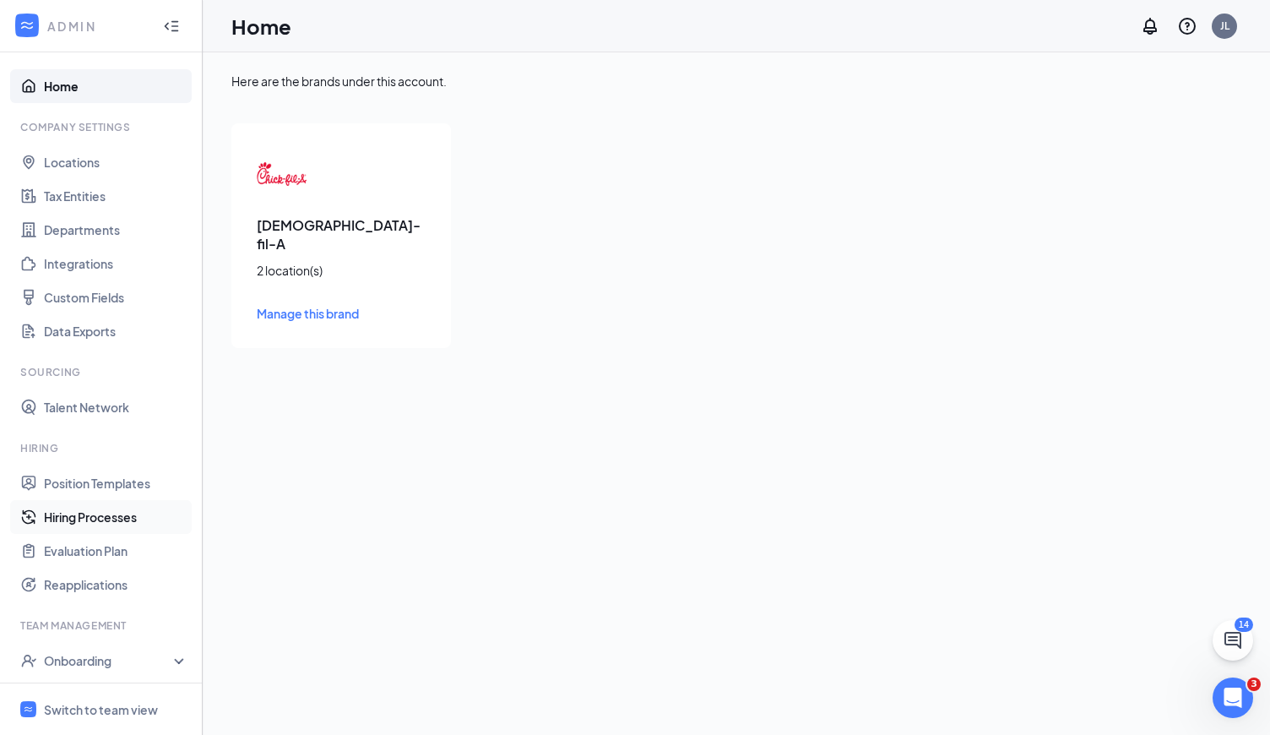
click at [106, 521] on link "Hiring Processes" at bounding box center [116, 517] width 144 height 34
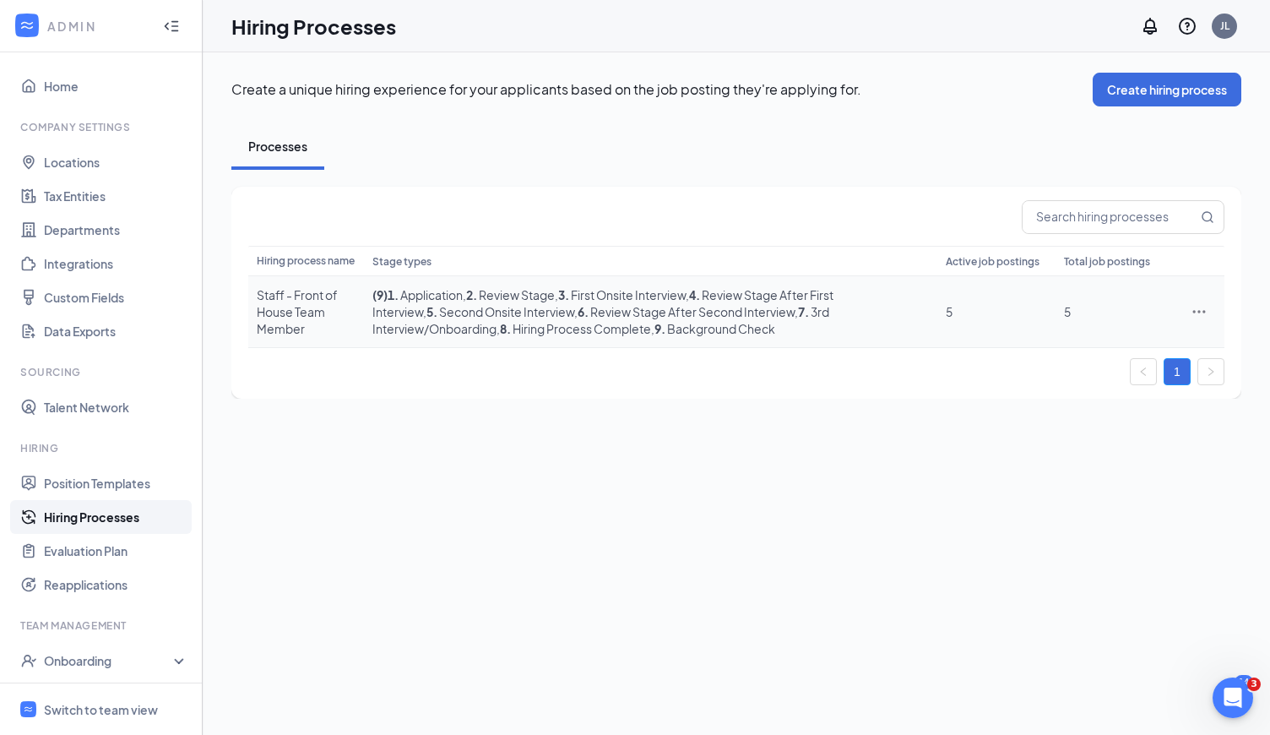
click at [1195, 312] on icon "Ellipses" at bounding box center [1199, 311] width 13 height 3
click at [1128, 350] on span "Edit" at bounding box center [1121, 345] width 145 height 19
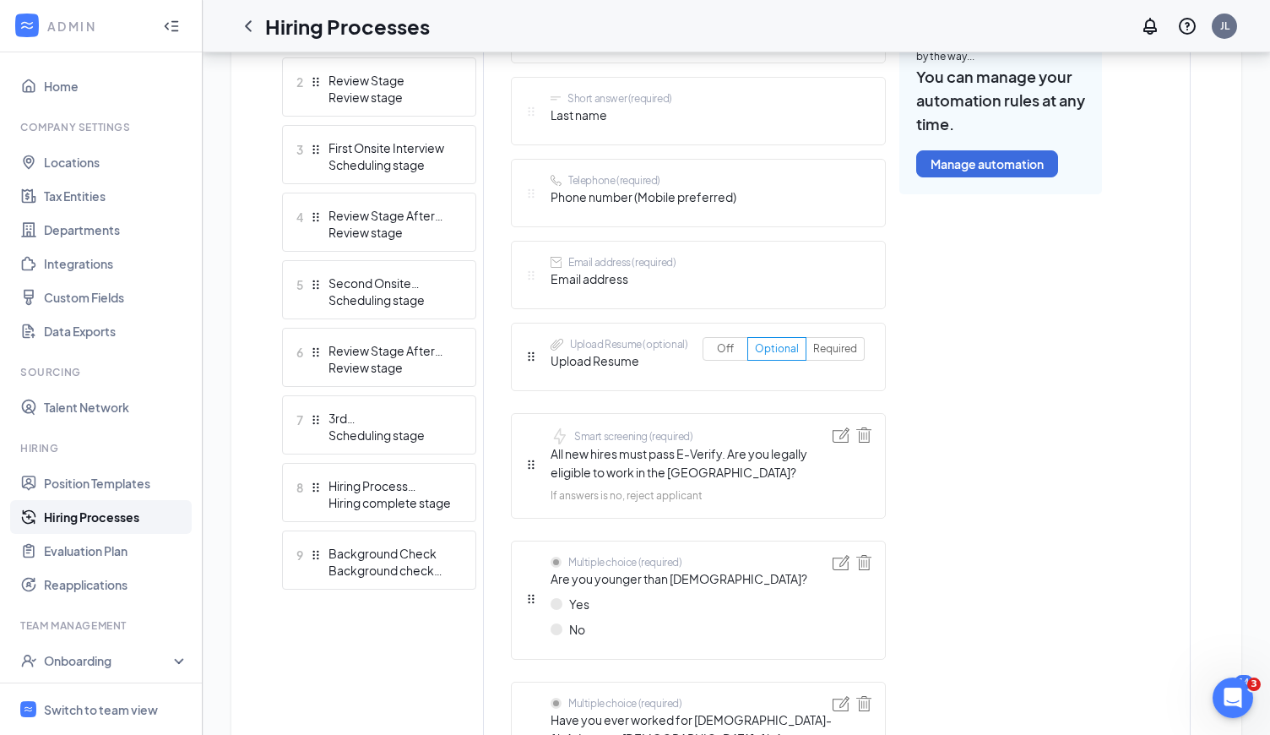
scroll to position [656, 0]
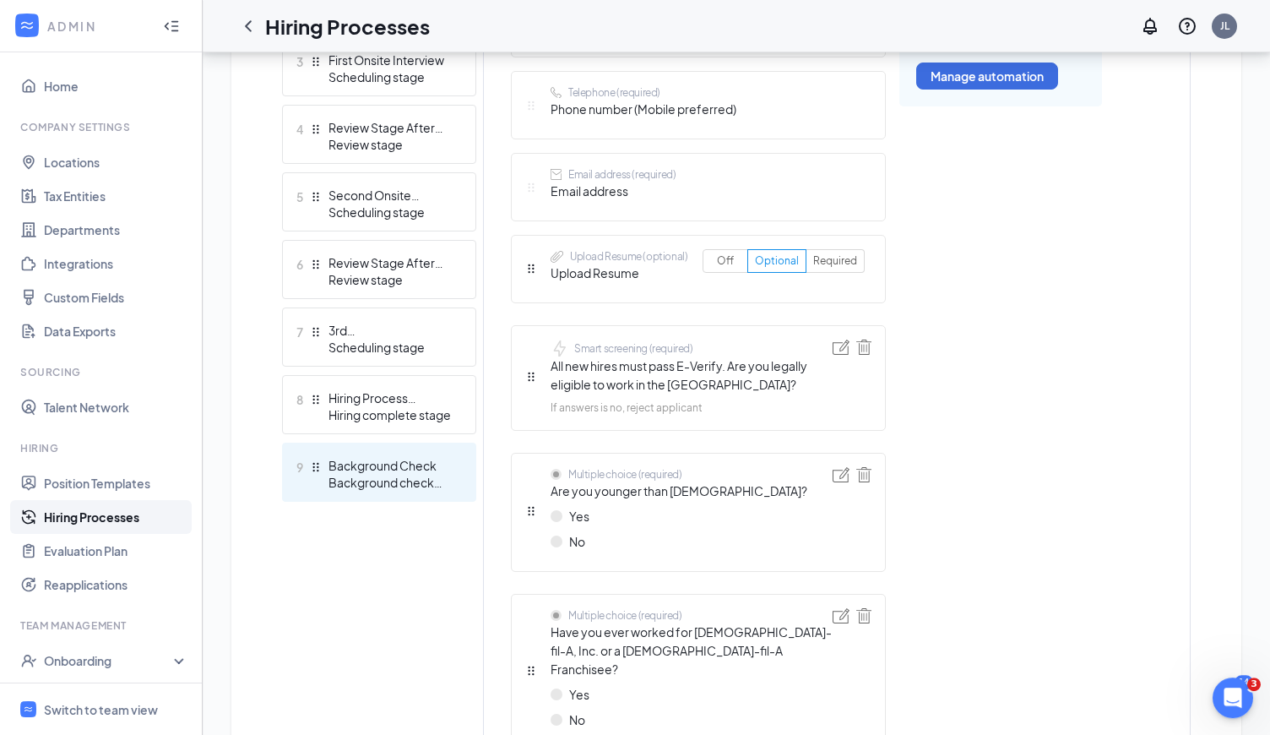
click at [393, 475] on div "Background check stage" at bounding box center [390, 482] width 123 height 17
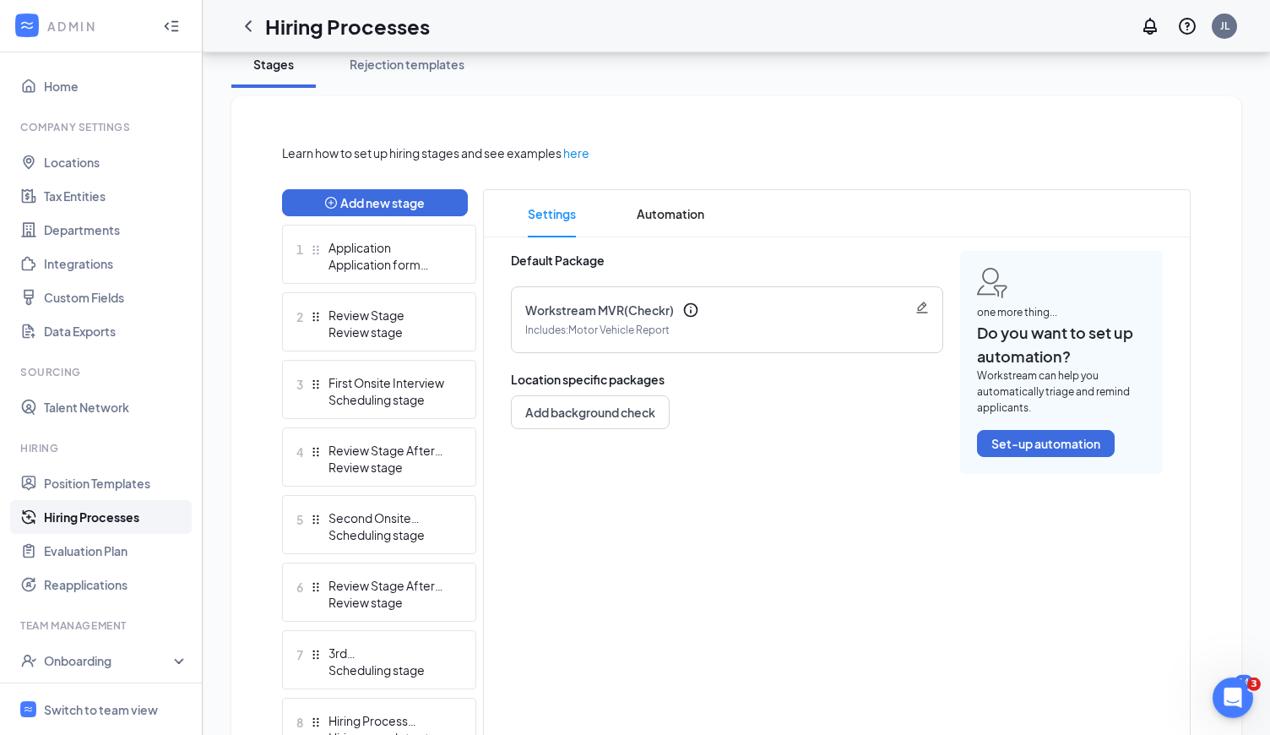
scroll to position [315, 0]
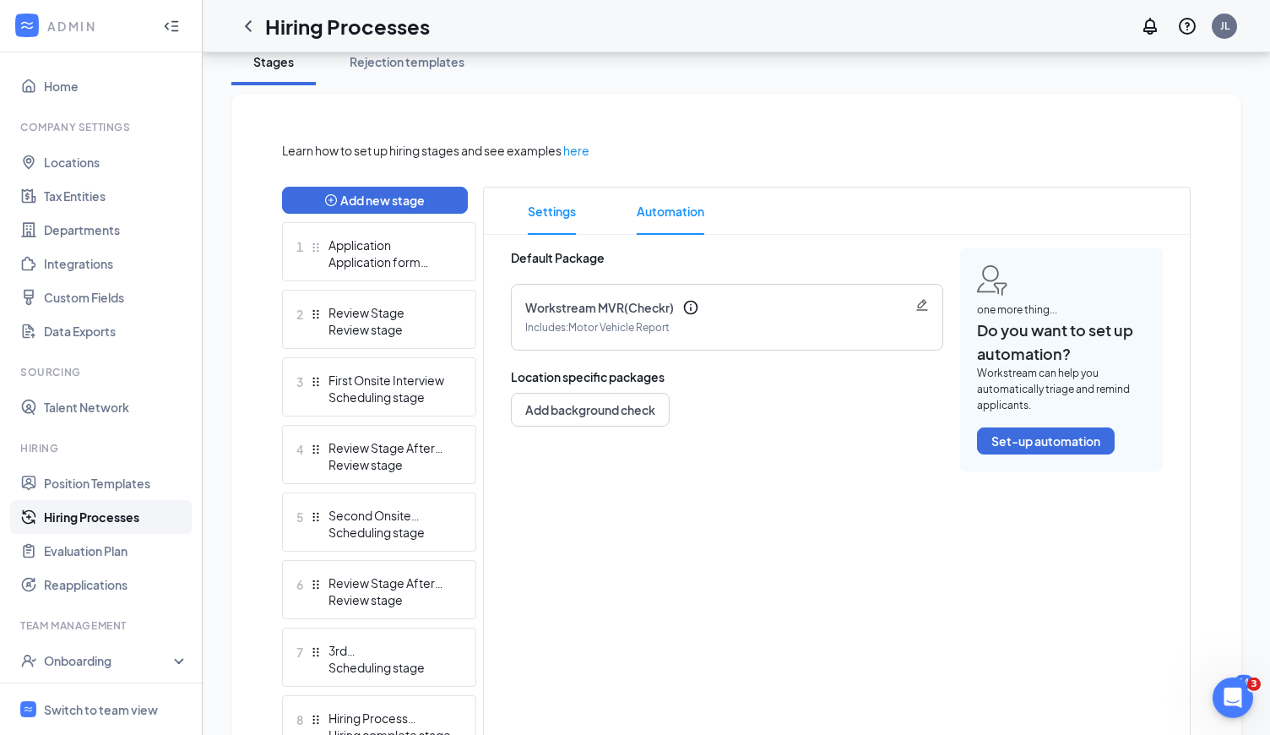
click at [683, 219] on span "Automation" at bounding box center [671, 210] width 68 height 47
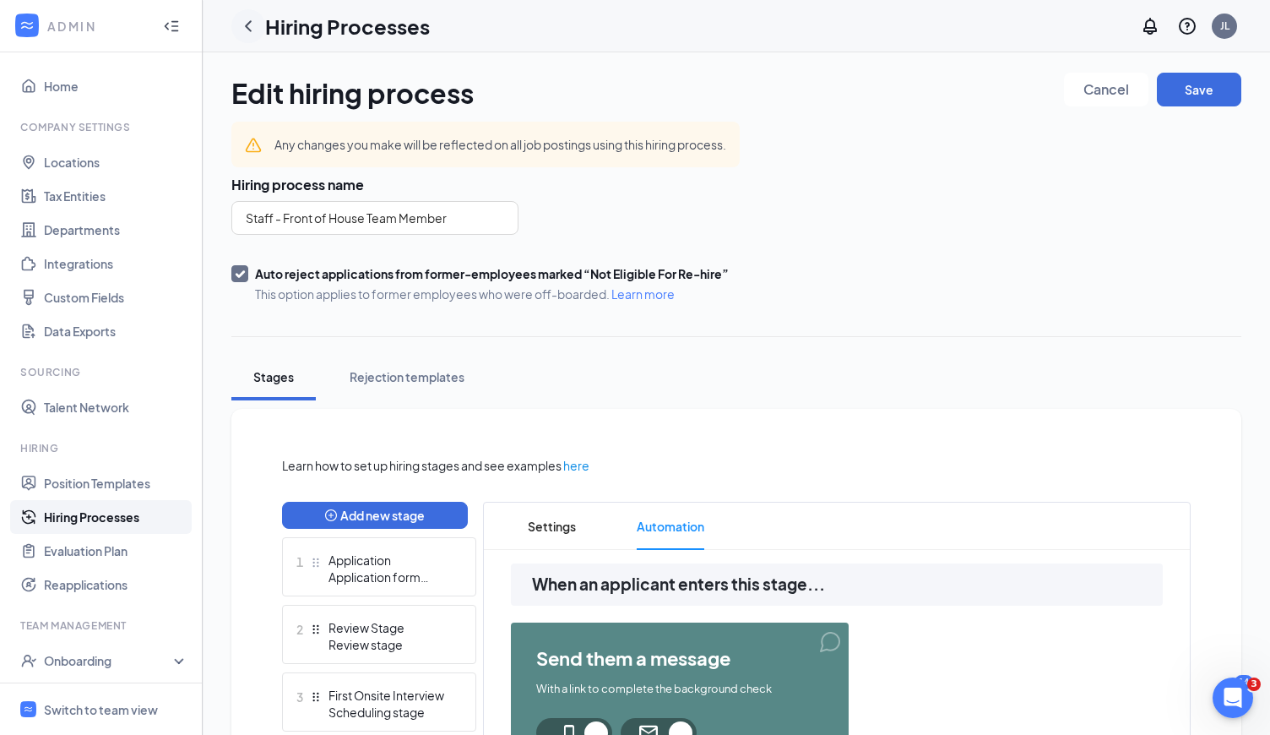
click at [253, 30] on icon "ChevronLeft" at bounding box center [248, 26] width 20 height 20
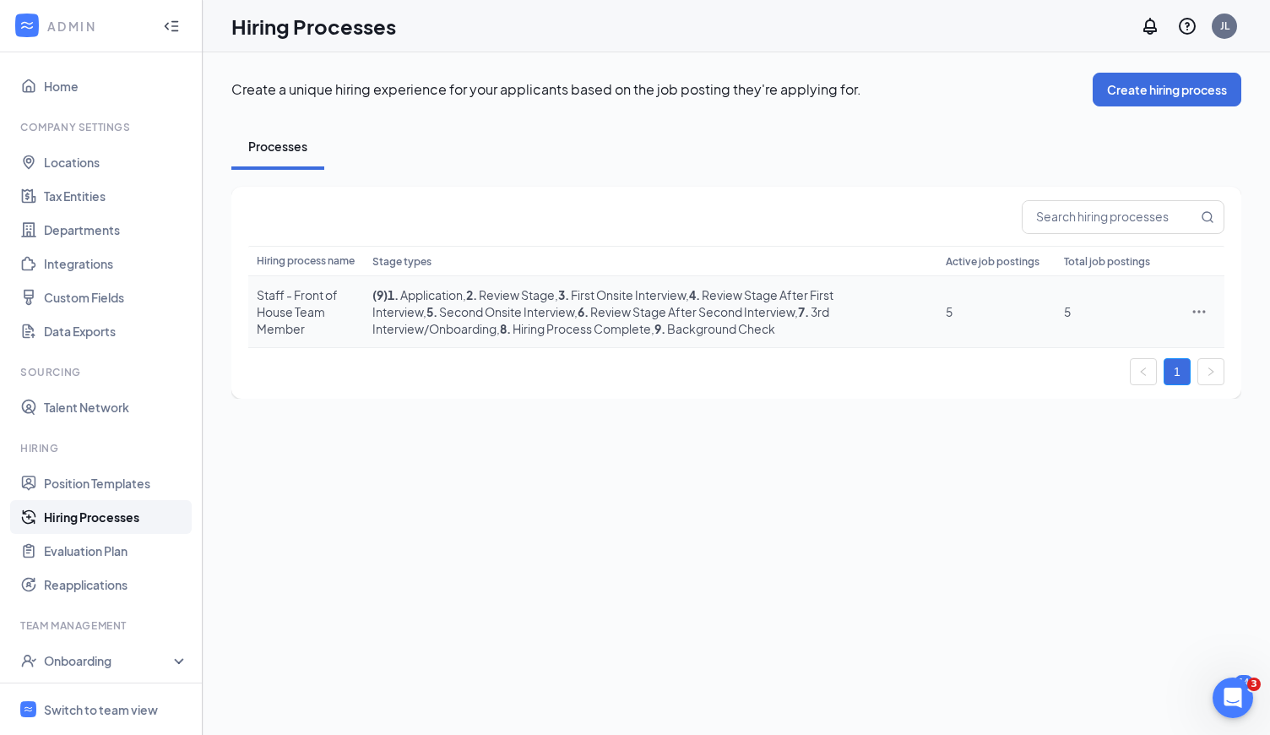
click at [1192, 313] on icon "Ellipses" at bounding box center [1199, 311] width 17 height 17
click at [1105, 383] on span "Duplicate" at bounding box center [1121, 384] width 145 height 19
click at [1199, 315] on icon "Ellipses" at bounding box center [1199, 311] width 17 height 17
click at [1114, 386] on span "Duplicate" at bounding box center [1121, 384] width 145 height 19
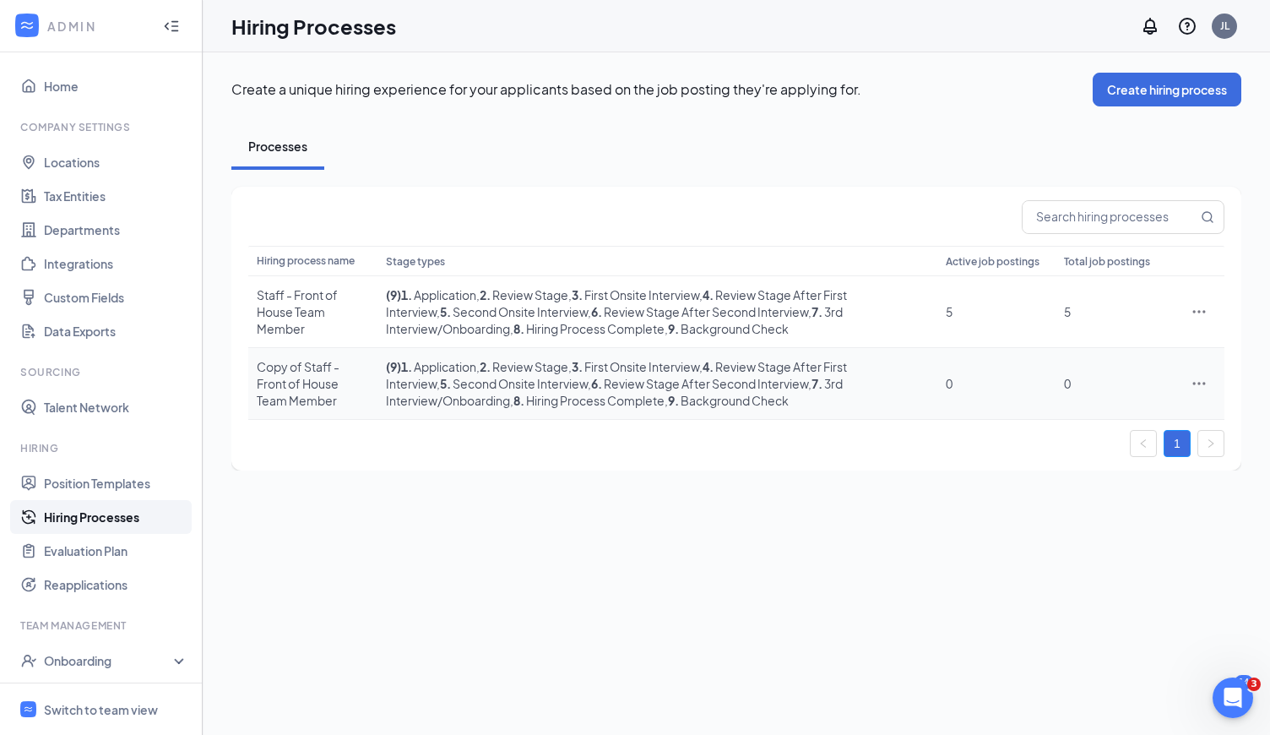
click at [629, 378] on span ", 6 . Review Stage After Second Interview" at bounding box center [698, 383] width 220 height 15
click at [1209, 312] on div at bounding box center [1199, 311] width 34 height 17
click at [1202, 312] on icon "Ellipses" at bounding box center [1199, 311] width 17 height 17
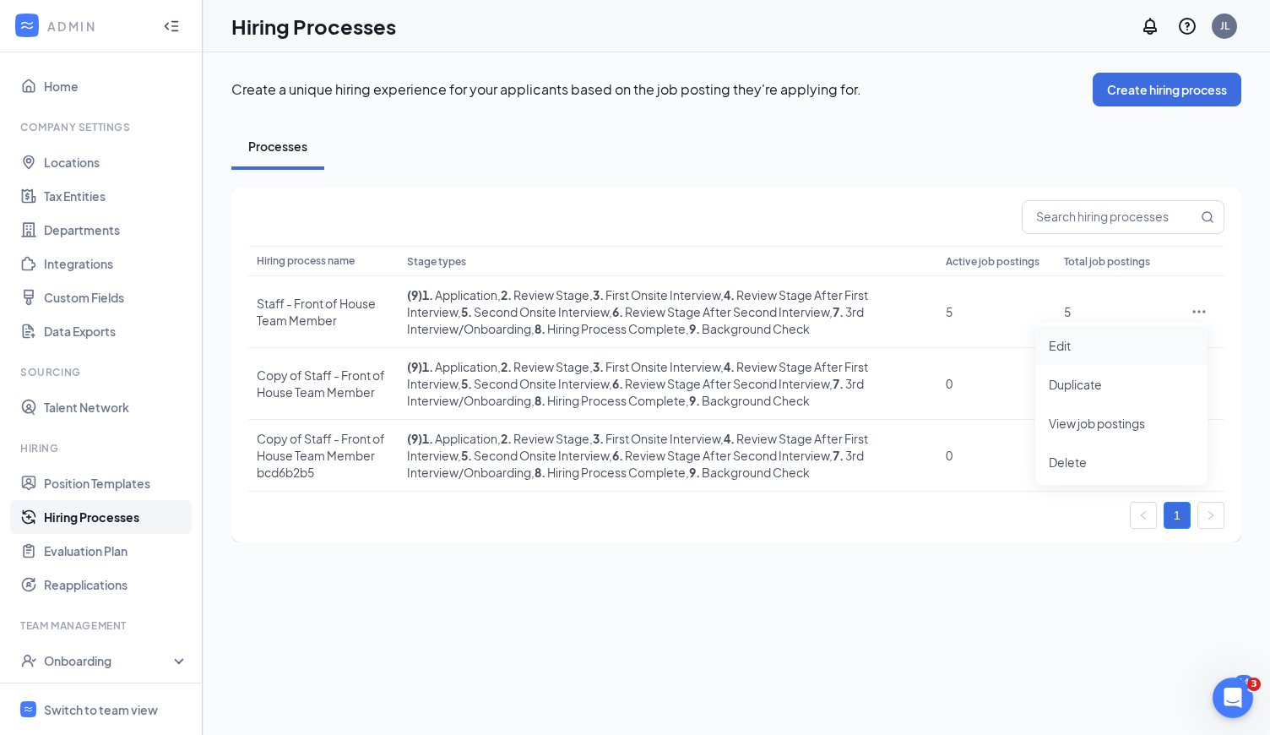
click at [1110, 347] on span "Edit" at bounding box center [1121, 345] width 145 height 19
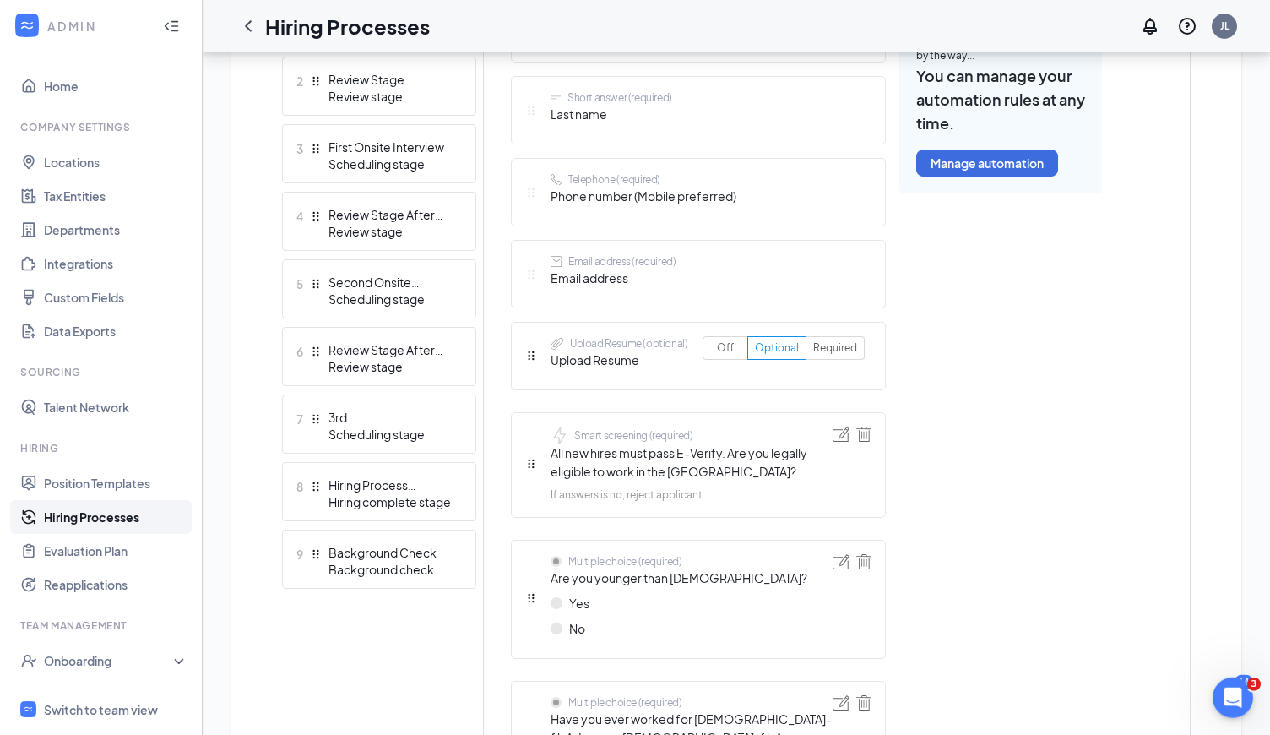
scroll to position [586, 0]
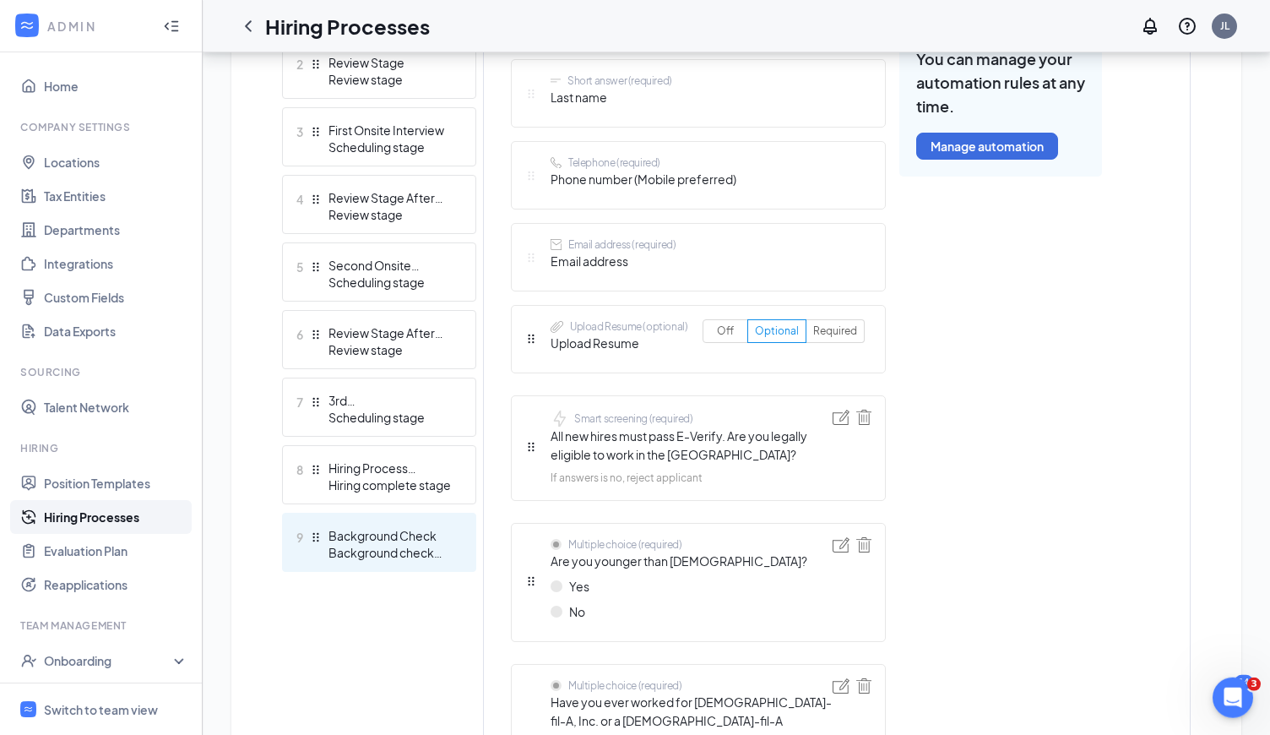
click at [381, 541] on div "Background Check" at bounding box center [390, 535] width 123 height 17
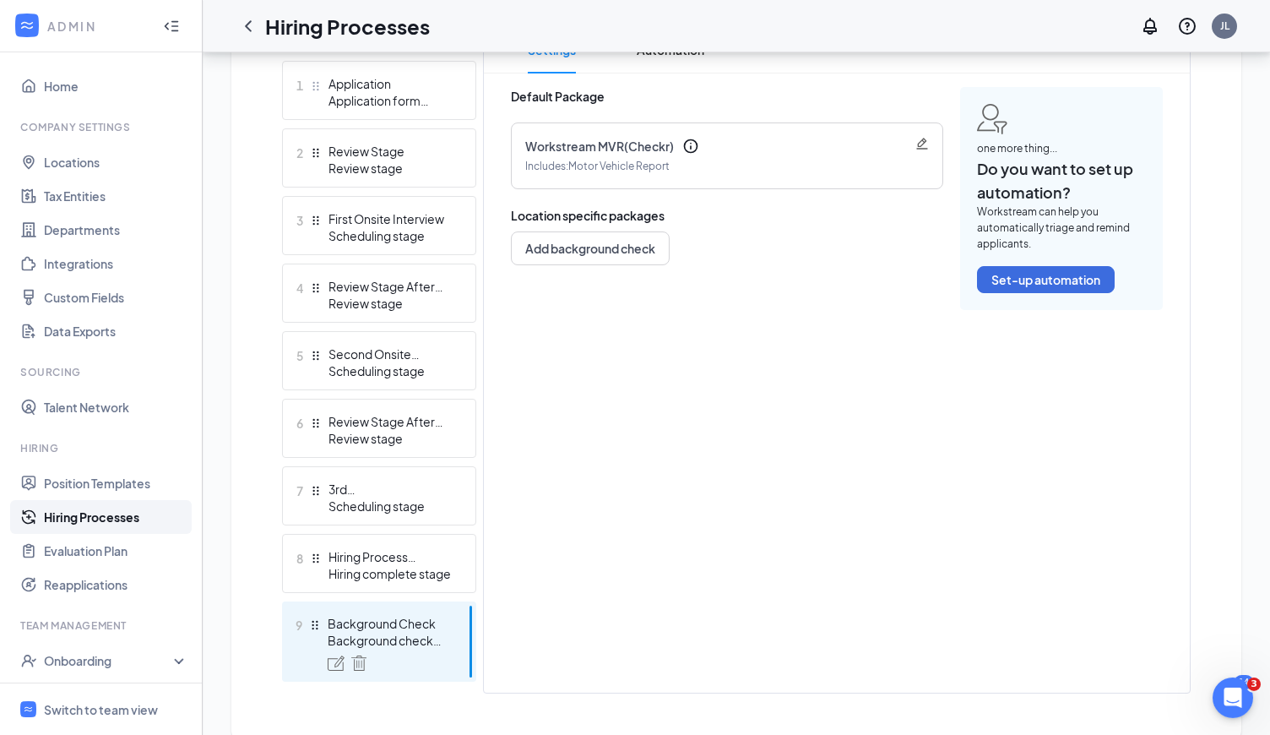
scroll to position [490, 0]
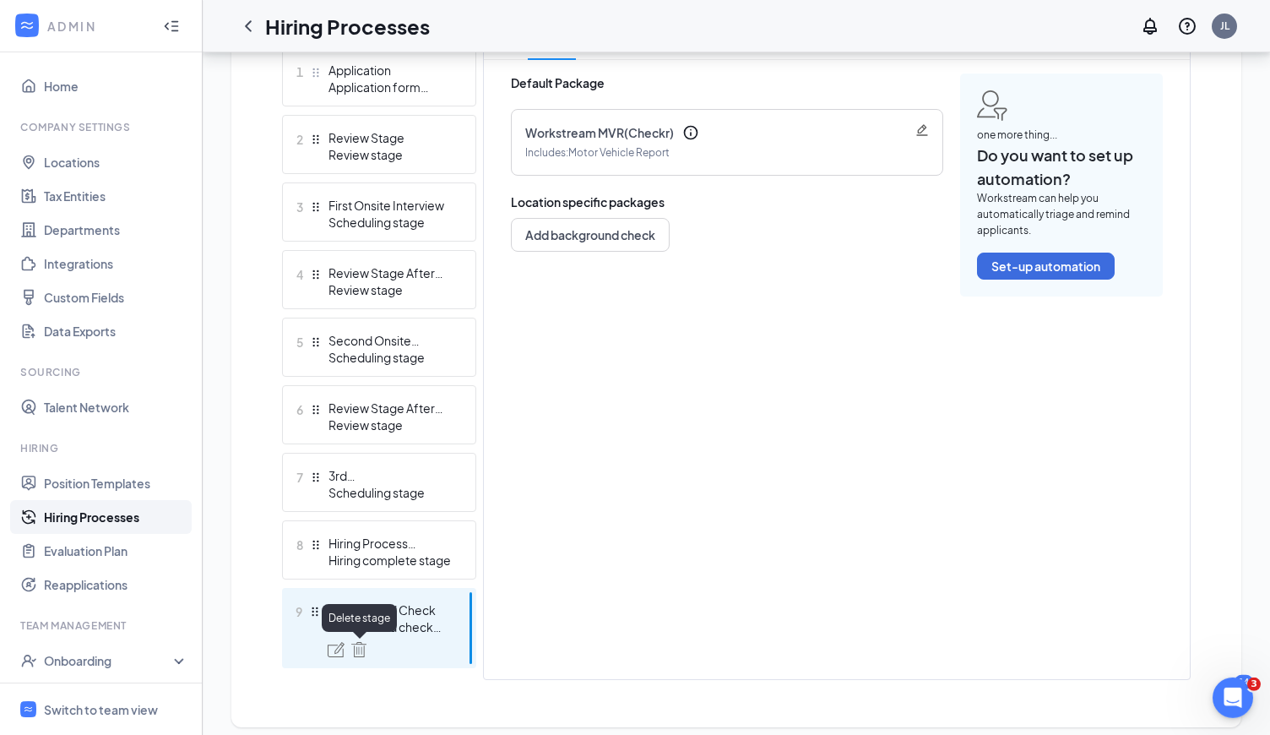
click at [354, 653] on img at bounding box center [358, 649] width 15 height 15
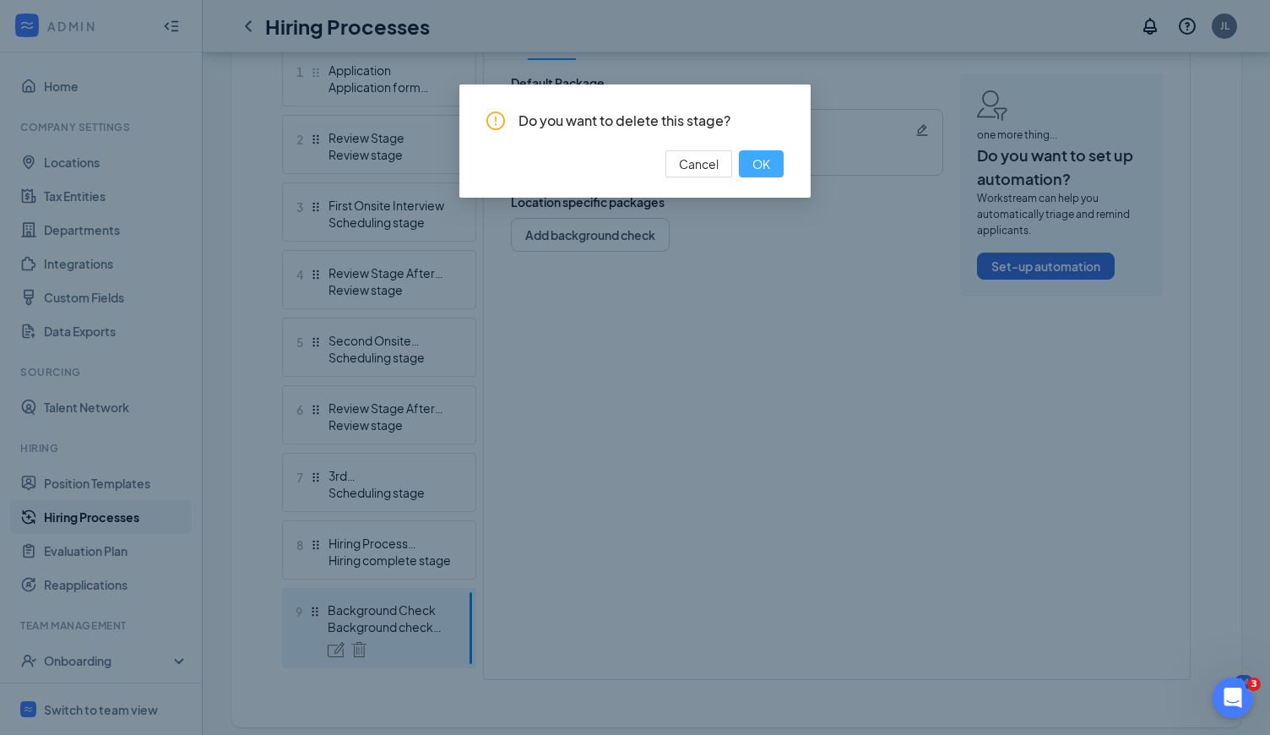
click at [759, 167] on span "OK" at bounding box center [761, 164] width 18 height 19
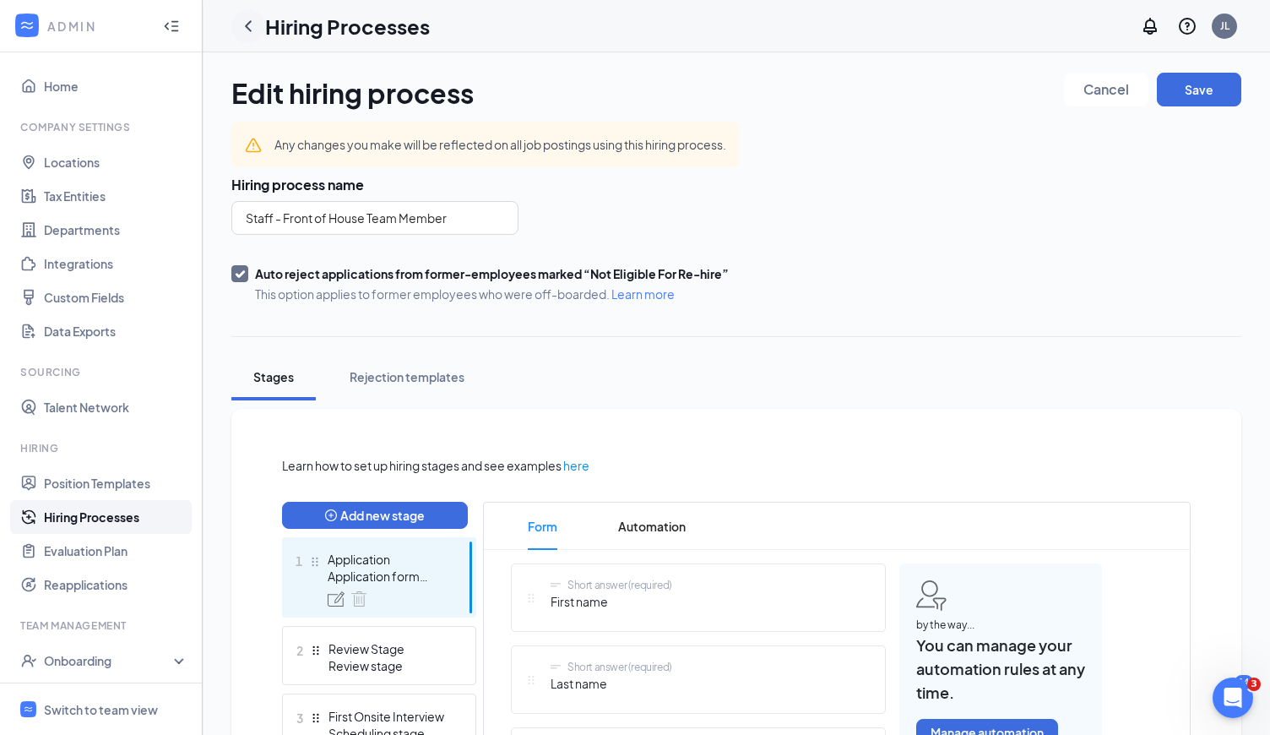
click at [254, 24] on icon "ChevronLeft" at bounding box center [248, 26] width 20 height 20
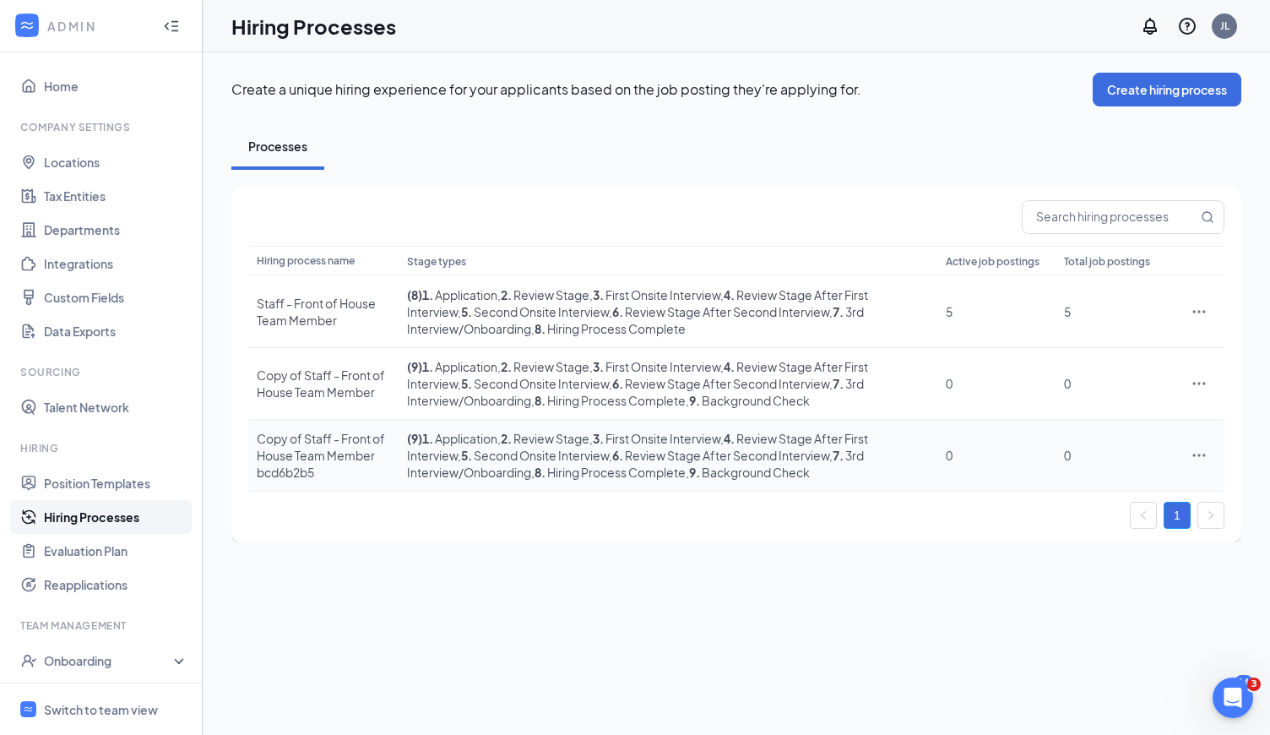
click at [1202, 452] on icon "Ellipses" at bounding box center [1199, 455] width 17 height 17
click at [1082, 610] on span "Delete" at bounding box center [1068, 604] width 38 height 15
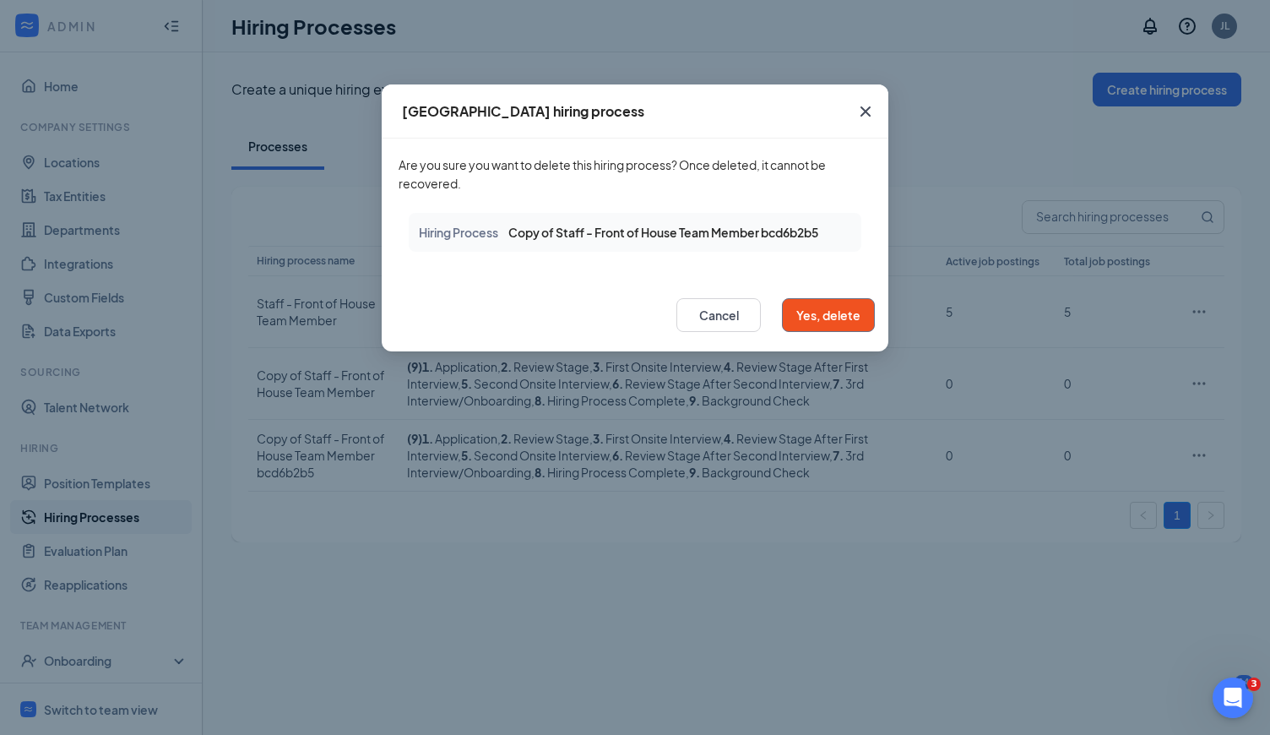
click at [823, 318] on button "Yes, delete" at bounding box center [828, 315] width 93 height 34
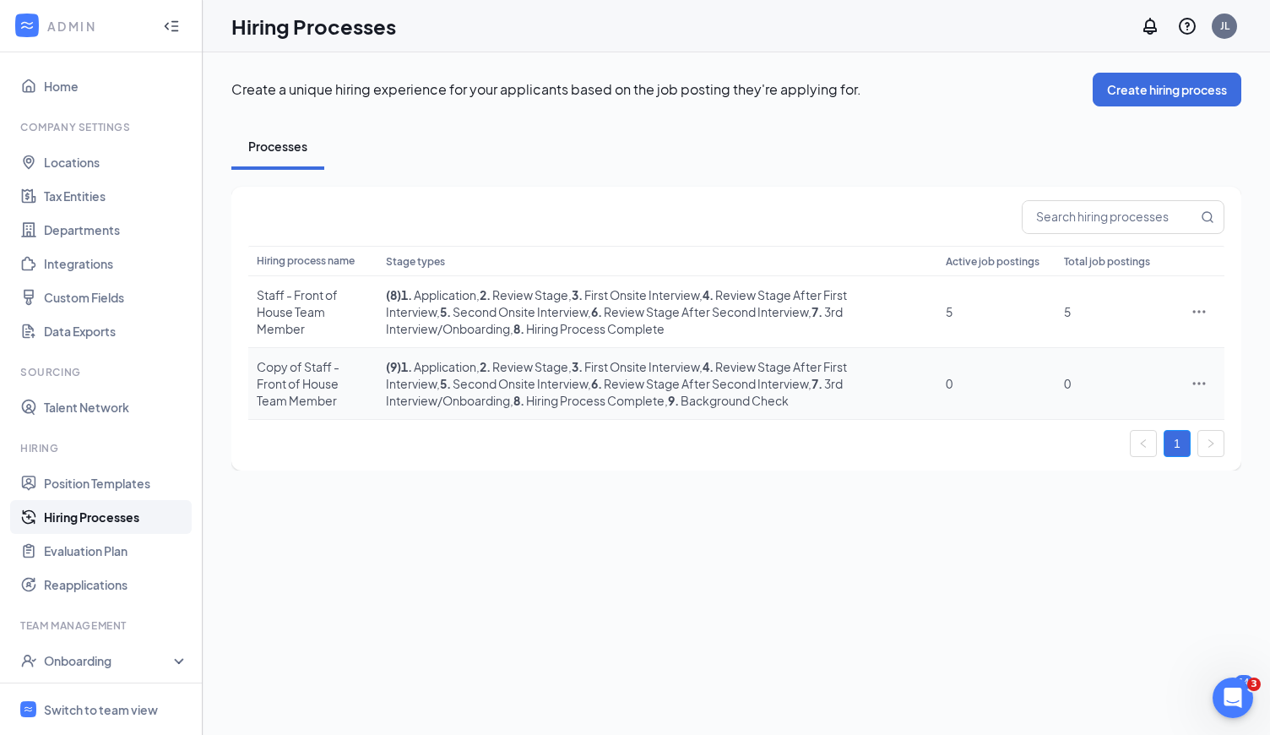
click at [696, 399] on span ", 9 . Background Check" at bounding box center [727, 400] width 124 height 15
click at [1203, 386] on icon "Ellipses" at bounding box center [1199, 383] width 17 height 17
click at [1093, 423] on span "Edit" at bounding box center [1121, 417] width 145 height 19
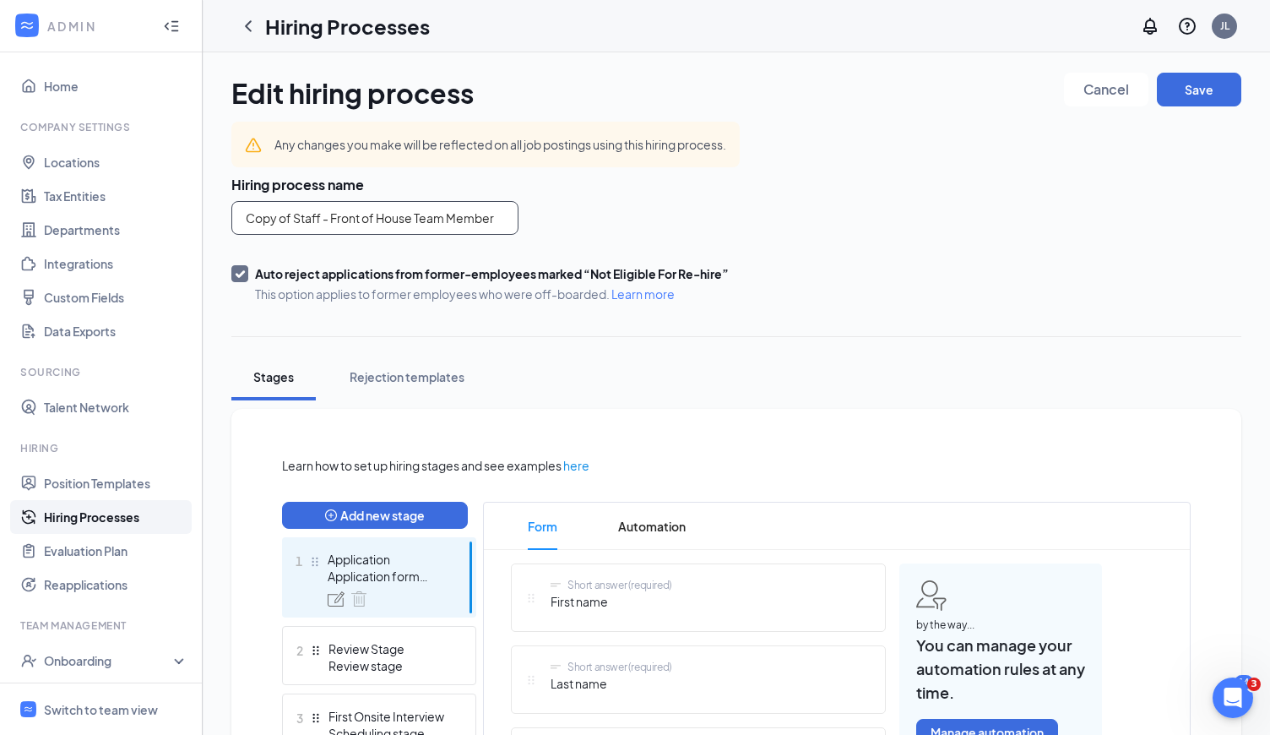
drag, startPoint x: 492, startPoint y: 217, endPoint x: 156, endPoint y: 189, distance: 337.3
click at [231, 201] on input "Copy of Staff - Front of House Team Member" at bounding box center [374, 218] width 287 height 34
type input "Delivery Driver Onboarding"
click at [650, 182] on h3 "Hiring process name" at bounding box center [736, 185] width 1010 height 19
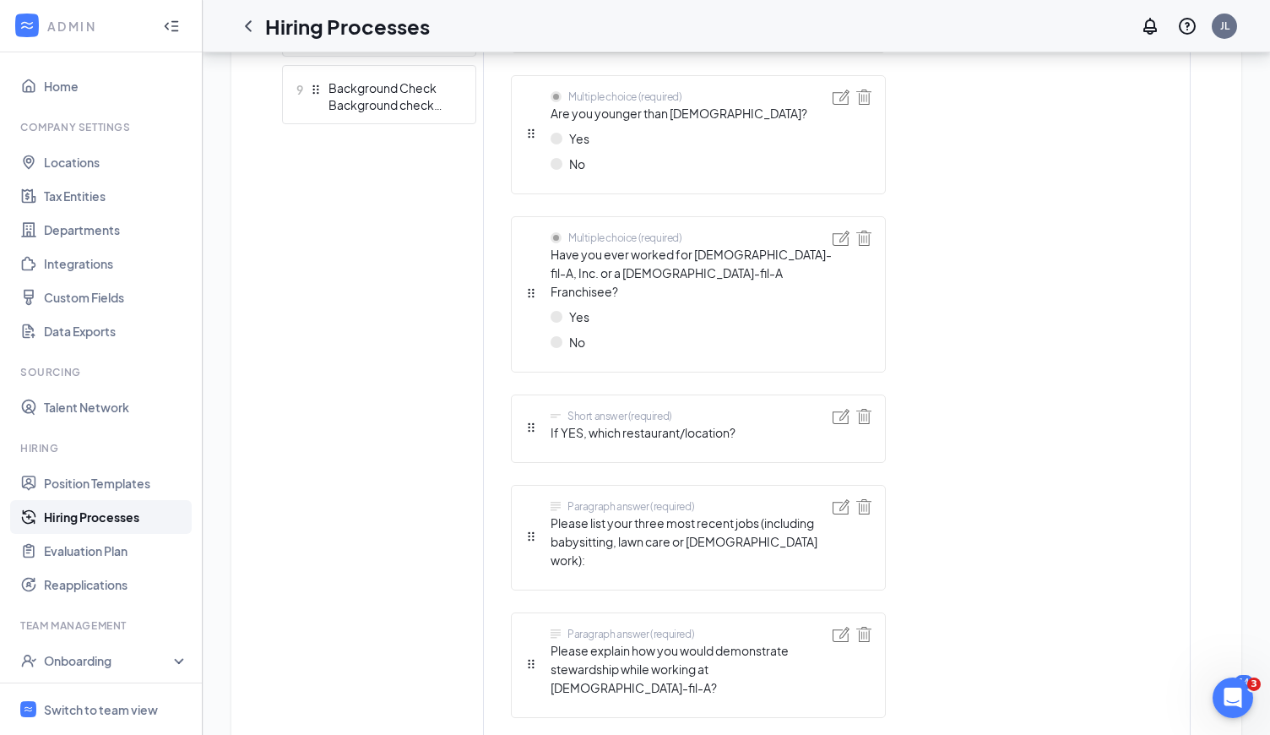
scroll to position [1037, 0]
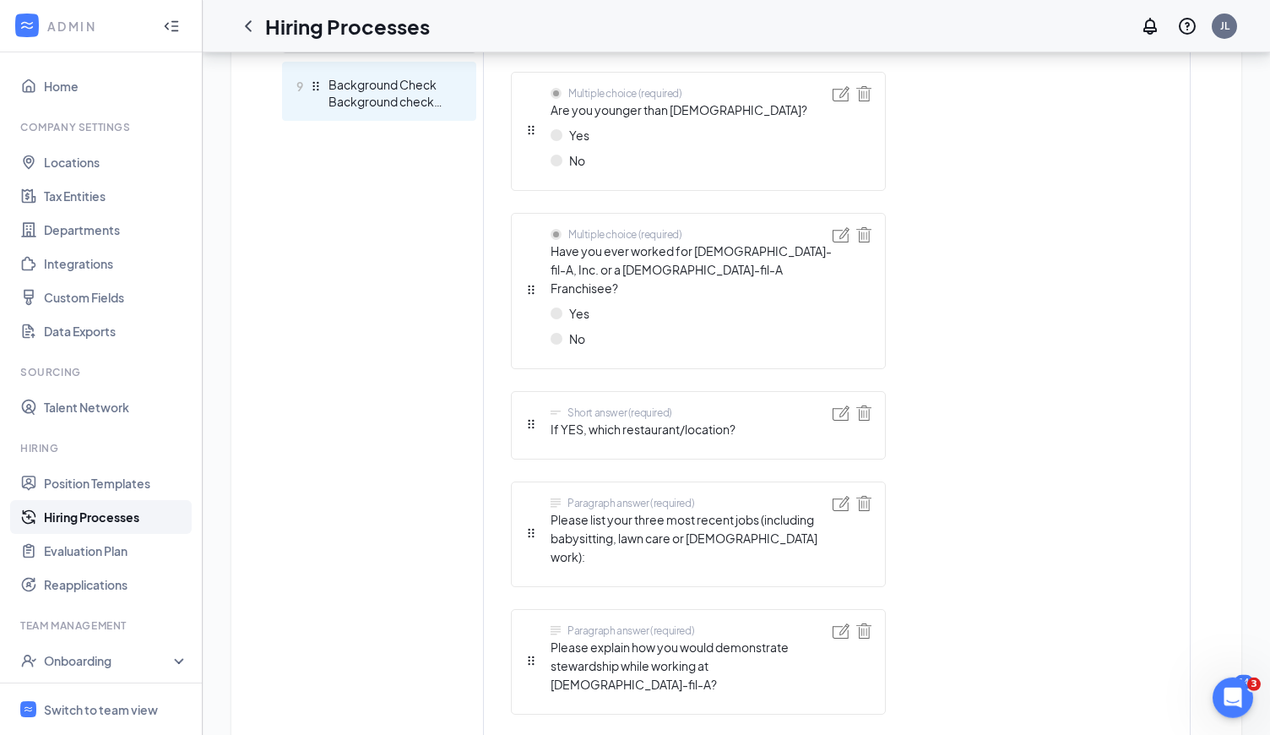
click at [393, 86] on div "Background Check" at bounding box center [390, 84] width 123 height 17
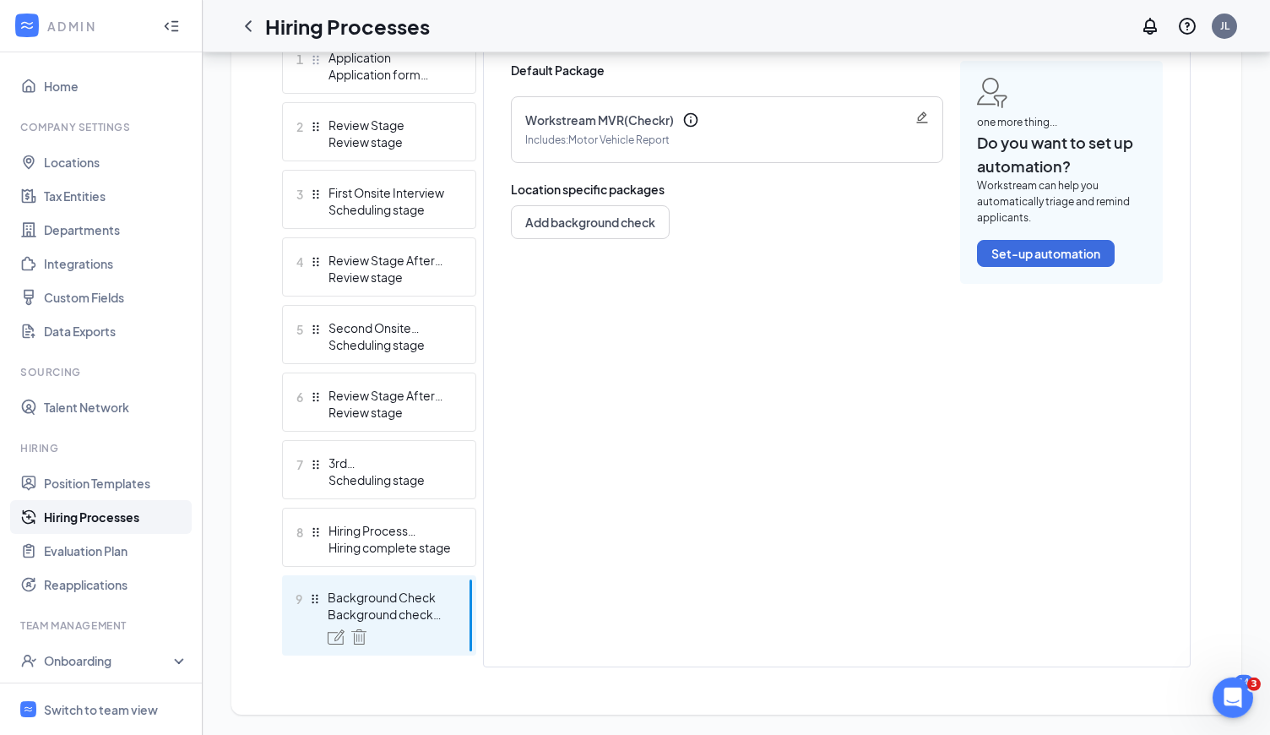
scroll to position [502, 0]
click at [1034, 253] on button "Set-up automation" at bounding box center [1046, 253] width 138 height 27
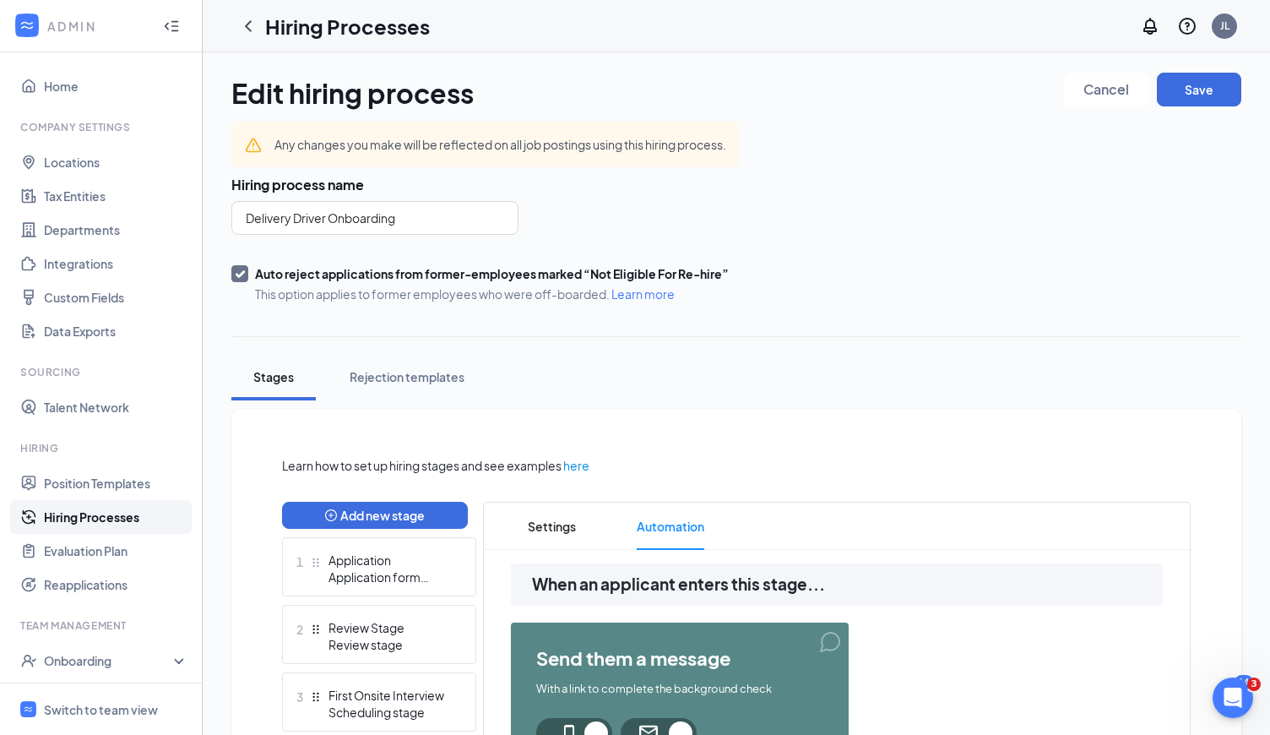
click at [1197, 98] on button "Save" at bounding box center [1199, 90] width 84 height 34
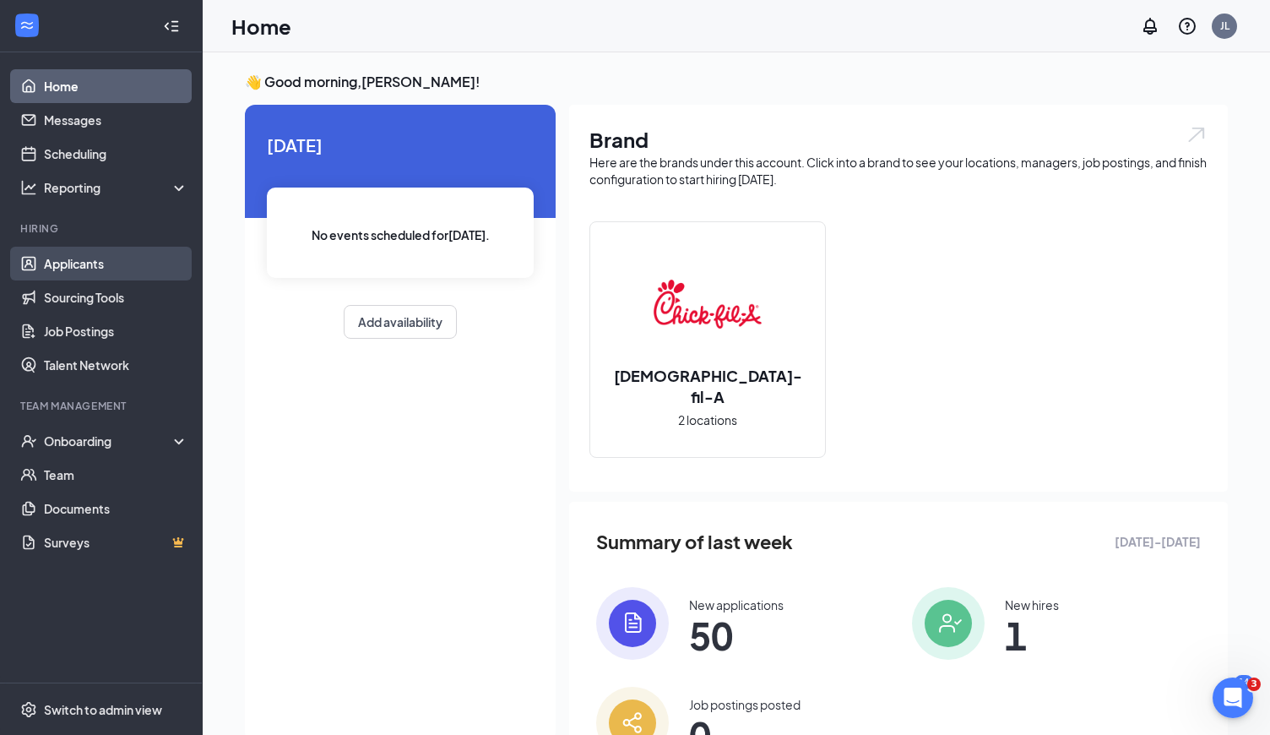
click at [79, 264] on link "Applicants" at bounding box center [116, 264] width 144 height 34
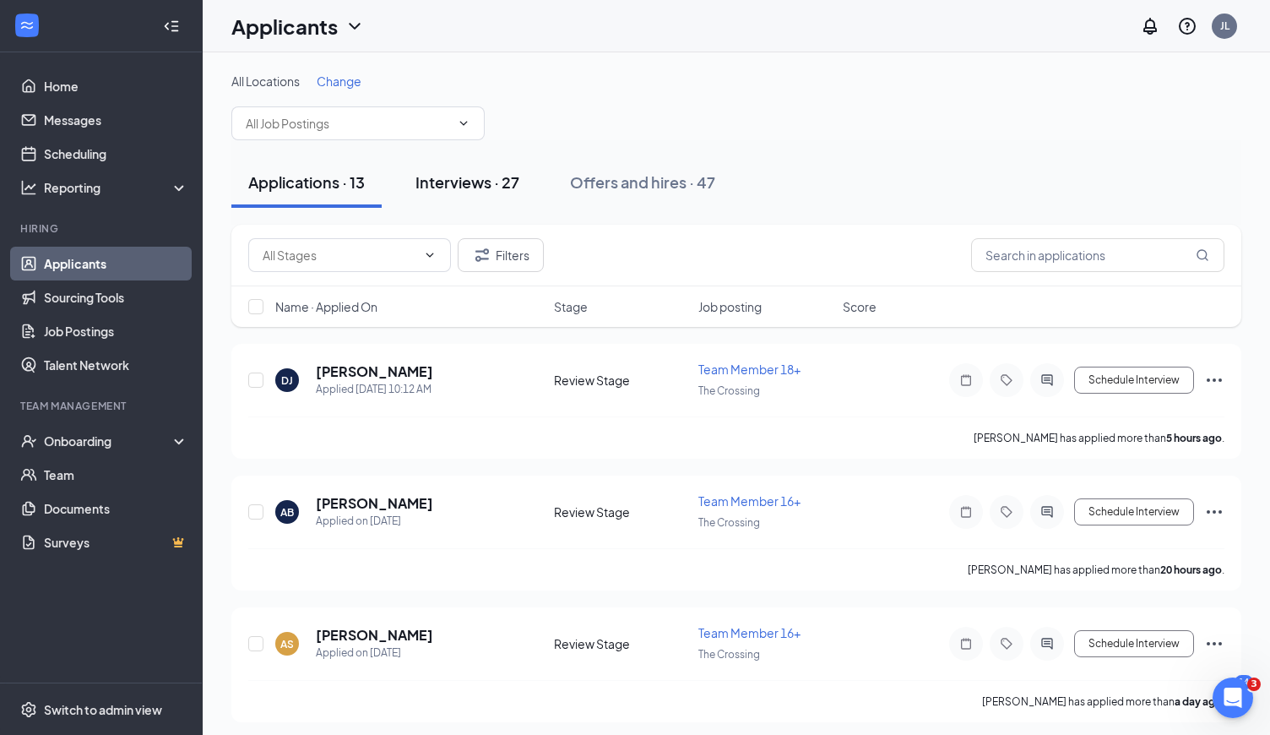
click at [454, 173] on div "Interviews · 27" at bounding box center [467, 181] width 104 height 21
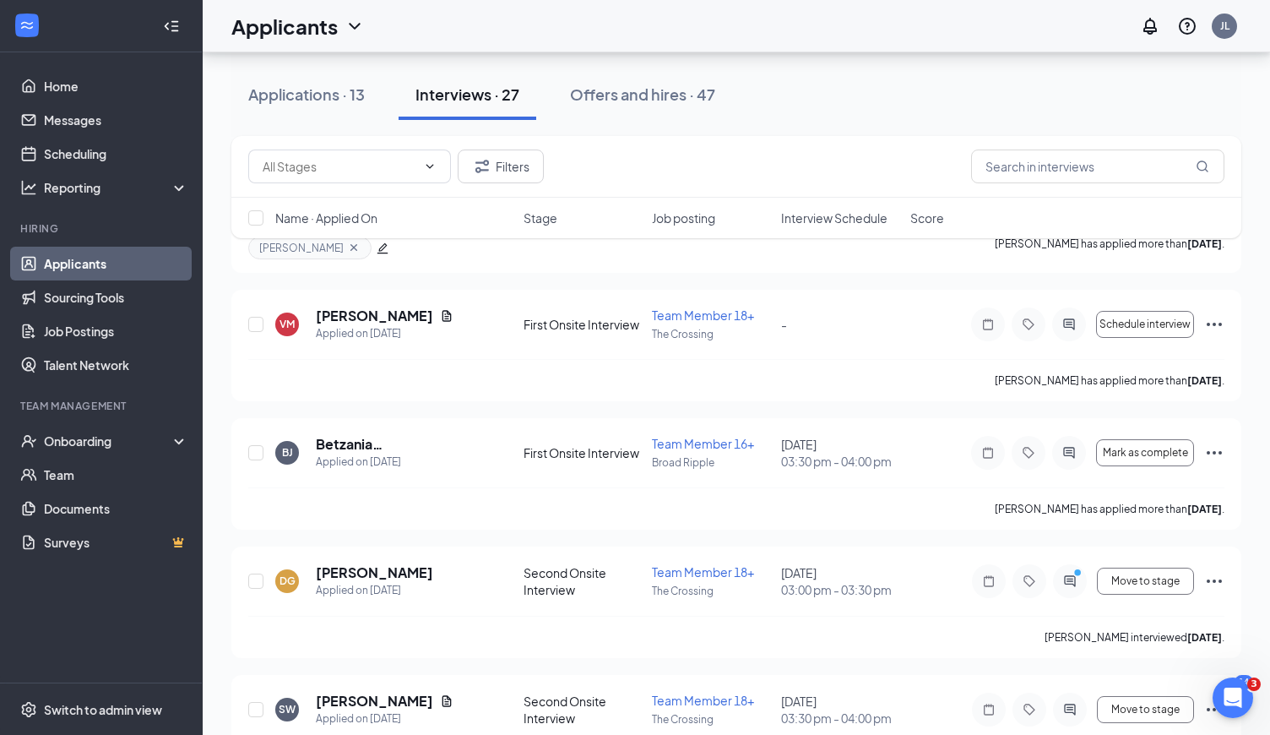
scroll to position [3086, 0]
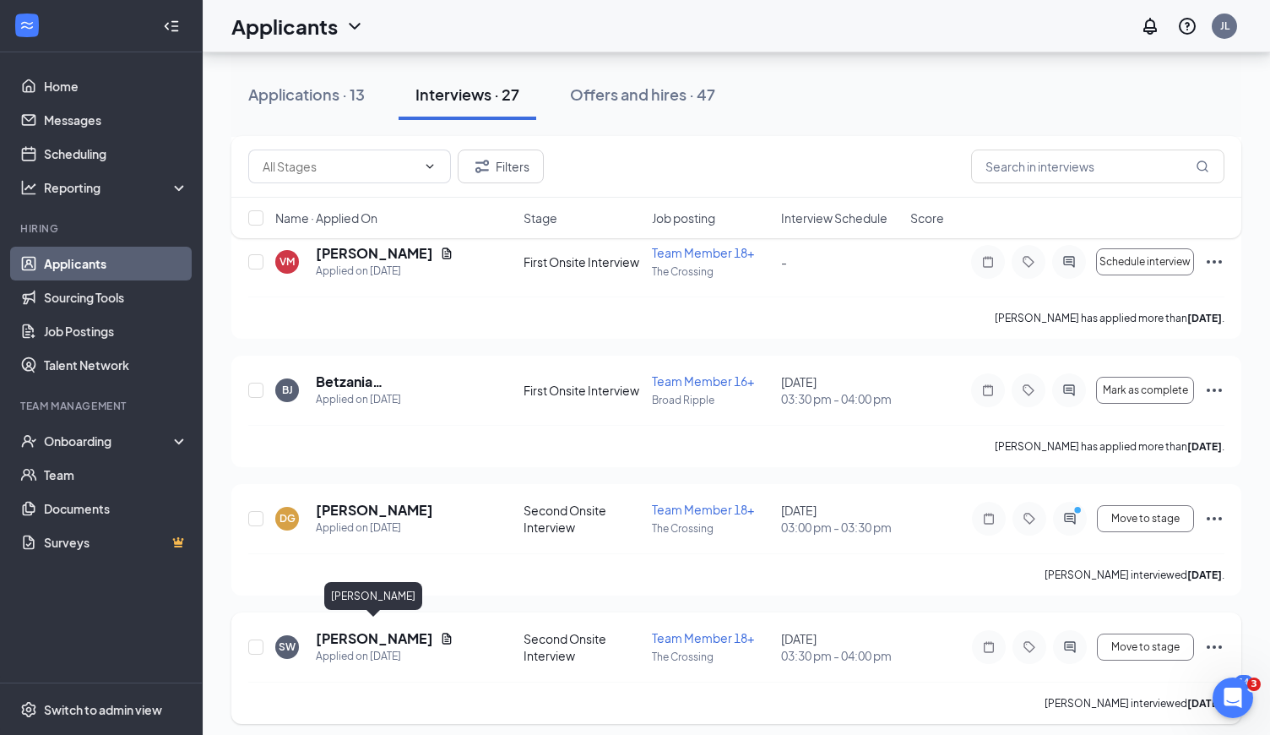
click at [400, 629] on h5 "[PERSON_NAME]" at bounding box center [374, 638] width 117 height 19
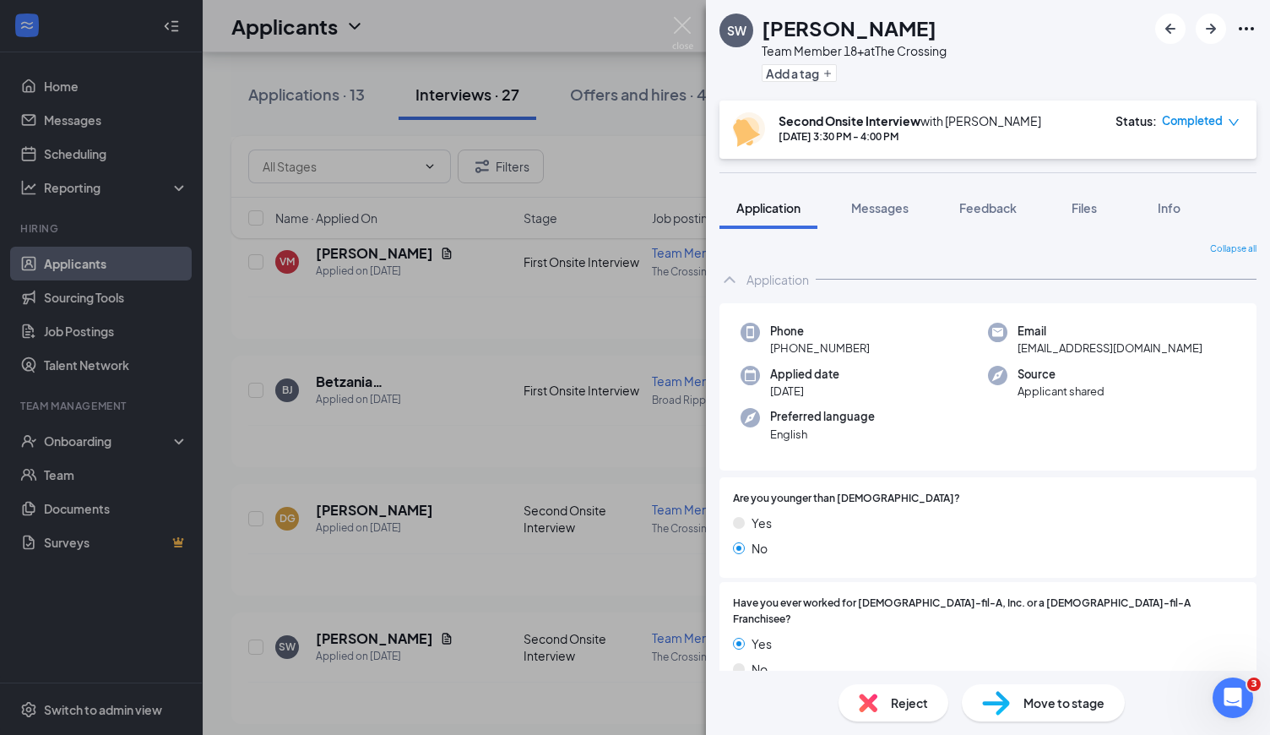
click at [1029, 709] on span "Move to stage" at bounding box center [1064, 702] width 81 height 19
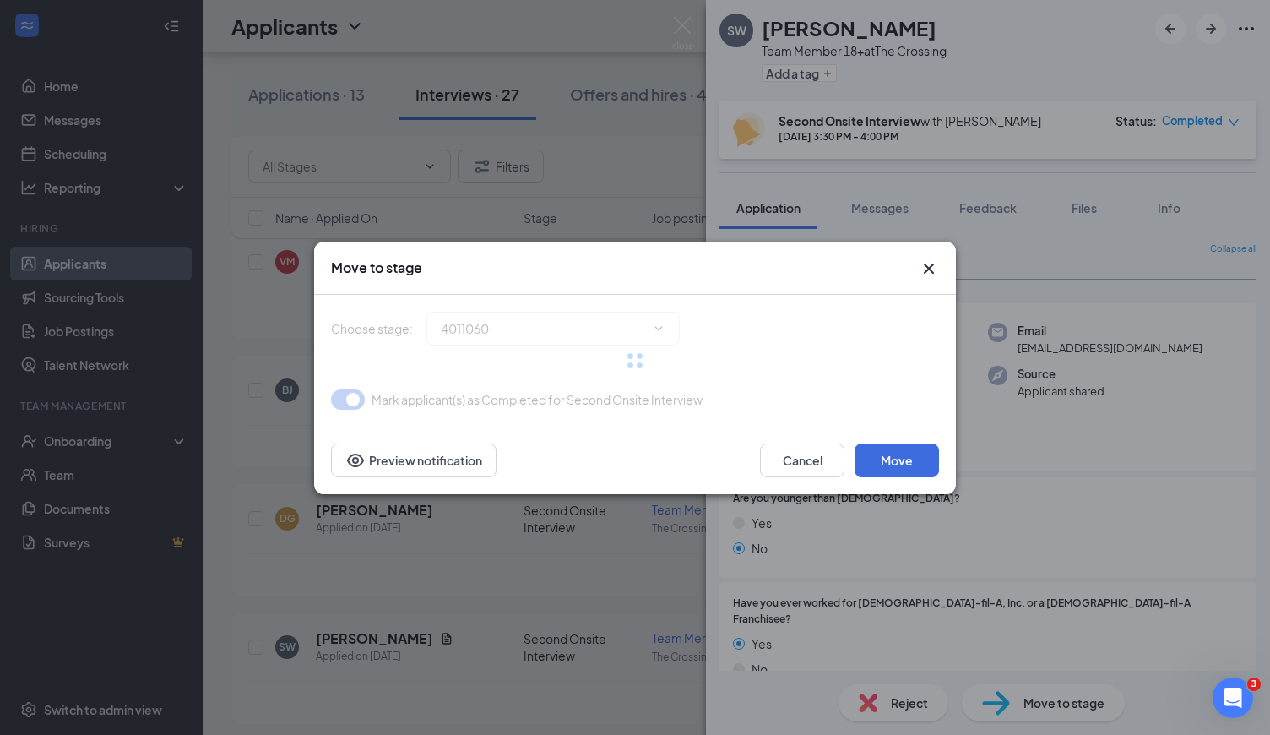
type input "Review Stage After Second Interview (next stage)"
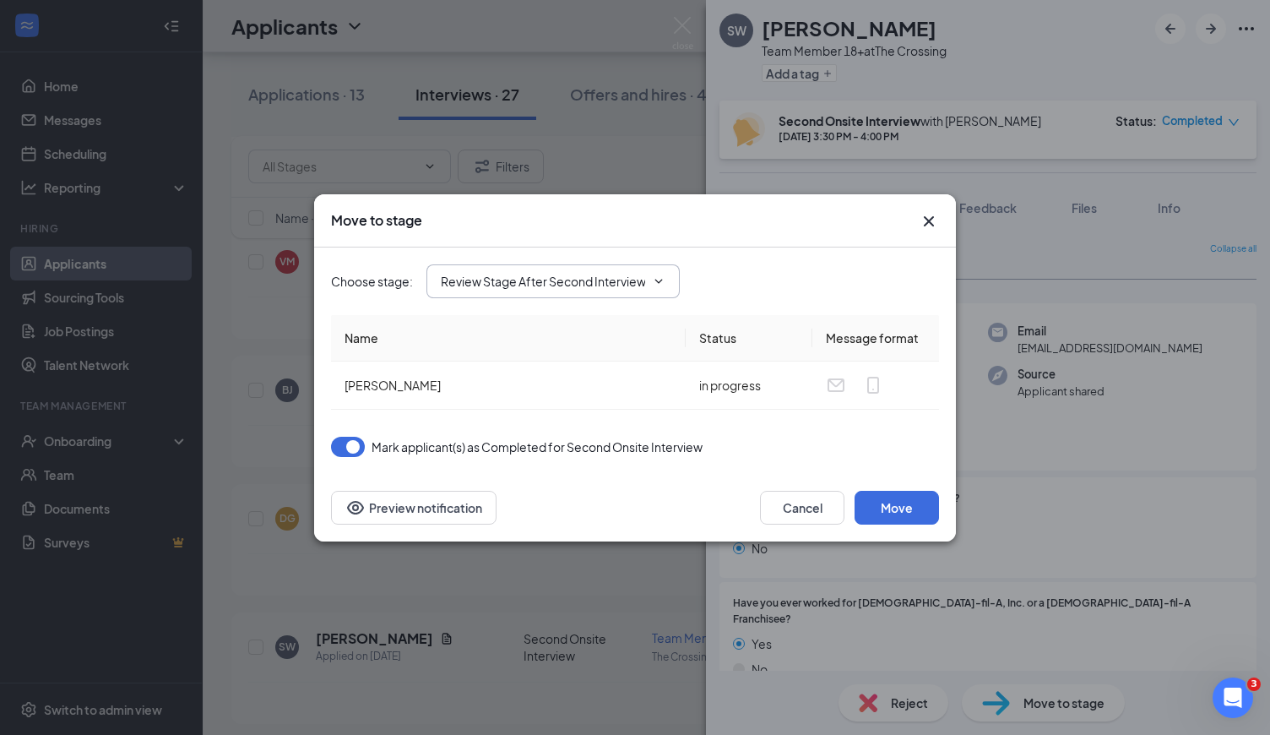
click at [483, 278] on input "Review Stage After Second Interview (next stage)" at bounding box center [543, 281] width 204 height 19
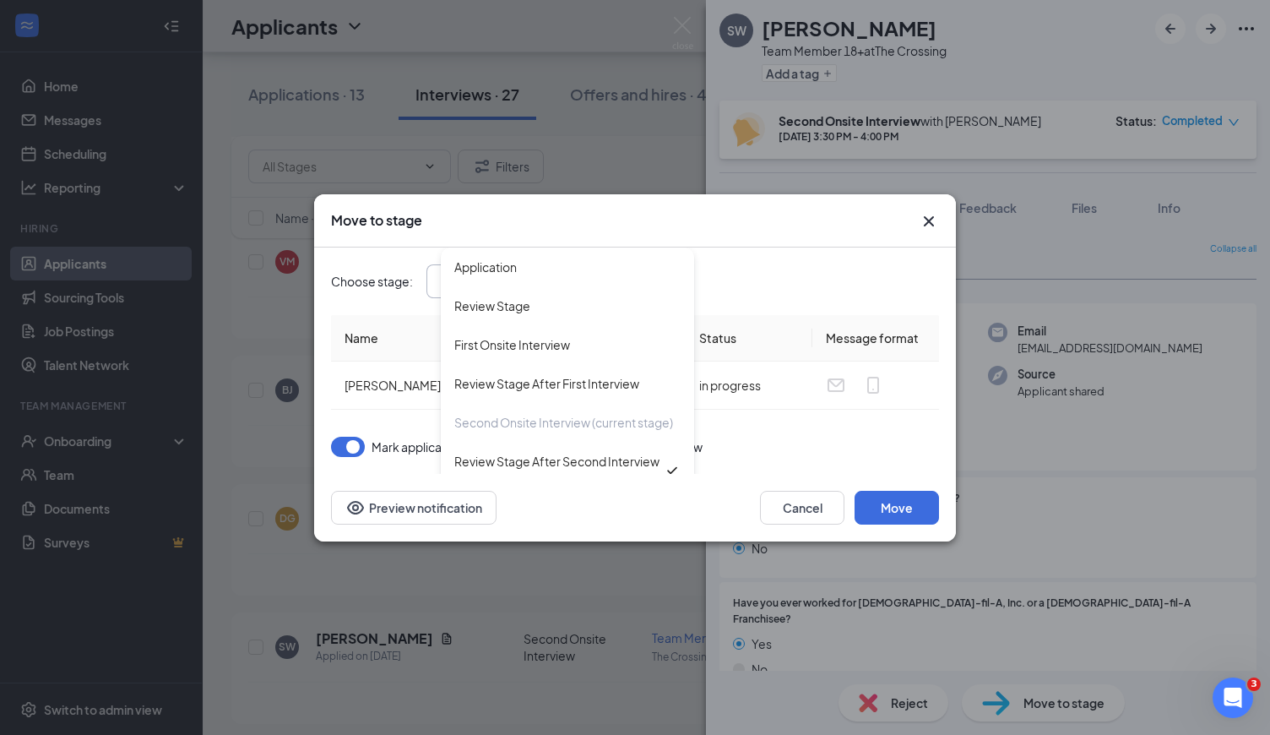
scroll to position [76, 0]
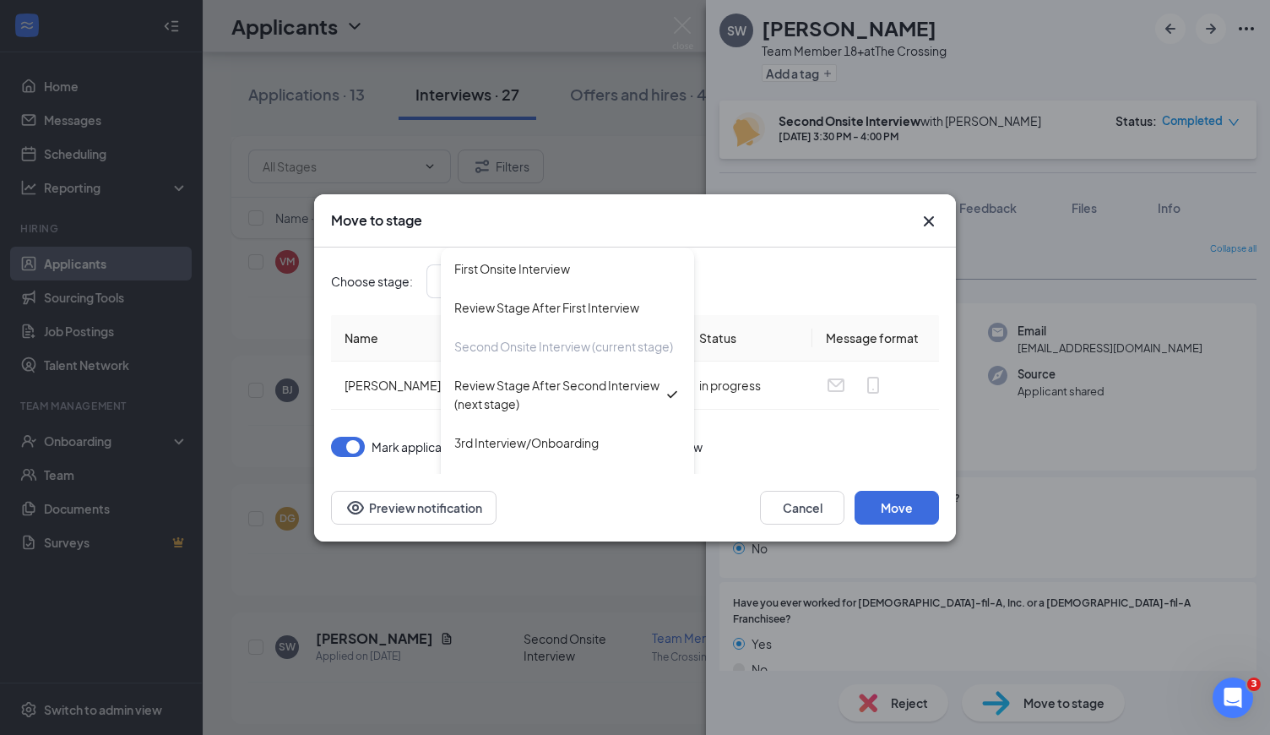
click at [799, 303] on div "Choose stage : Review Stage After Second Interview (next stage) Application Rev…" at bounding box center [635, 281] width 608 height 68
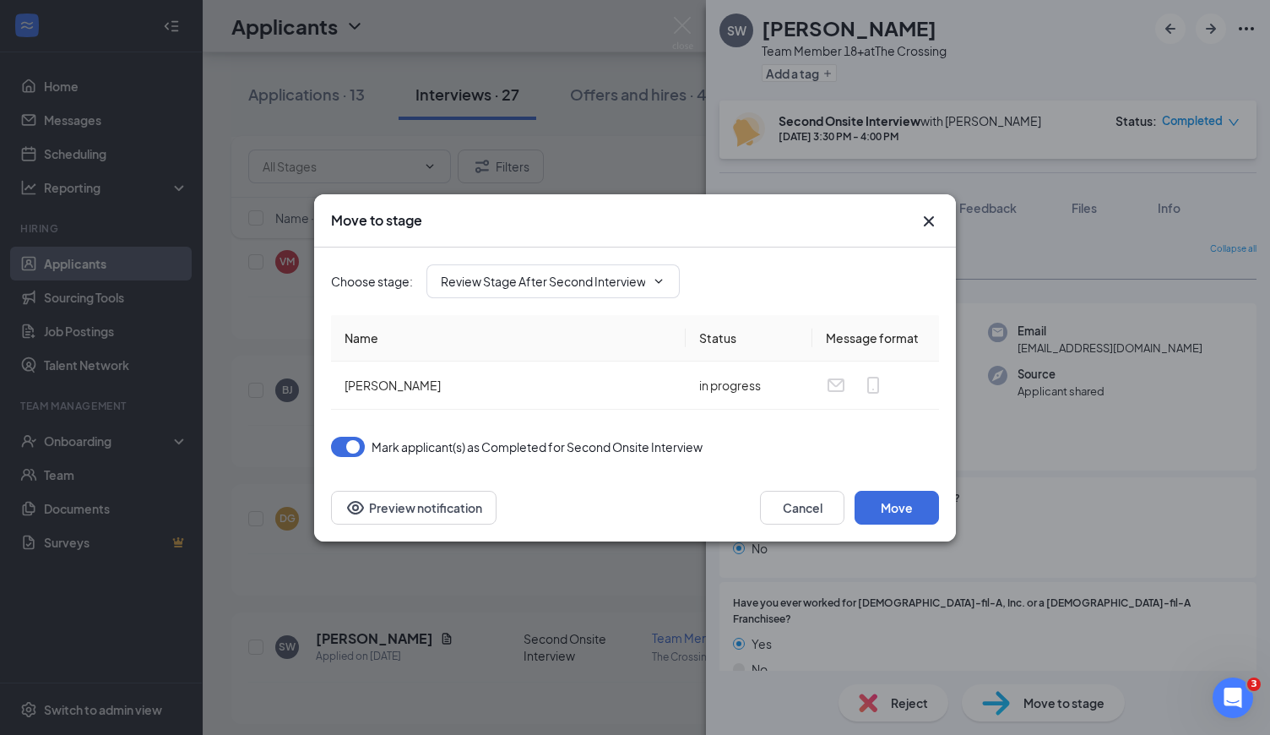
click at [933, 227] on icon "Cross" at bounding box center [929, 221] width 20 height 20
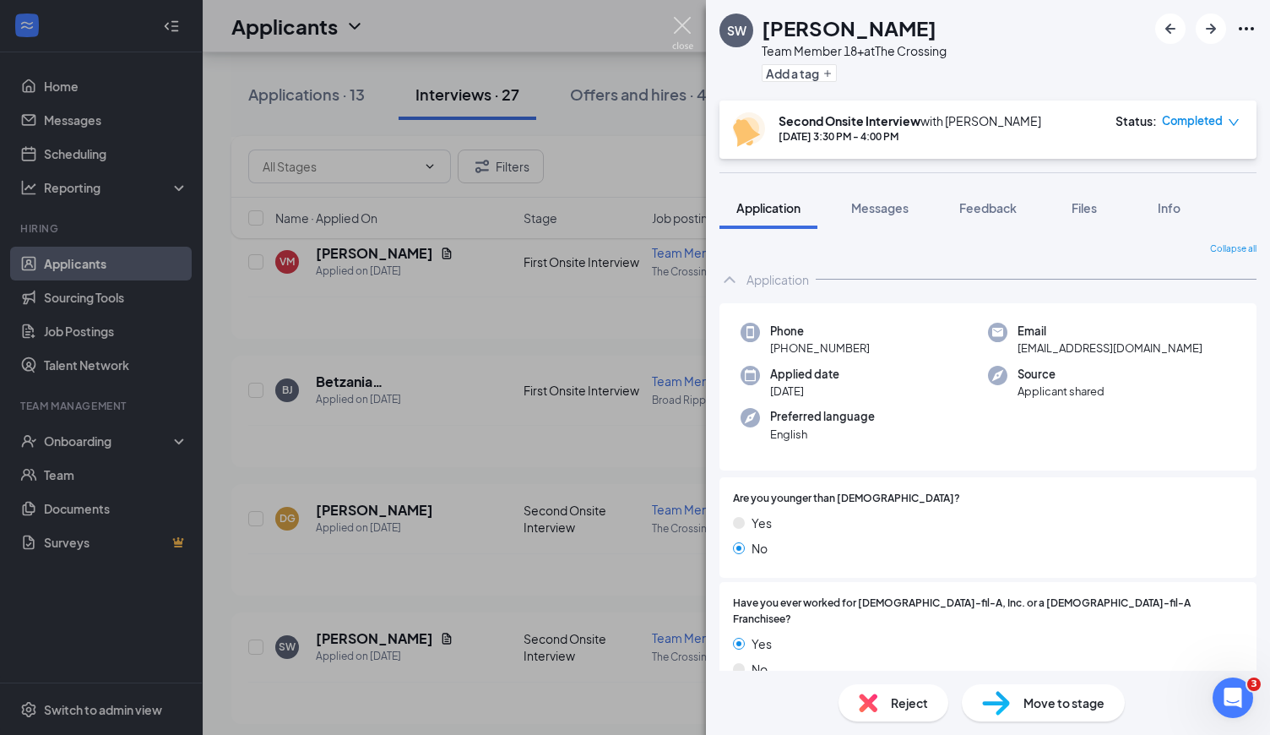
click at [681, 22] on img at bounding box center [682, 33] width 21 height 33
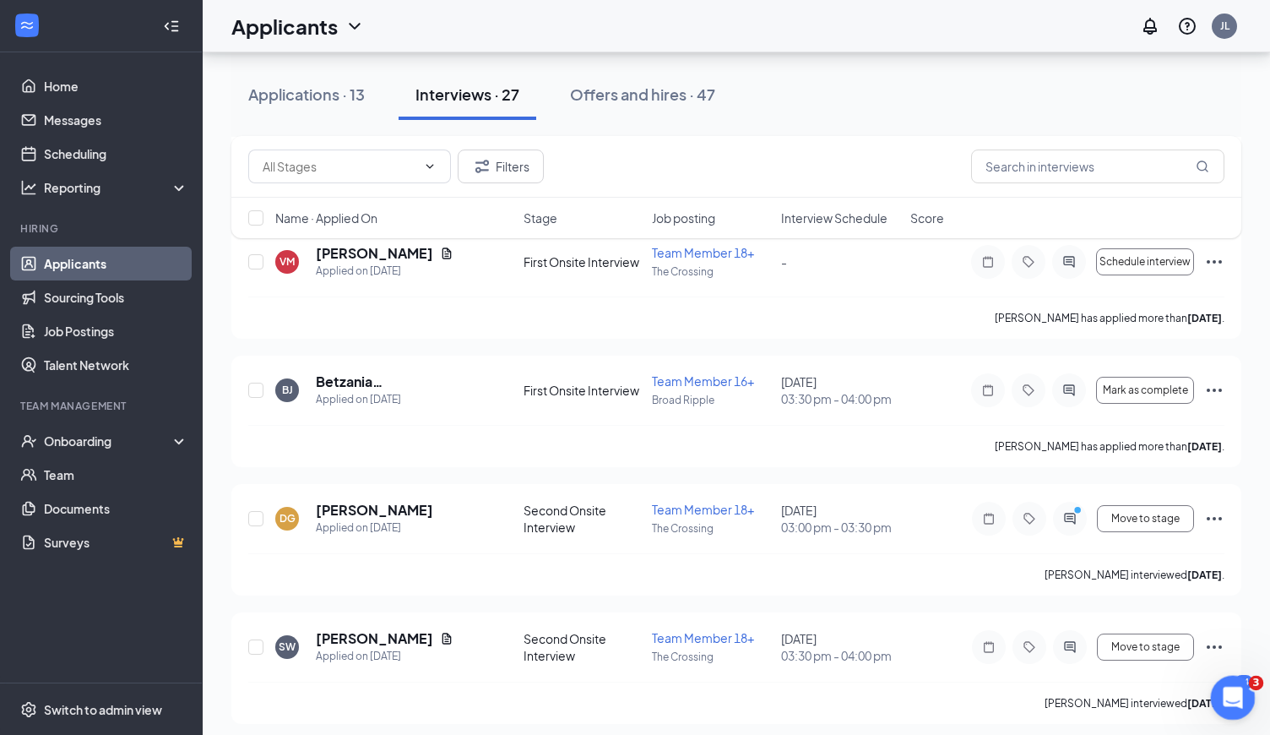
click at [1246, 678] on div "3" at bounding box center [1233, 698] width 45 height 45
click at [1239, 689] on icon "Open Intercom Messenger" at bounding box center [1231, 695] width 28 height 28
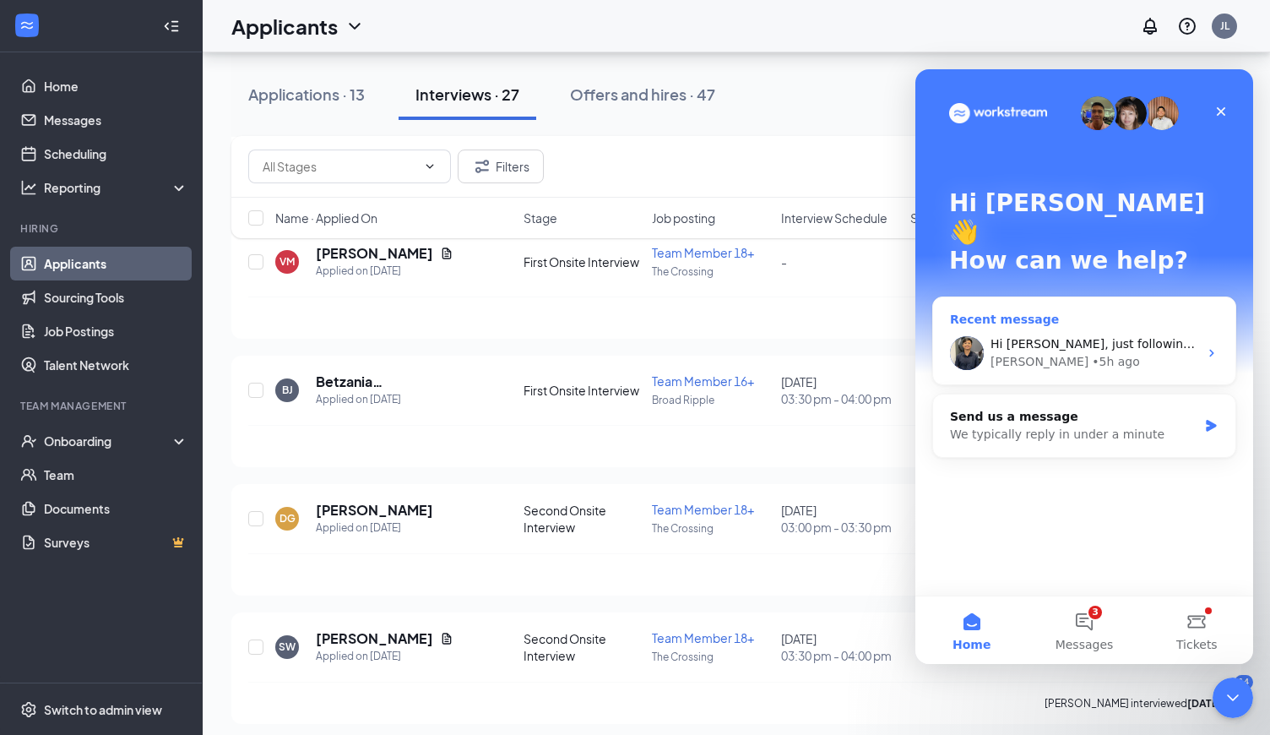
click at [1060, 322] on div "Hi [PERSON_NAME], just following up to check if everything looks good on your e…" at bounding box center [1084, 353] width 302 height 62
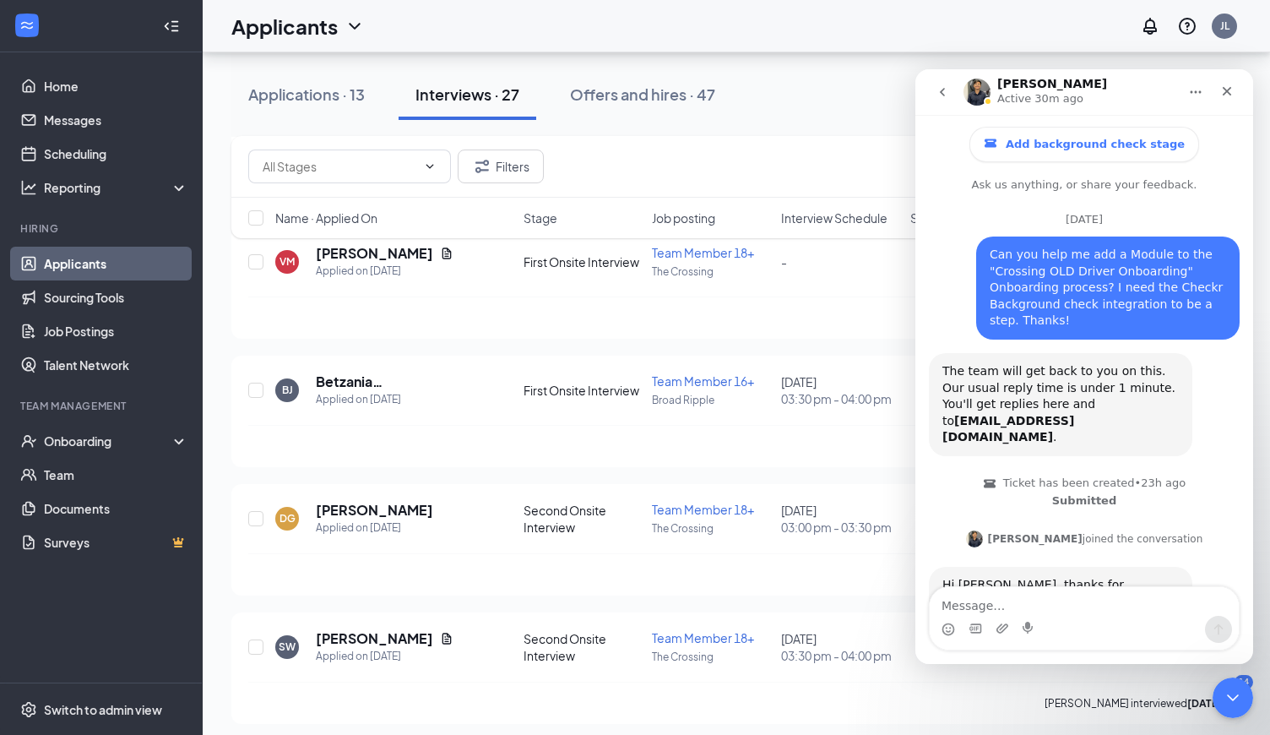
scroll to position [832, 0]
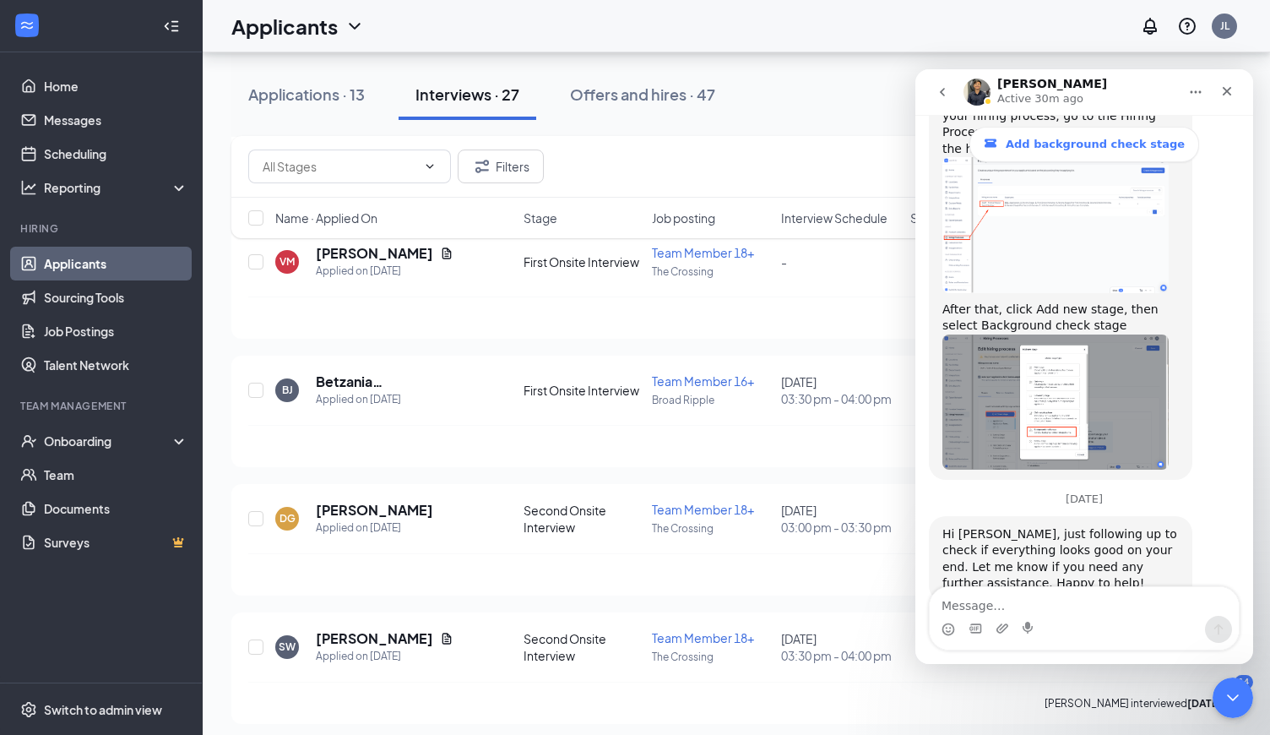
click at [1023, 609] on textarea "Message…" at bounding box center [1084, 601] width 309 height 29
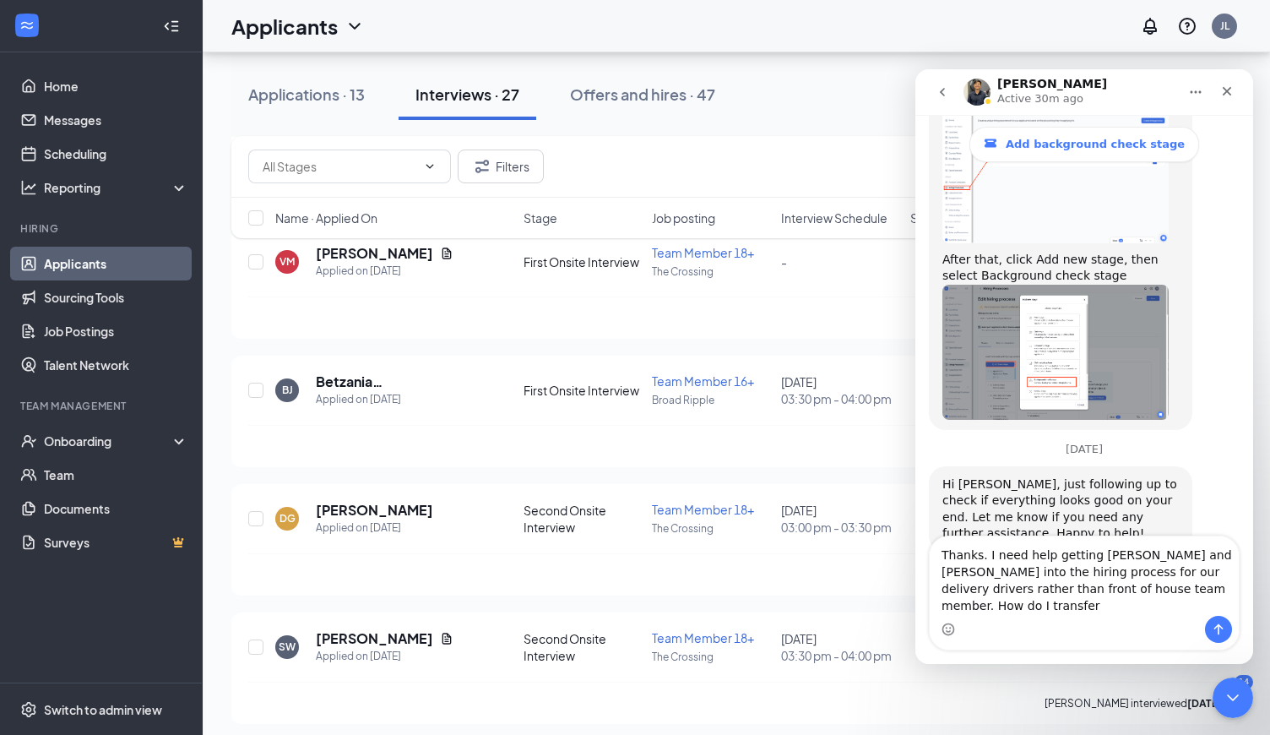
scroll to position [882, 0]
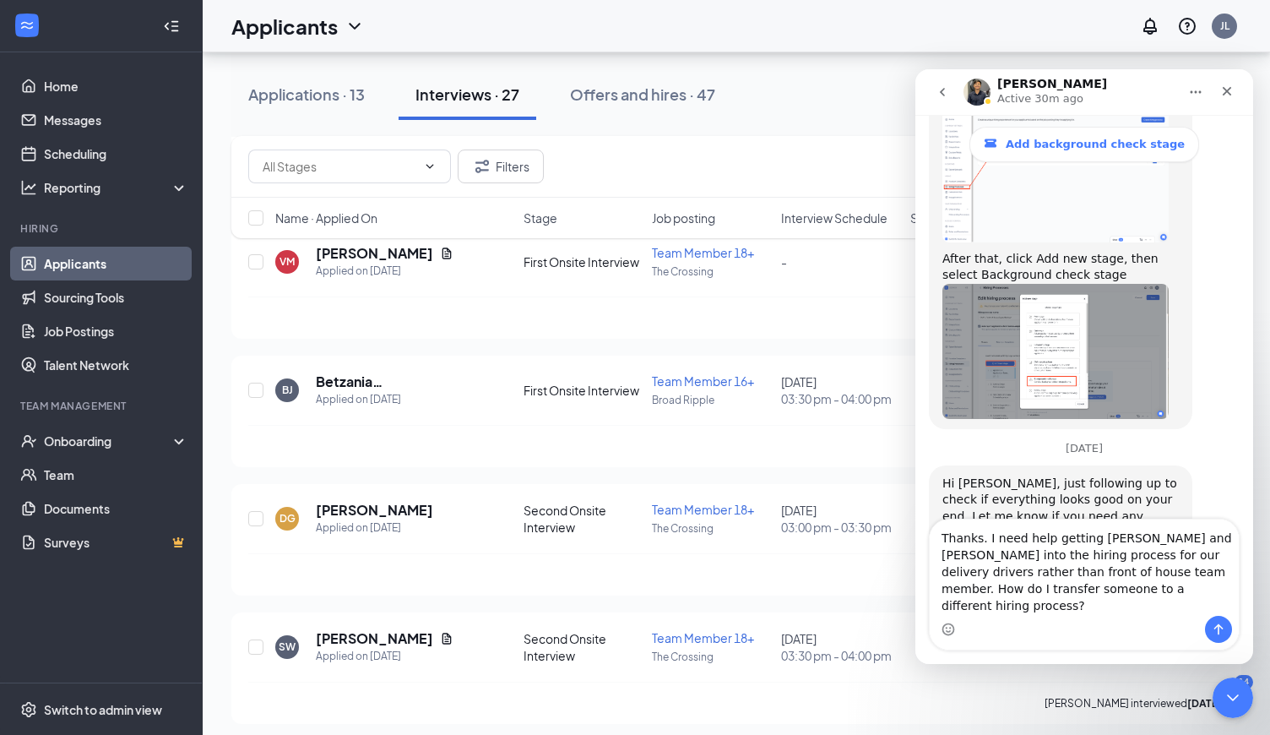
type textarea "Thanks. I need help getting [PERSON_NAME] and [PERSON_NAME] into the hiring pro…"
click at [1217, 629] on icon "Send a message…" at bounding box center [1219, 629] width 14 height 14
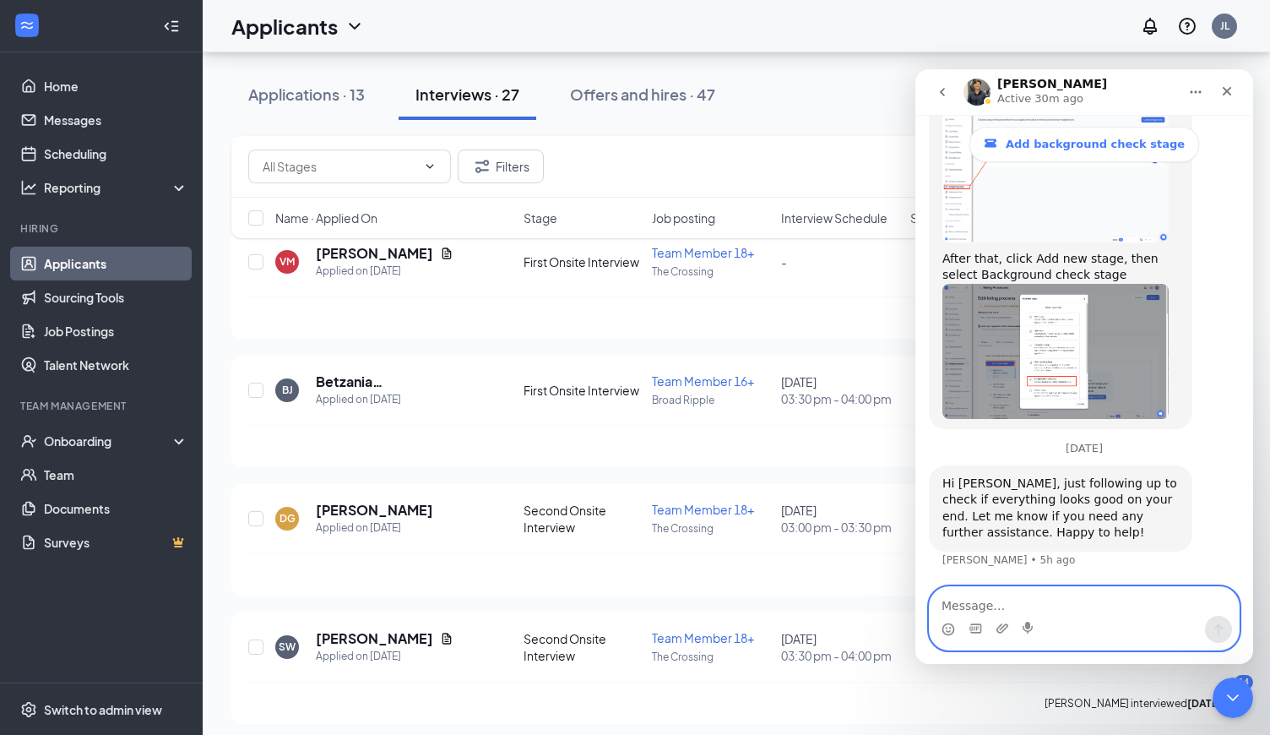
scroll to position [948, 0]
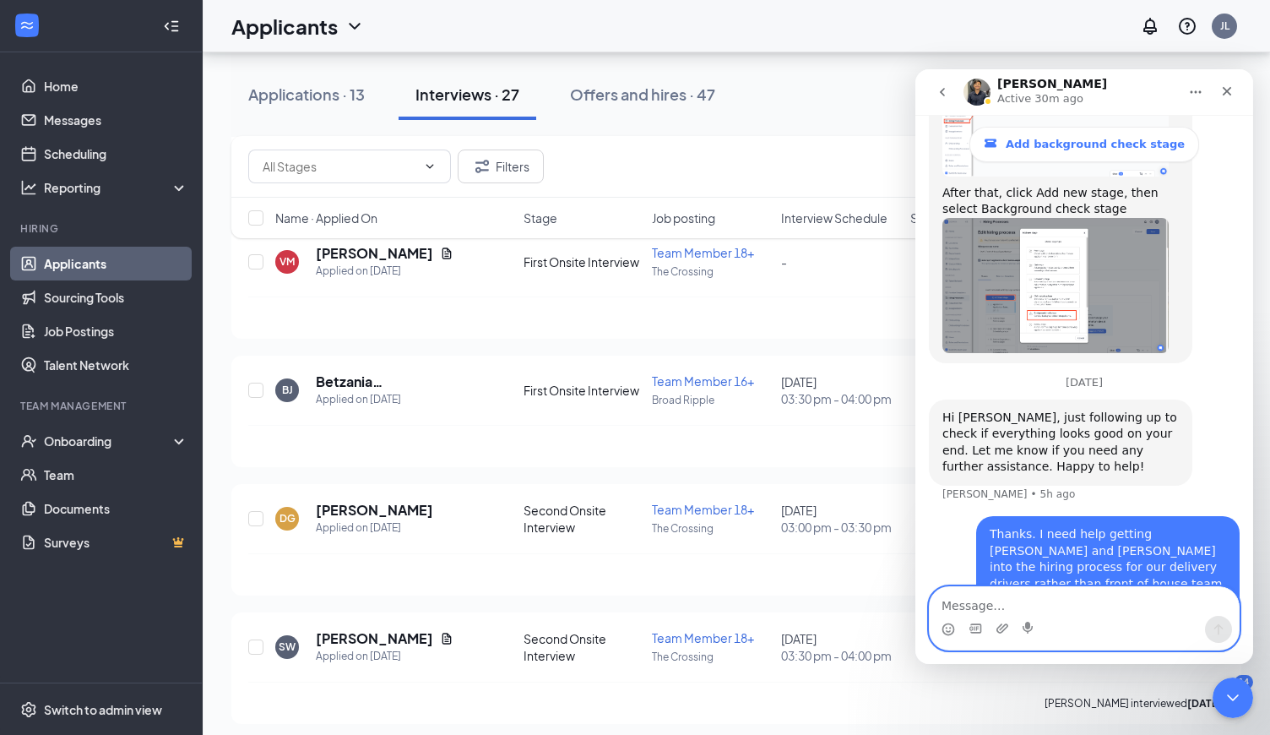
click at [1019, 602] on textarea "Message…" at bounding box center [1084, 601] width 309 height 29
click at [842, 62] on div "Applications · 13 Interviews · 27 Offers and hires · 47" at bounding box center [736, 94] width 1010 height 84
click at [873, 96] on div "Applications · 13 Interviews · 27 Offers and hires · 47" at bounding box center [736, 94] width 1010 height 51
click at [1222, 85] on icon "Close" at bounding box center [1227, 91] width 14 height 14
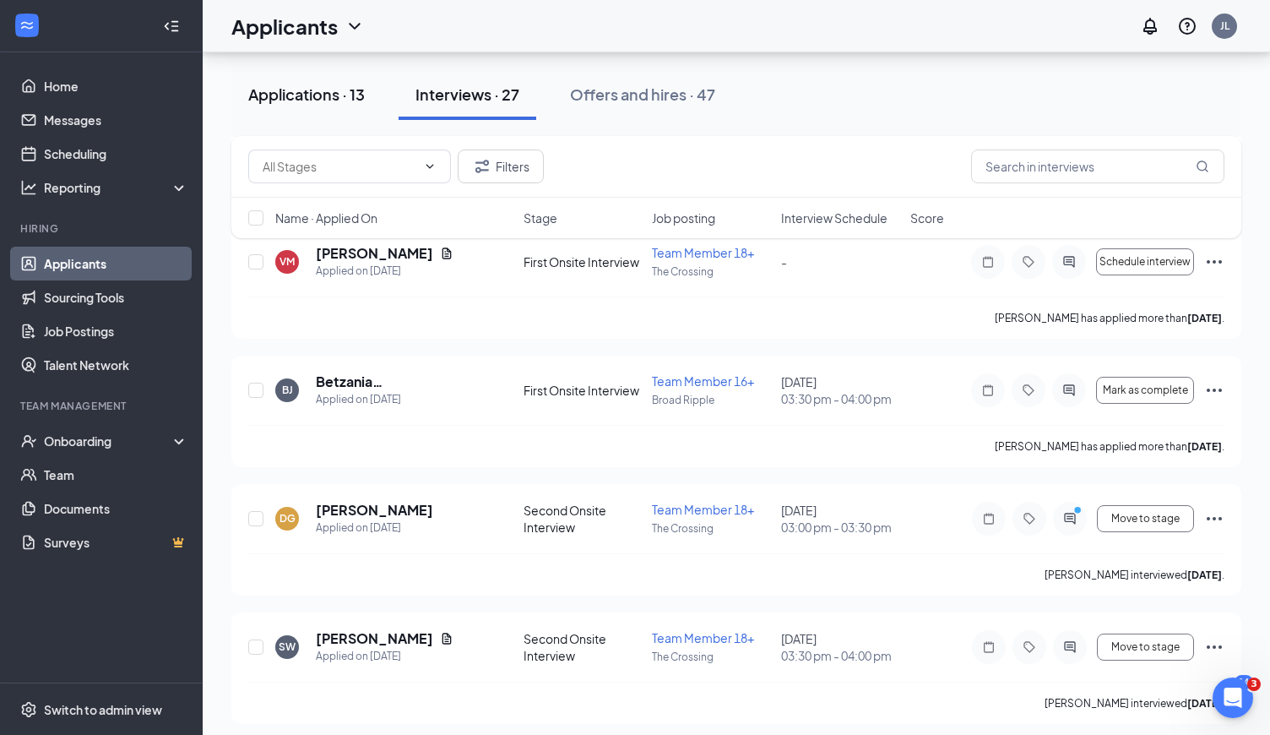
click at [357, 92] on div "Applications · 13" at bounding box center [306, 94] width 117 height 21
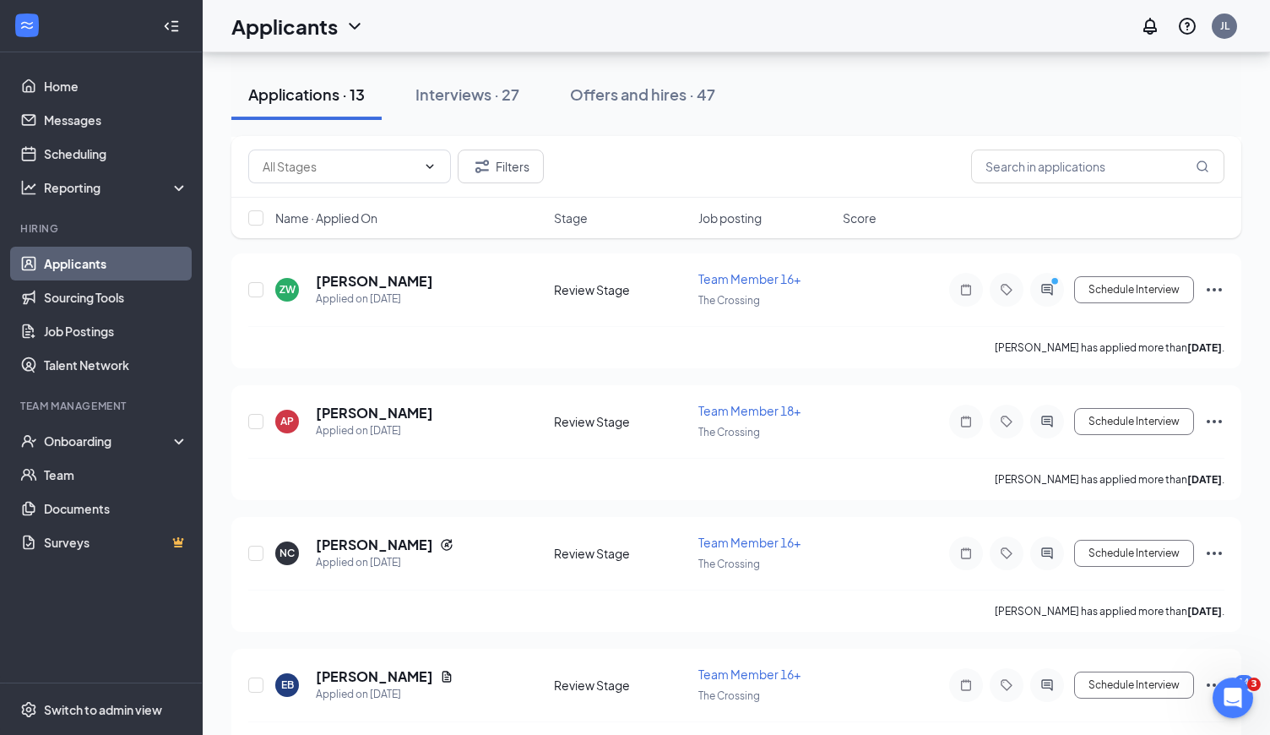
scroll to position [1306, 0]
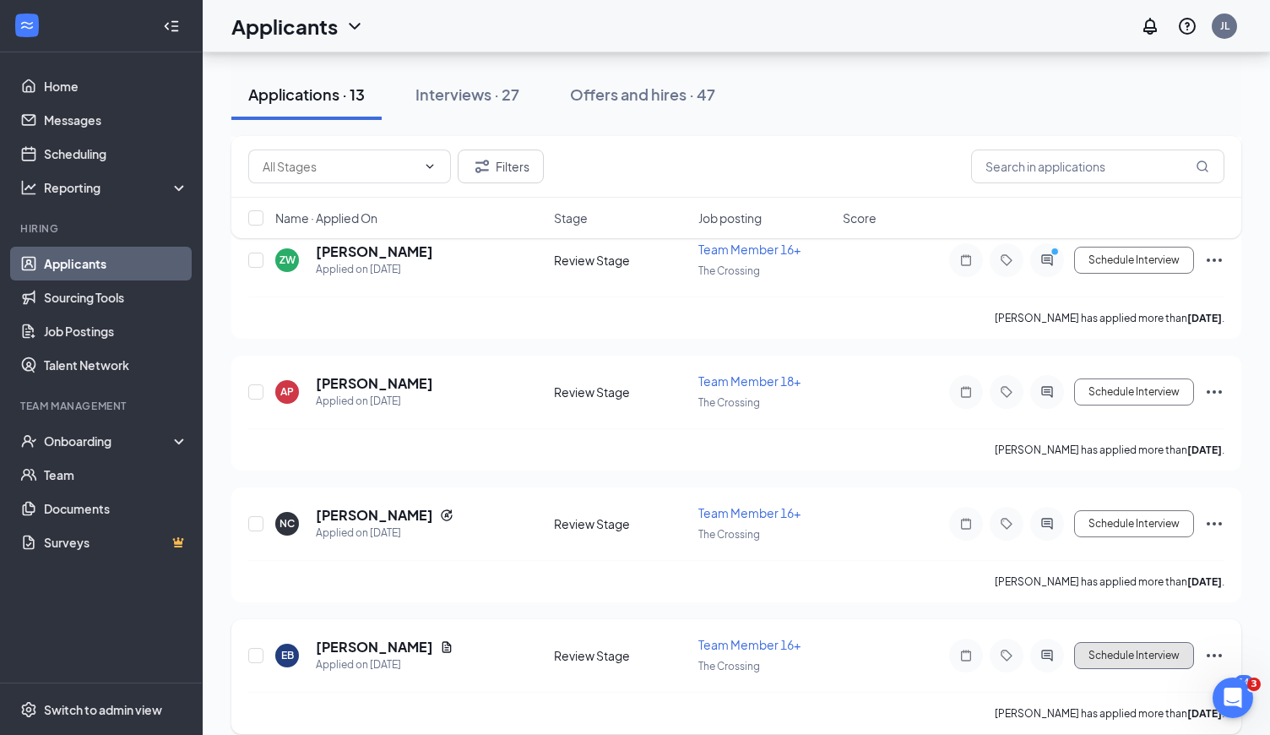
click at [1121, 642] on button "Schedule Interview" at bounding box center [1134, 655] width 120 height 27
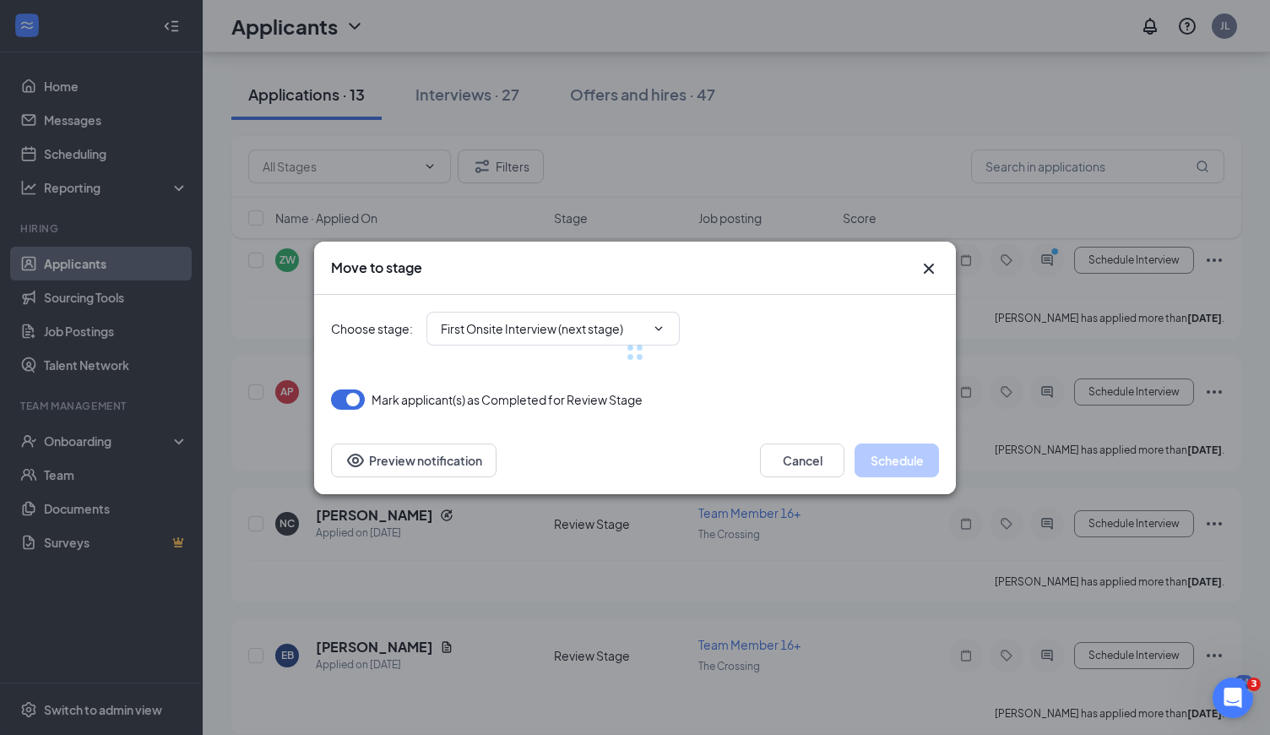
type input "First Onsite Interview (next stage)"
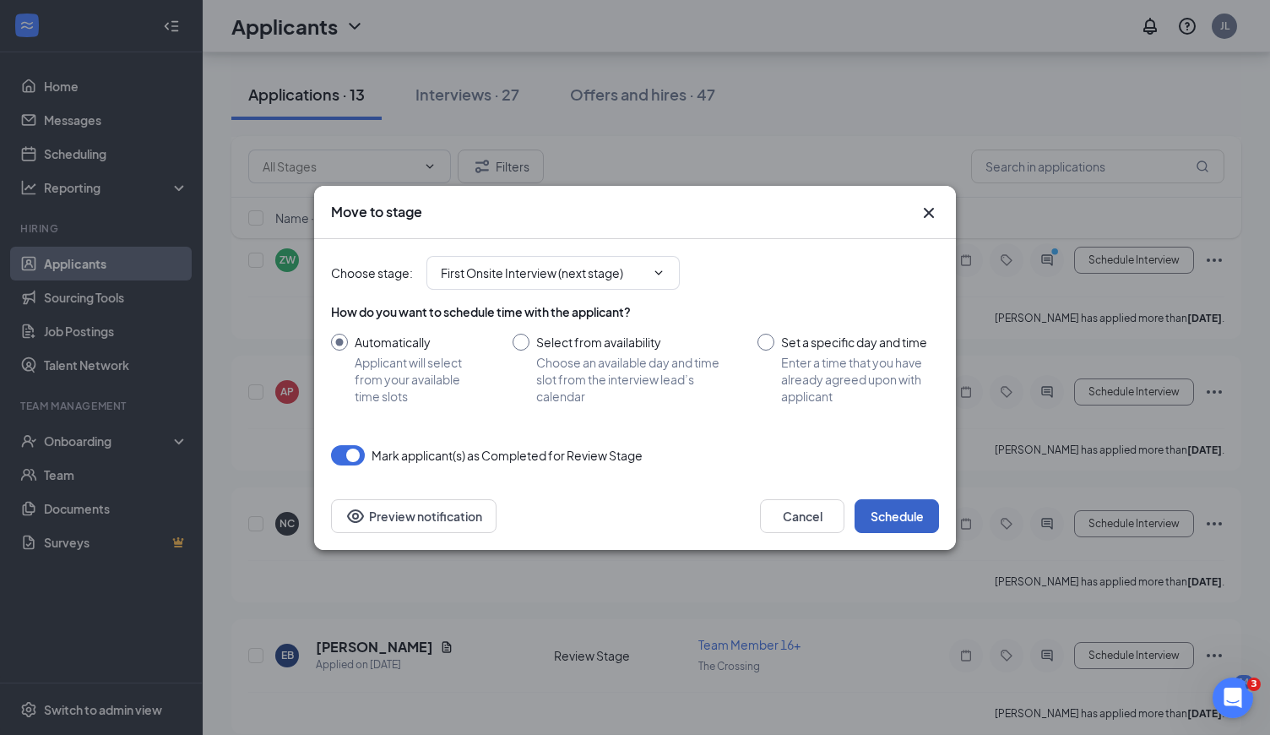
click at [904, 513] on button "Schedule" at bounding box center [897, 516] width 84 height 34
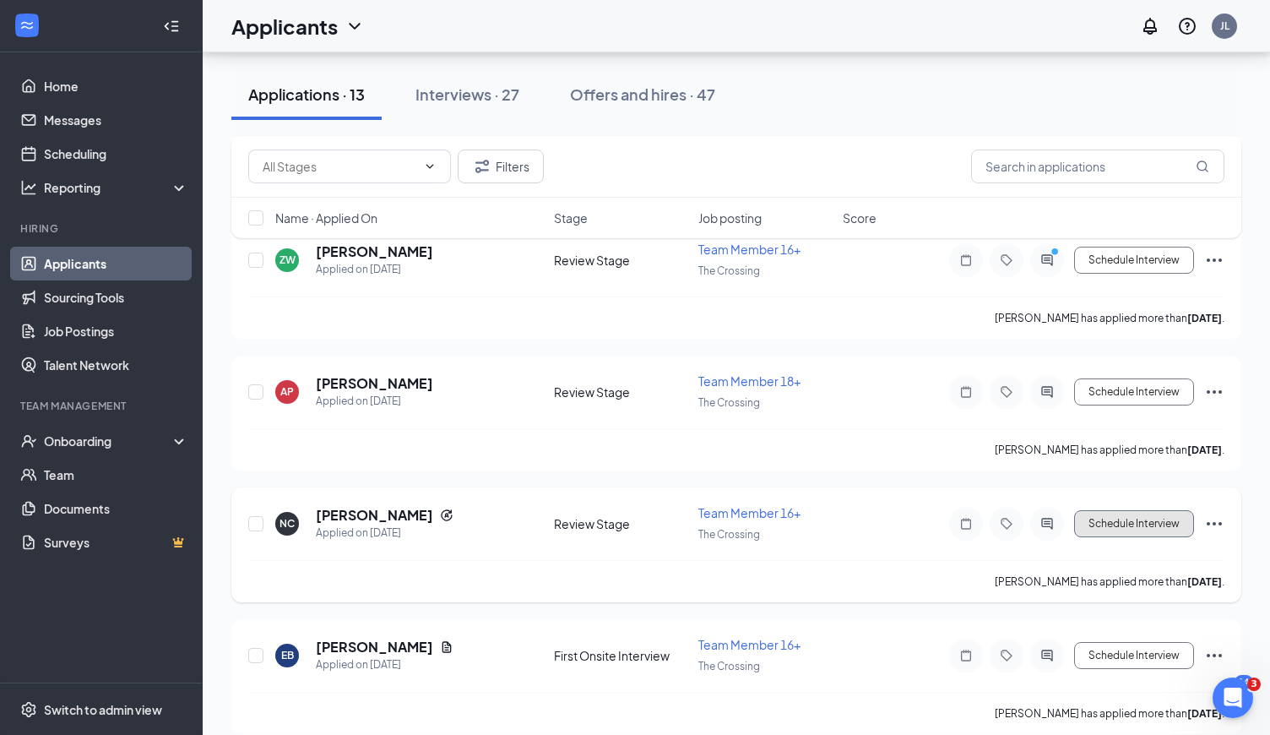
click at [1114, 510] on button "Schedule Interview" at bounding box center [1134, 523] width 120 height 27
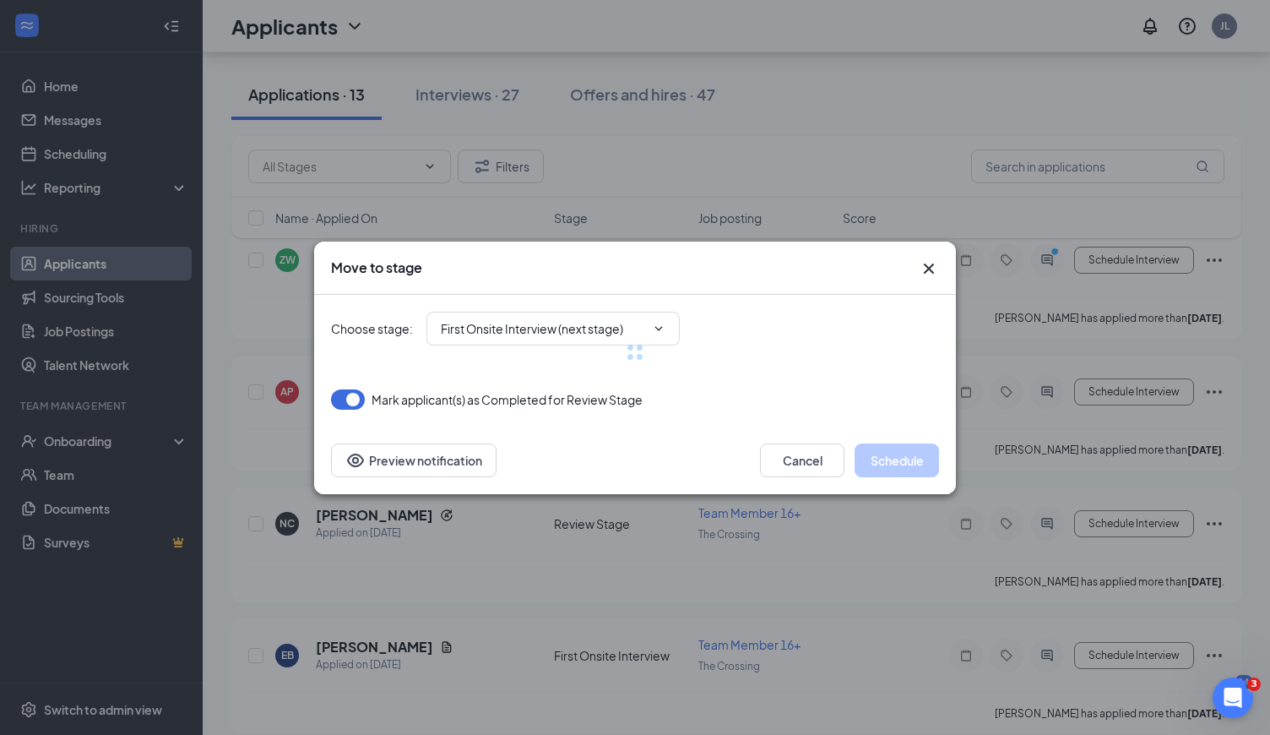
type input "First Onsite Interview (next stage)"
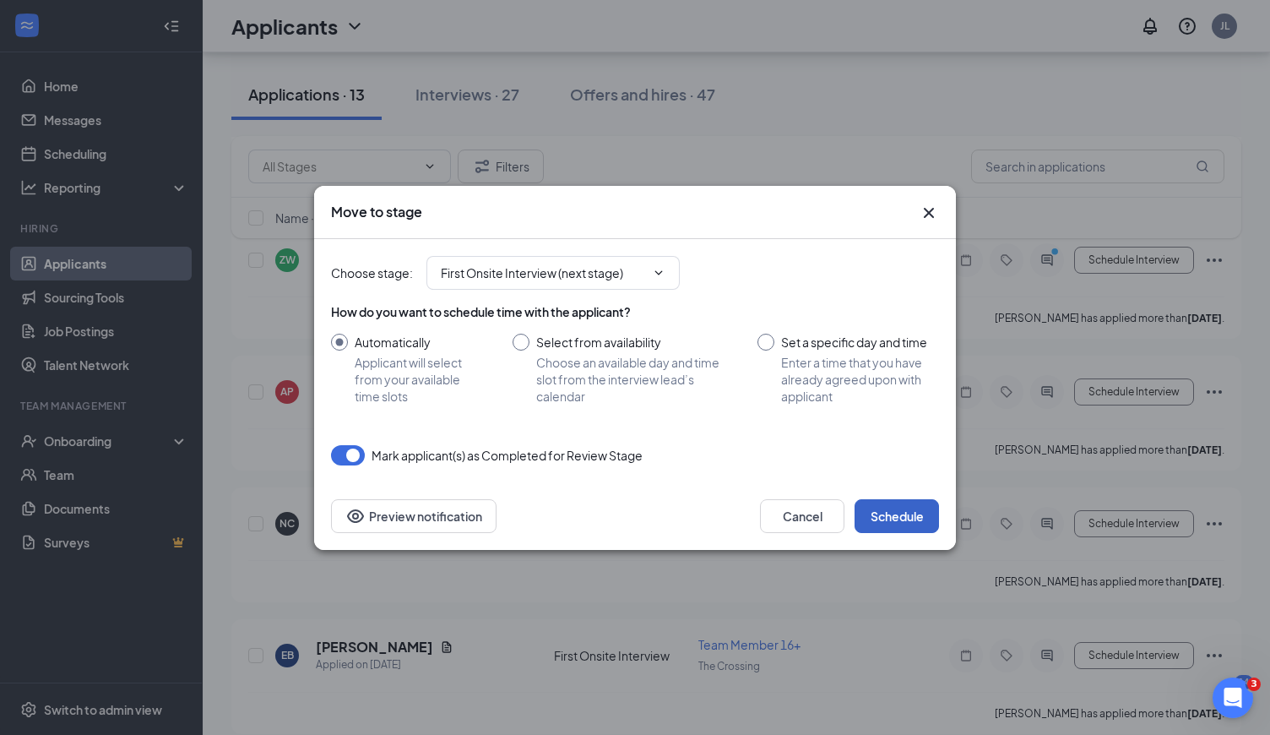
click at [907, 506] on button "Schedule" at bounding box center [897, 516] width 84 height 34
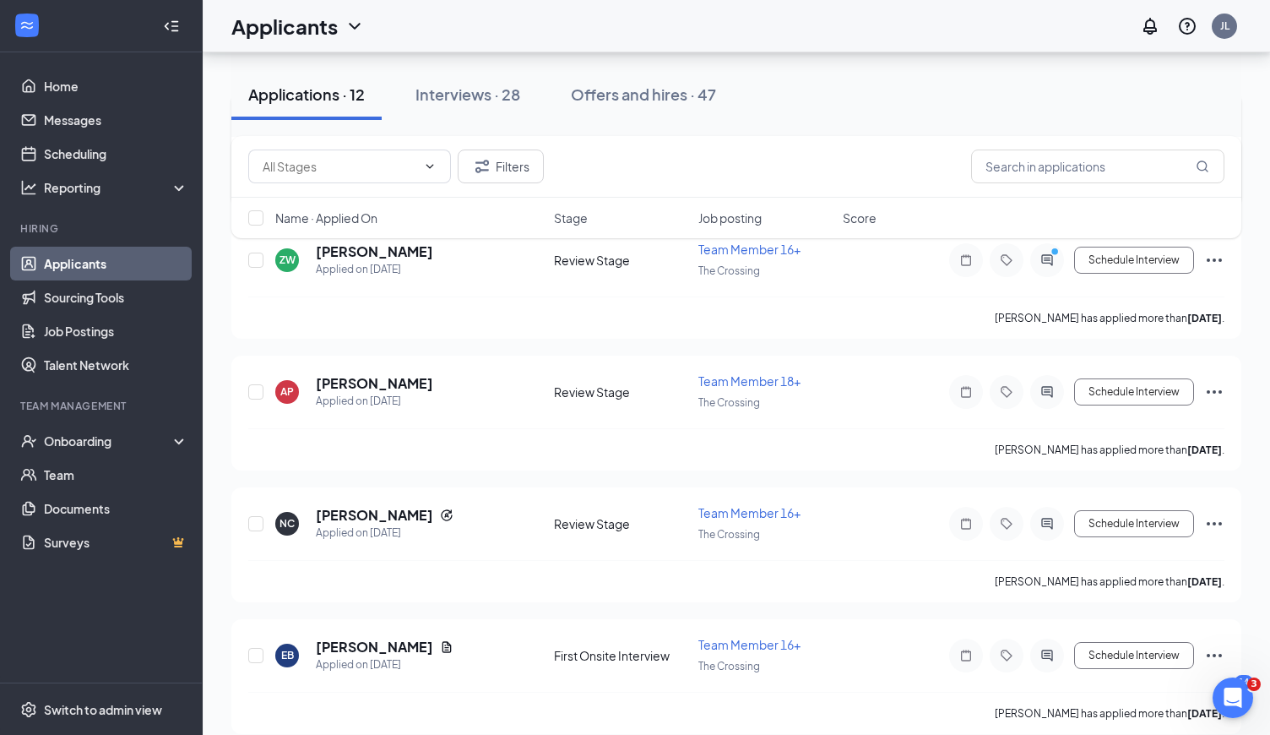
scroll to position [1176, 0]
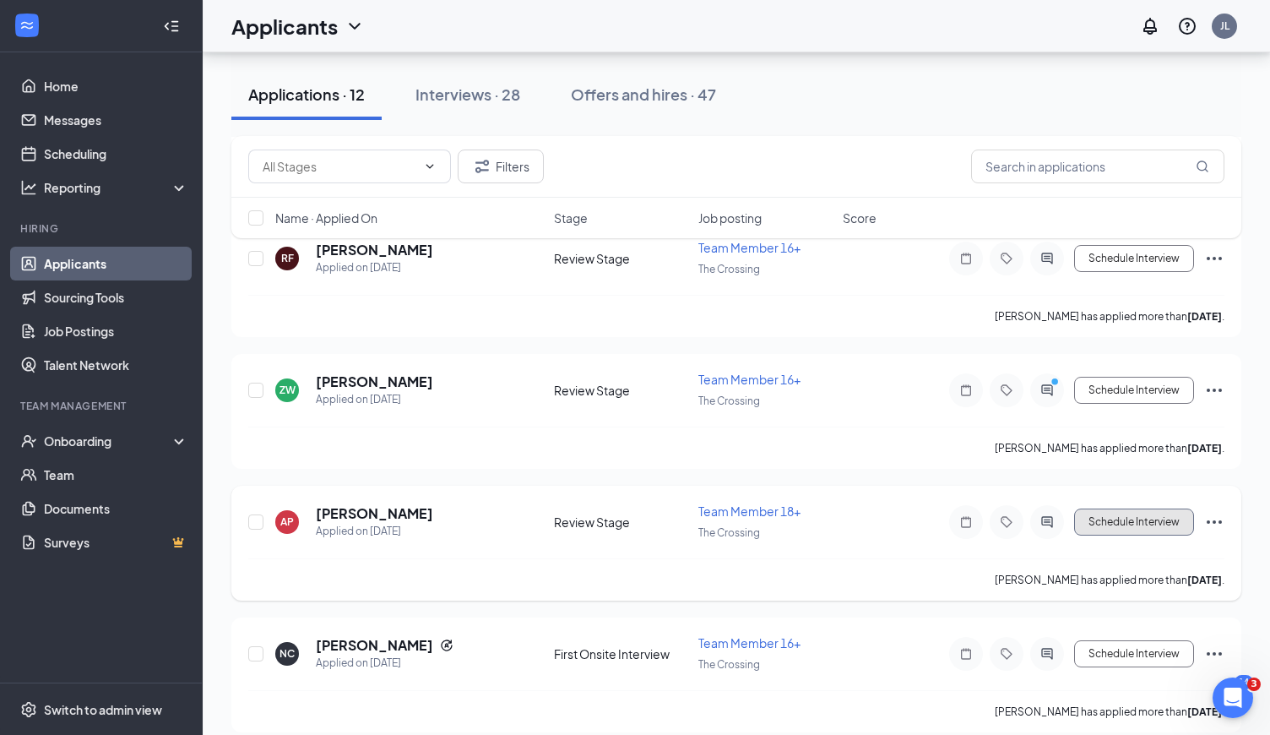
click at [1126, 508] on button "Schedule Interview" at bounding box center [1134, 521] width 120 height 27
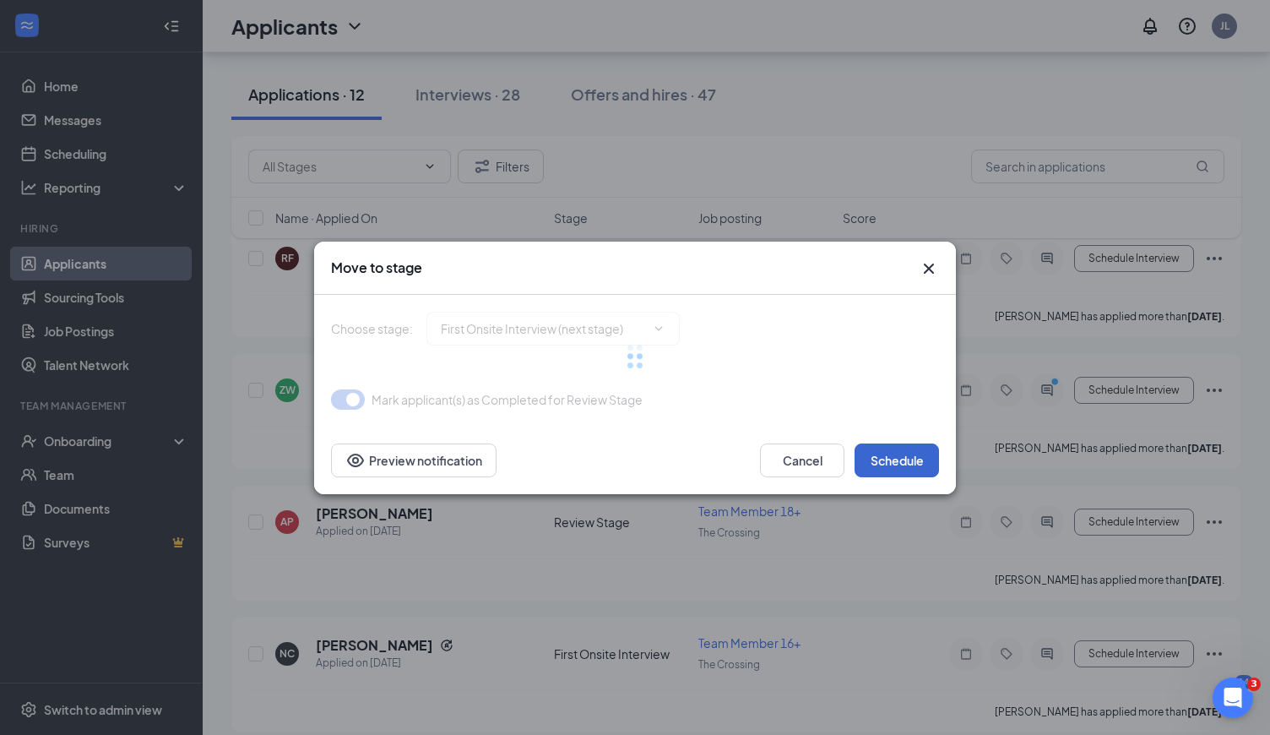
type input "First Onsite Interview (next stage)"
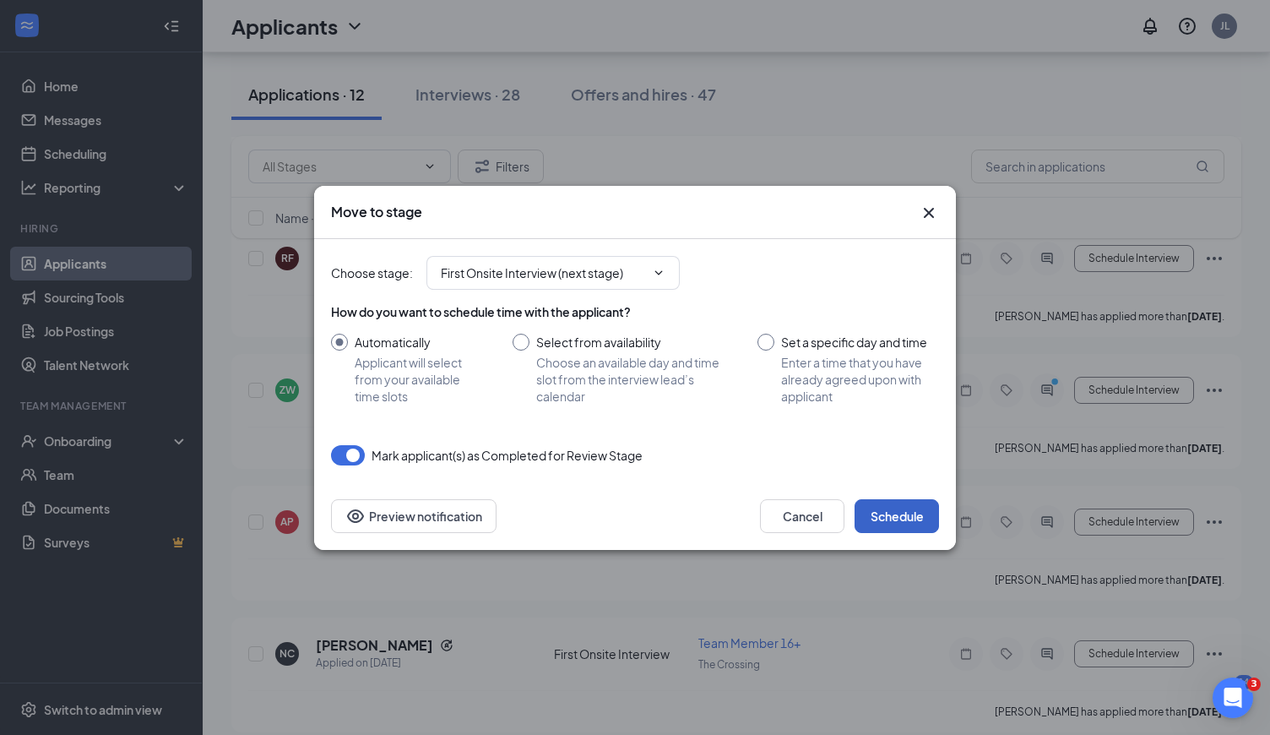
click at [884, 499] on button "Schedule" at bounding box center [897, 516] width 84 height 34
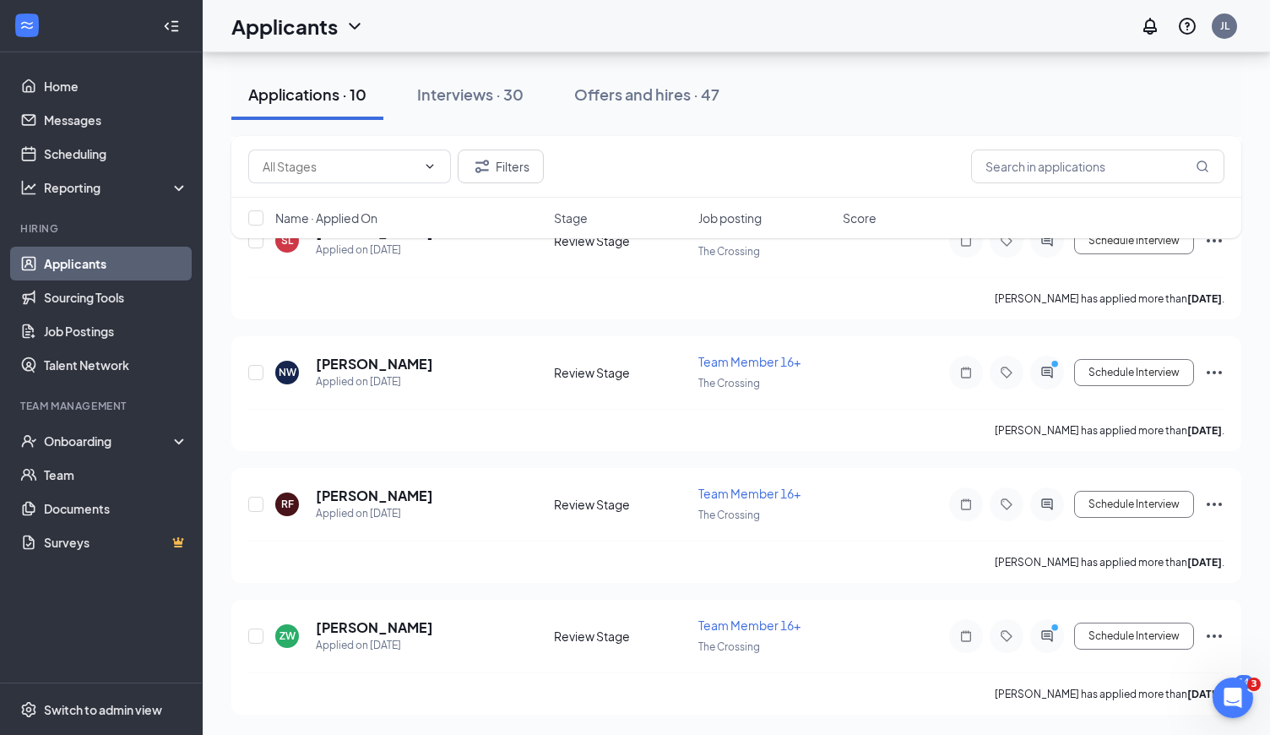
scroll to position [915, 0]
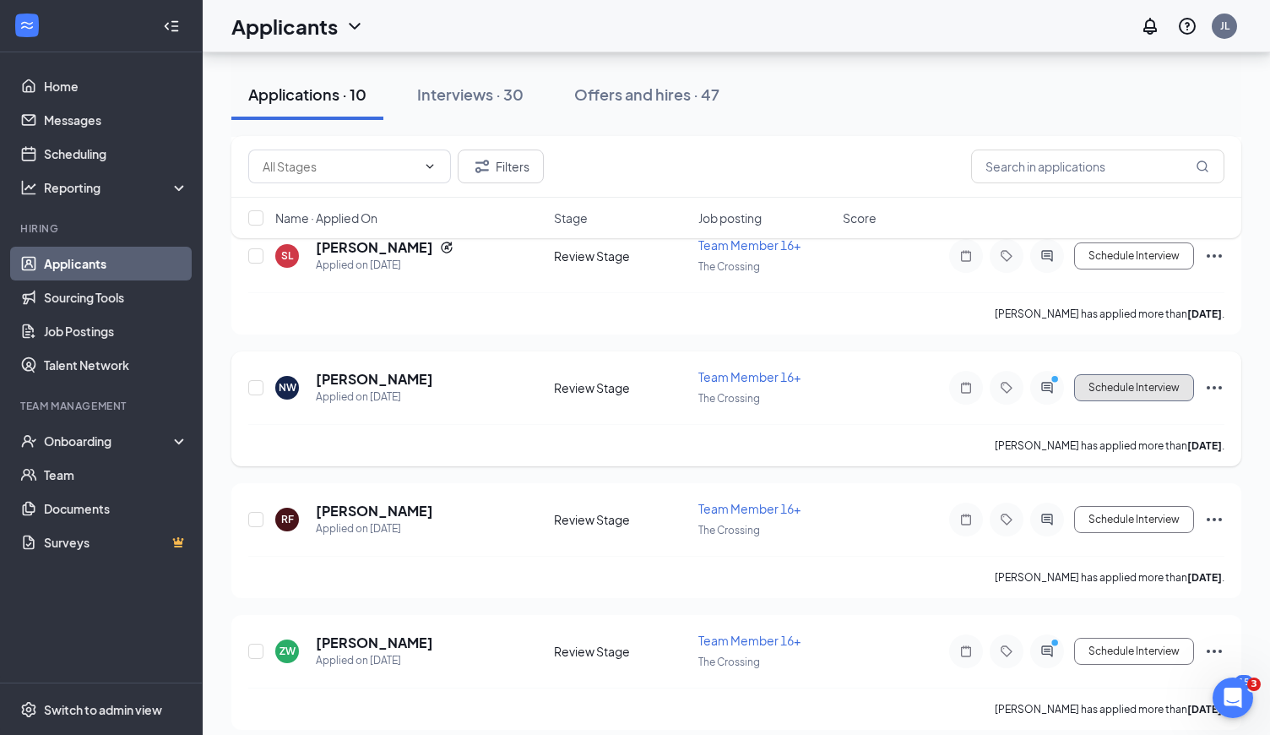
click at [1121, 384] on button "Schedule Interview" at bounding box center [1134, 387] width 120 height 27
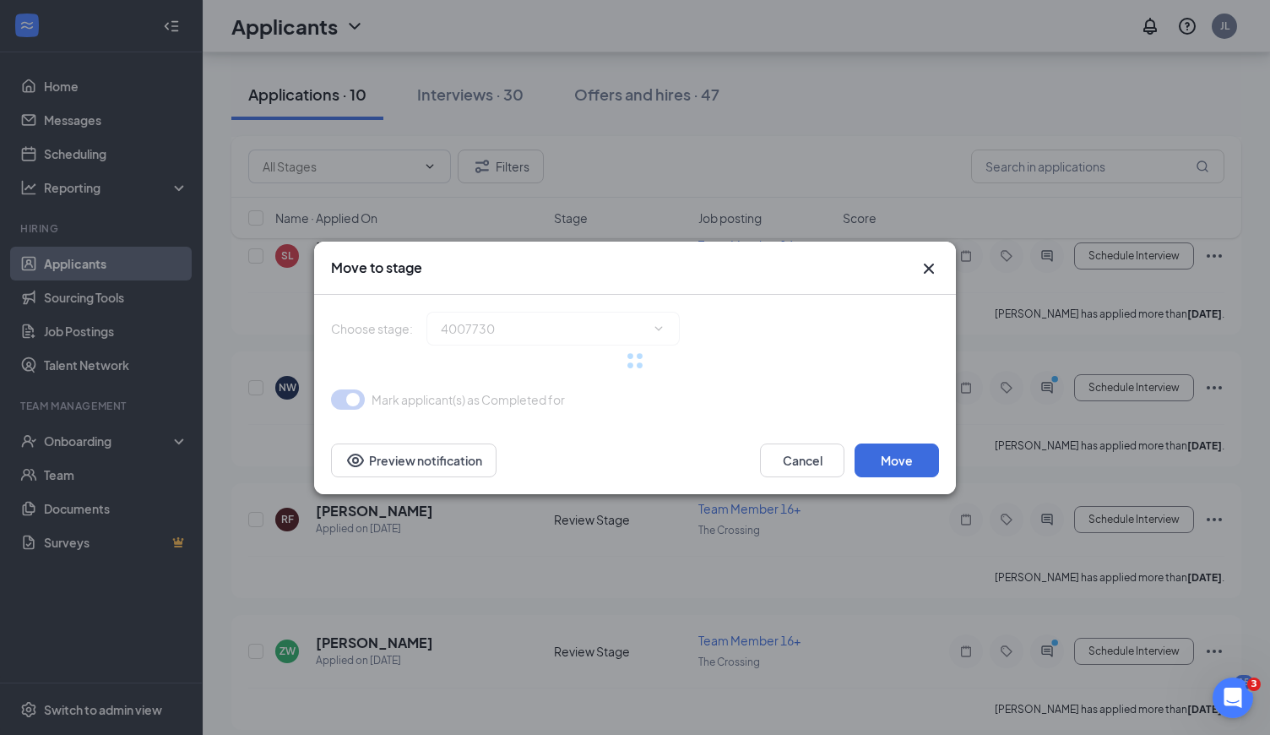
type input "First Onsite Interview (next stage)"
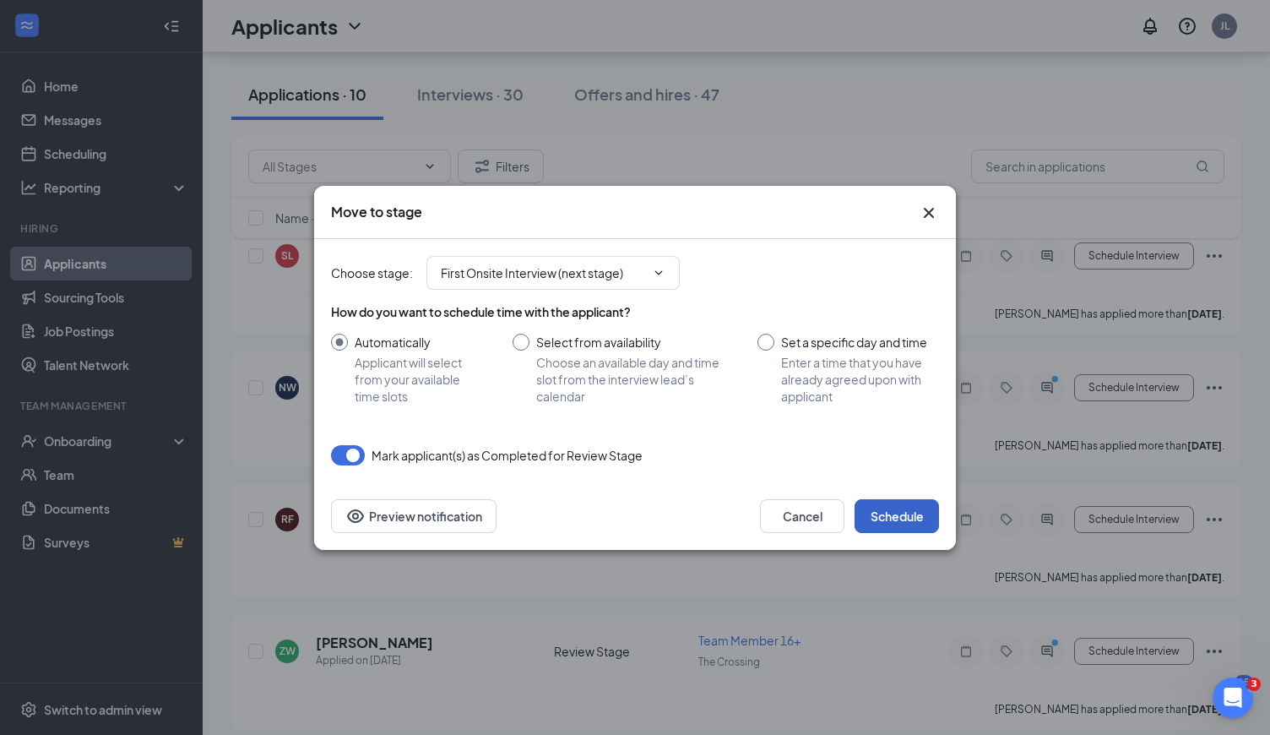
click at [892, 519] on button "Schedule" at bounding box center [897, 516] width 84 height 34
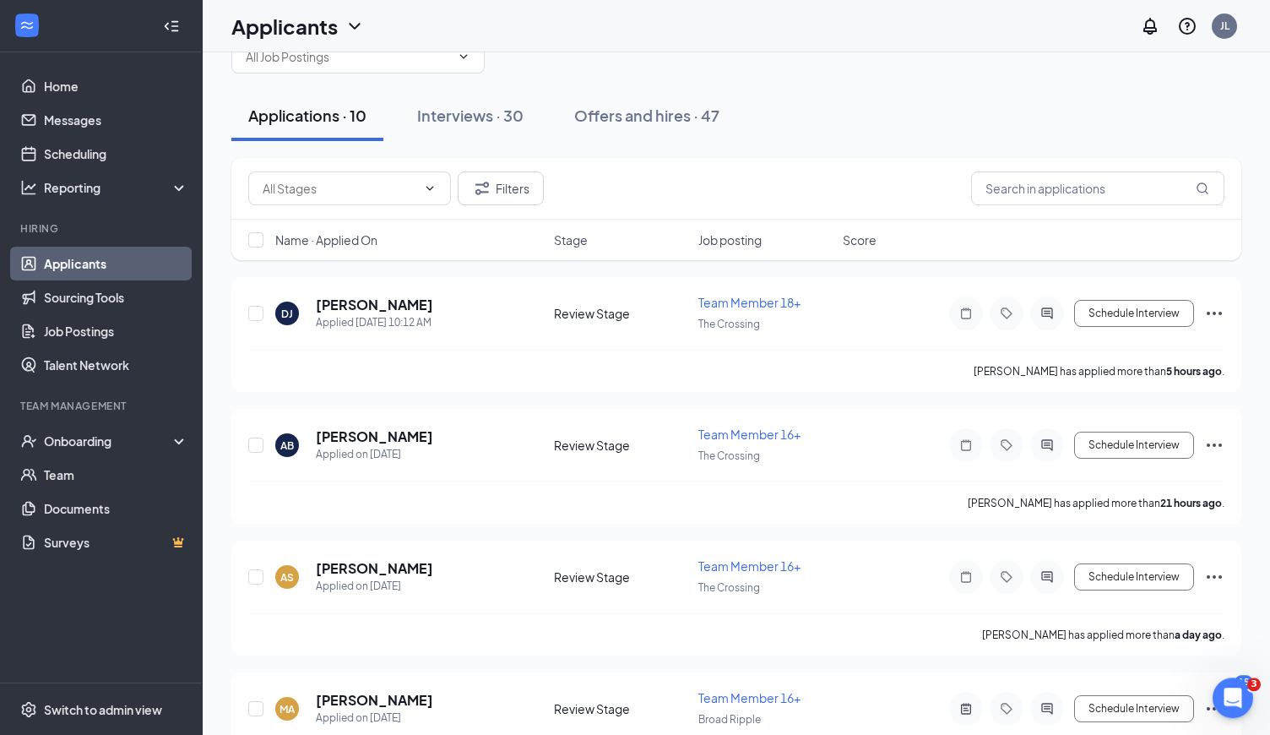
scroll to position [0, 0]
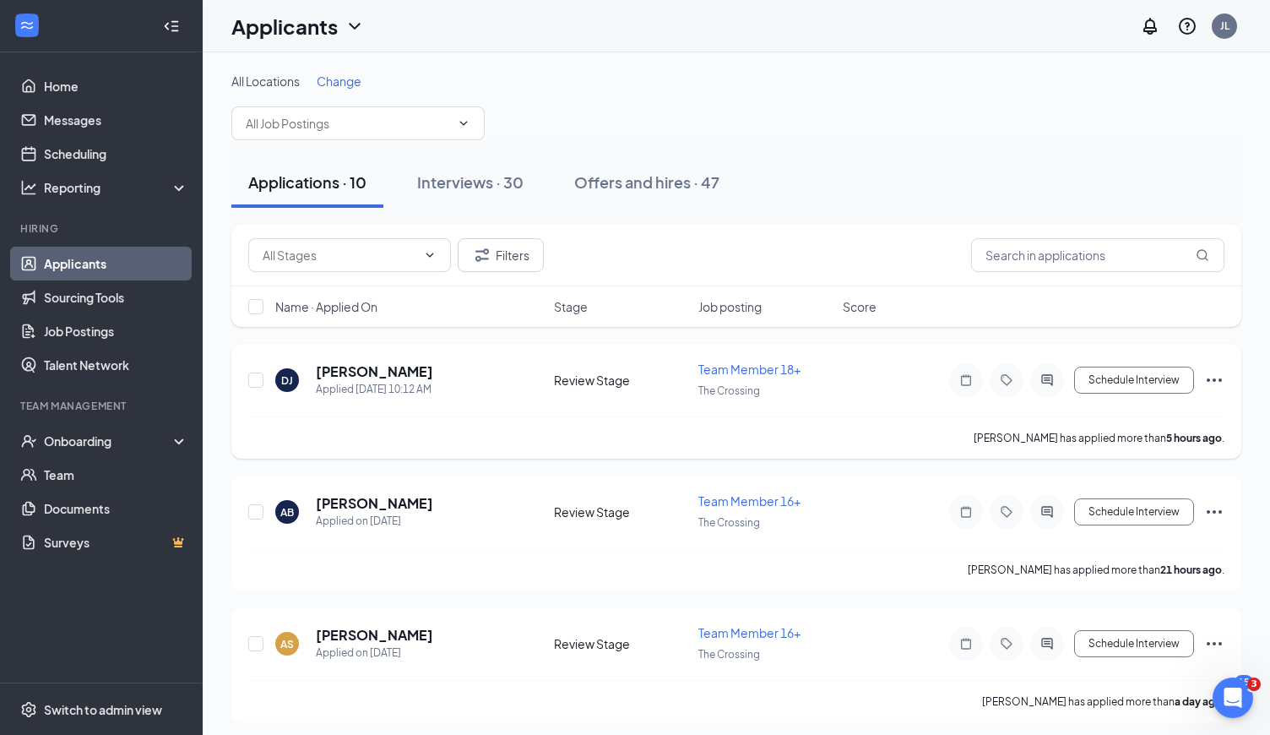
click at [370, 372] on h5 "[PERSON_NAME]" at bounding box center [374, 371] width 117 height 19
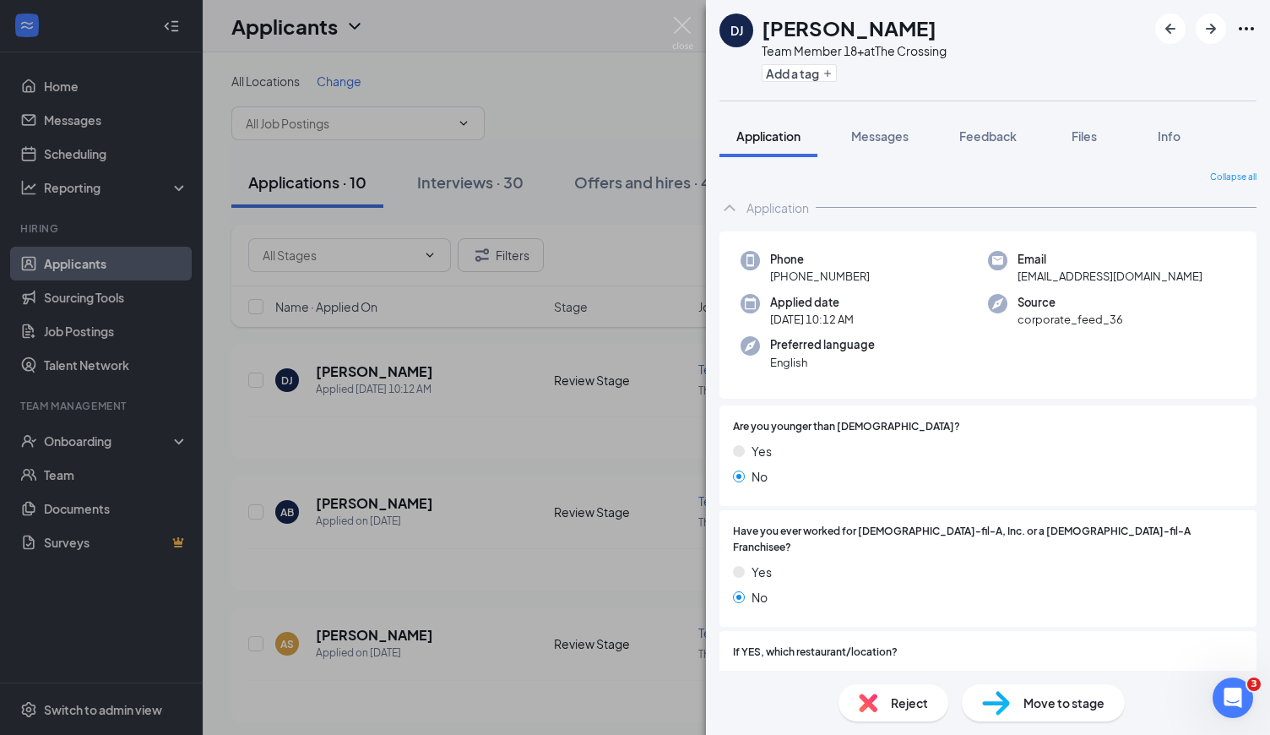
scroll to position [412, 0]
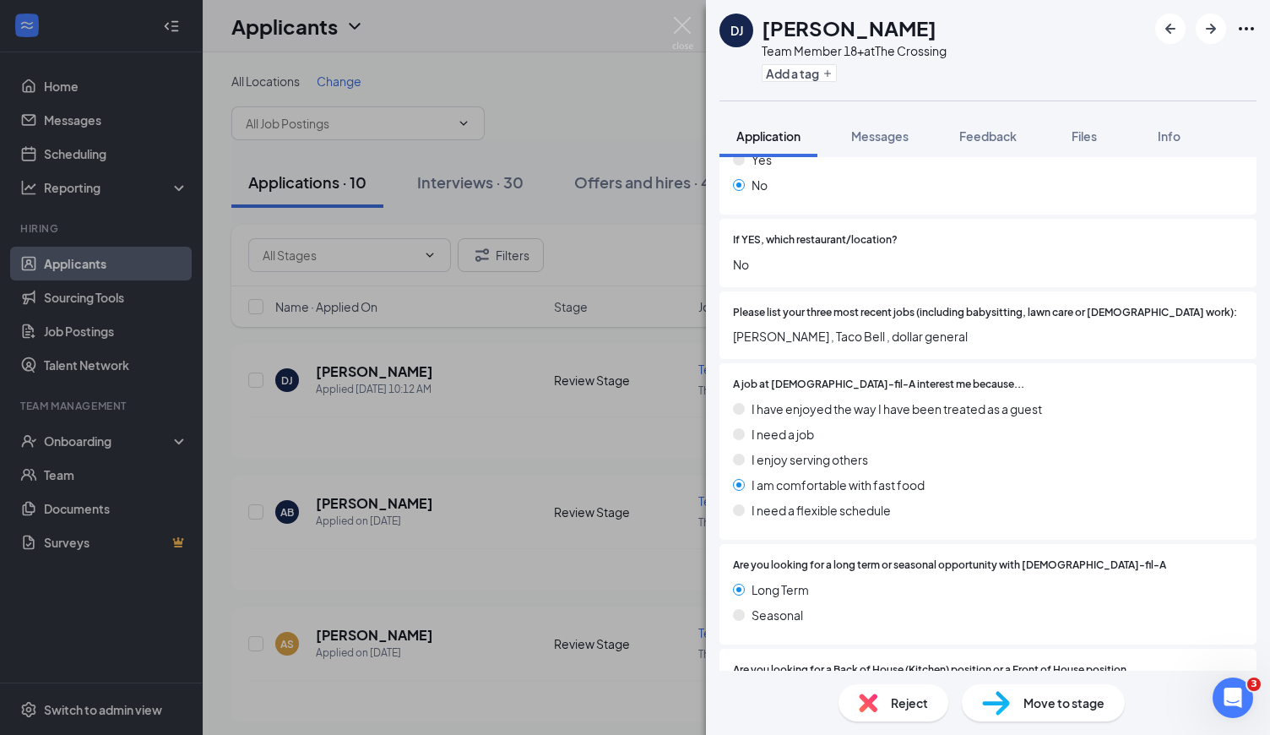
click at [1017, 712] on div "Move to stage" at bounding box center [1043, 702] width 163 height 37
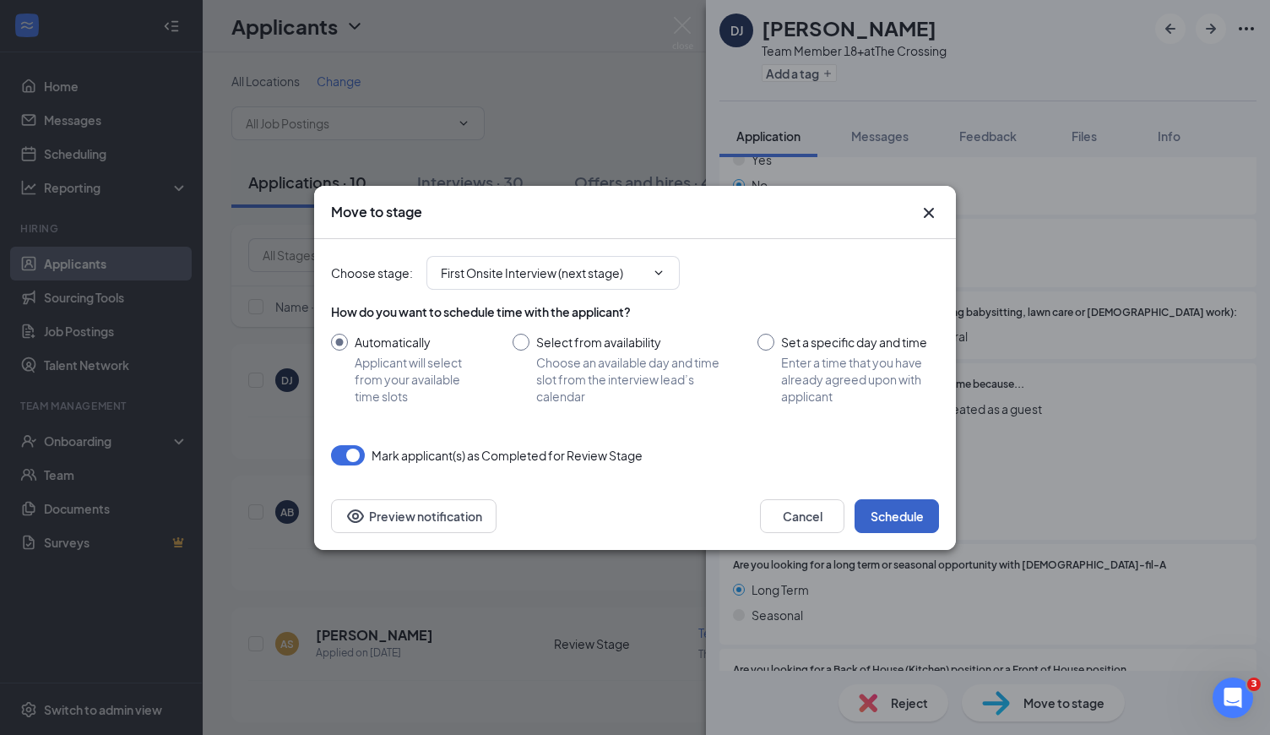
click at [901, 510] on button "Schedule" at bounding box center [897, 516] width 84 height 34
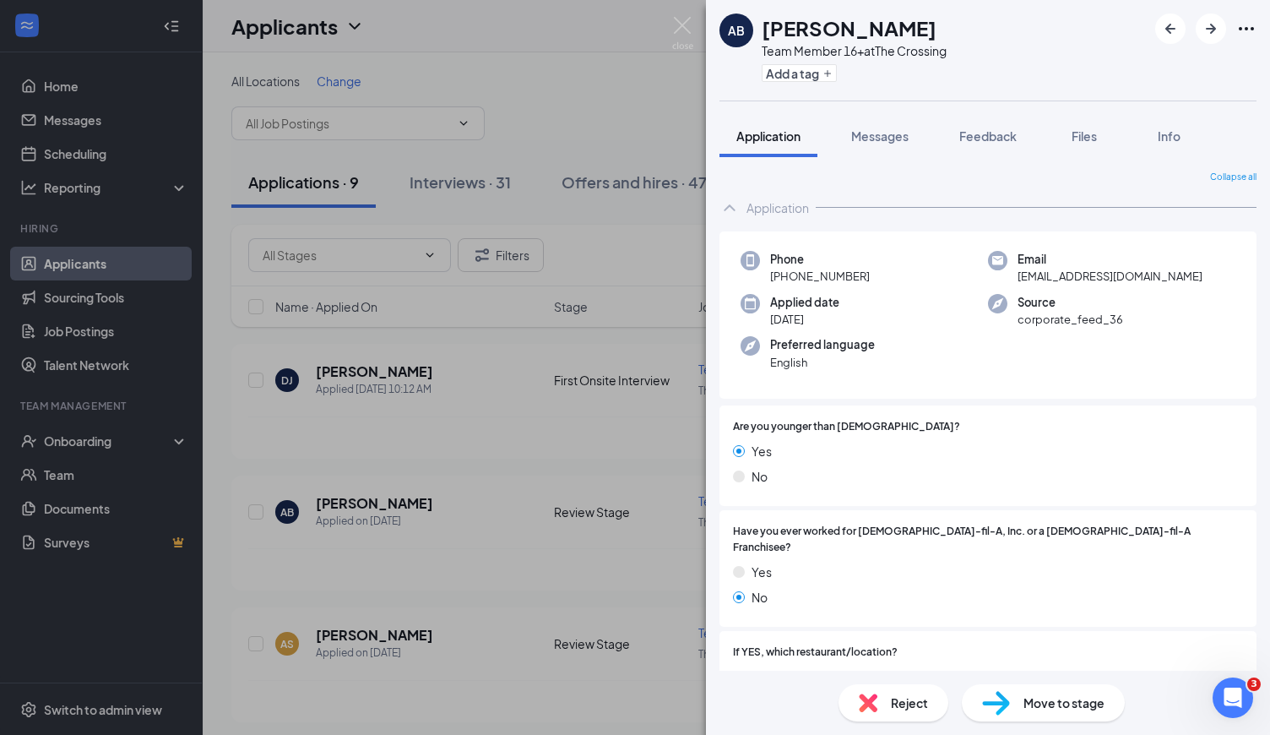
click at [1007, 709] on img at bounding box center [996, 703] width 28 height 24
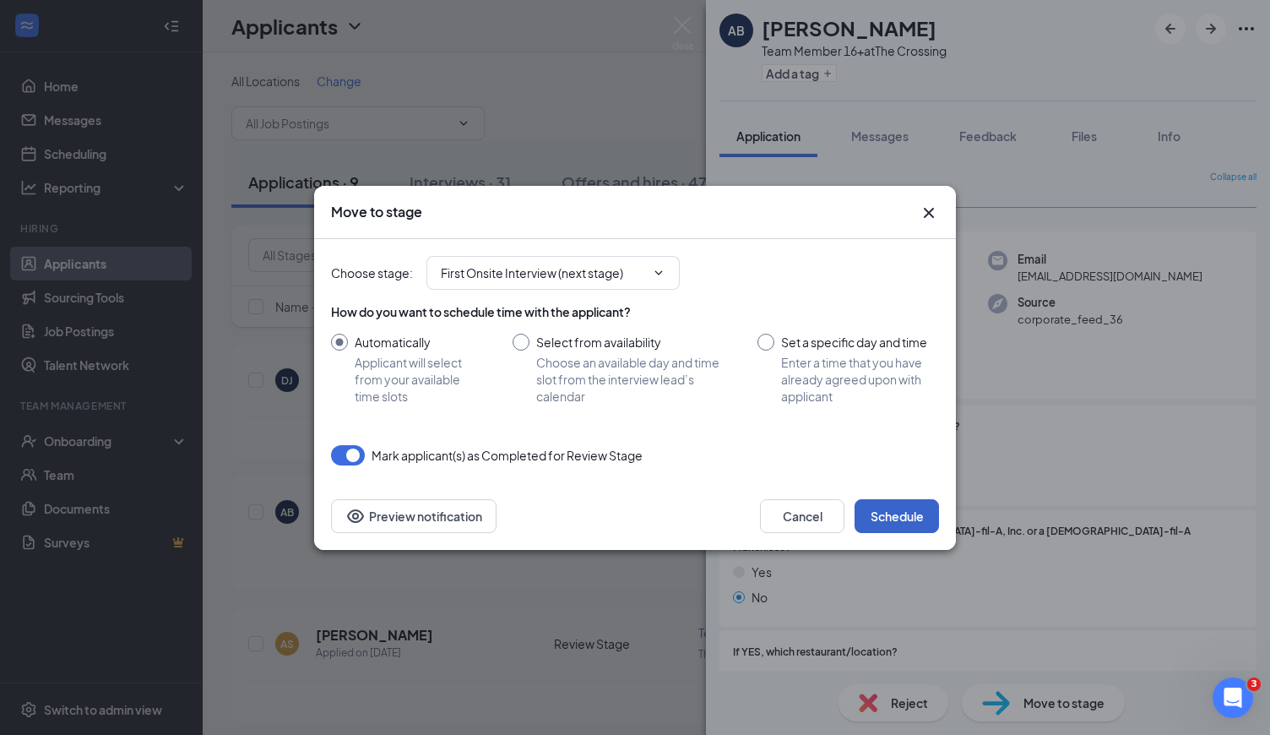
click at [892, 527] on button "Schedule" at bounding box center [897, 516] width 84 height 34
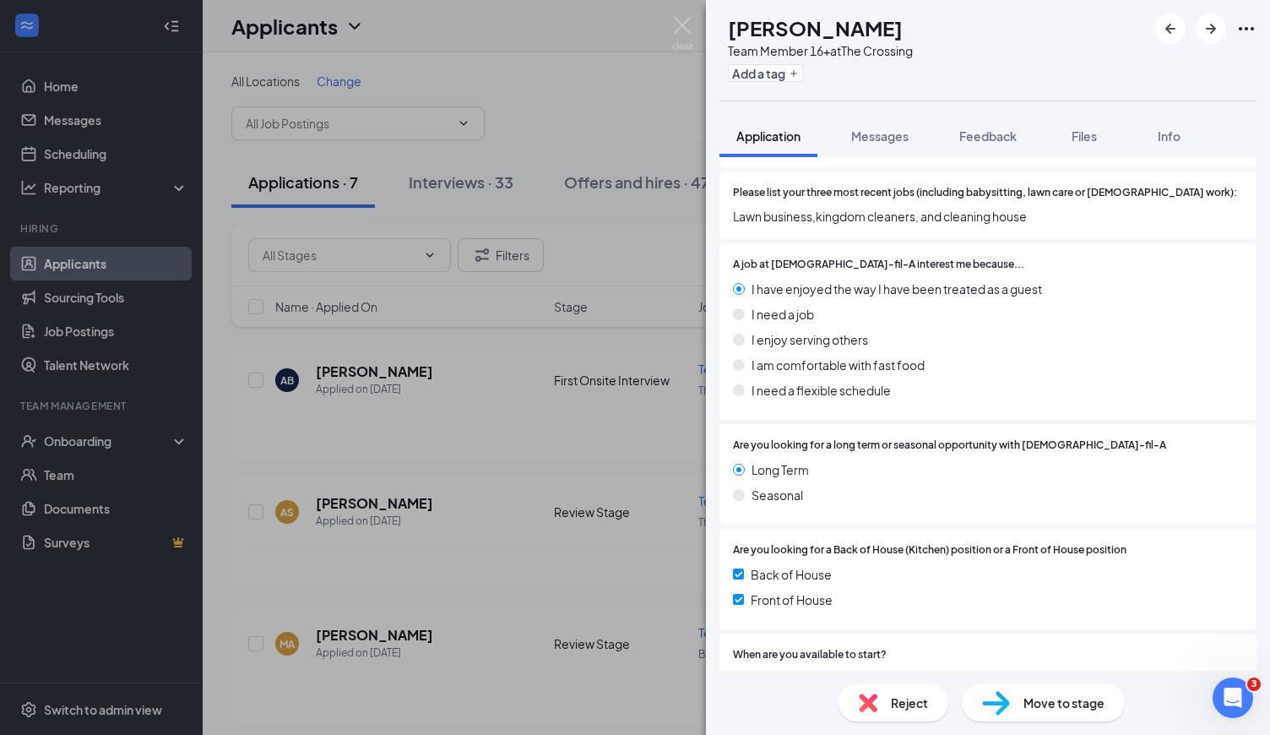
scroll to position [551, 0]
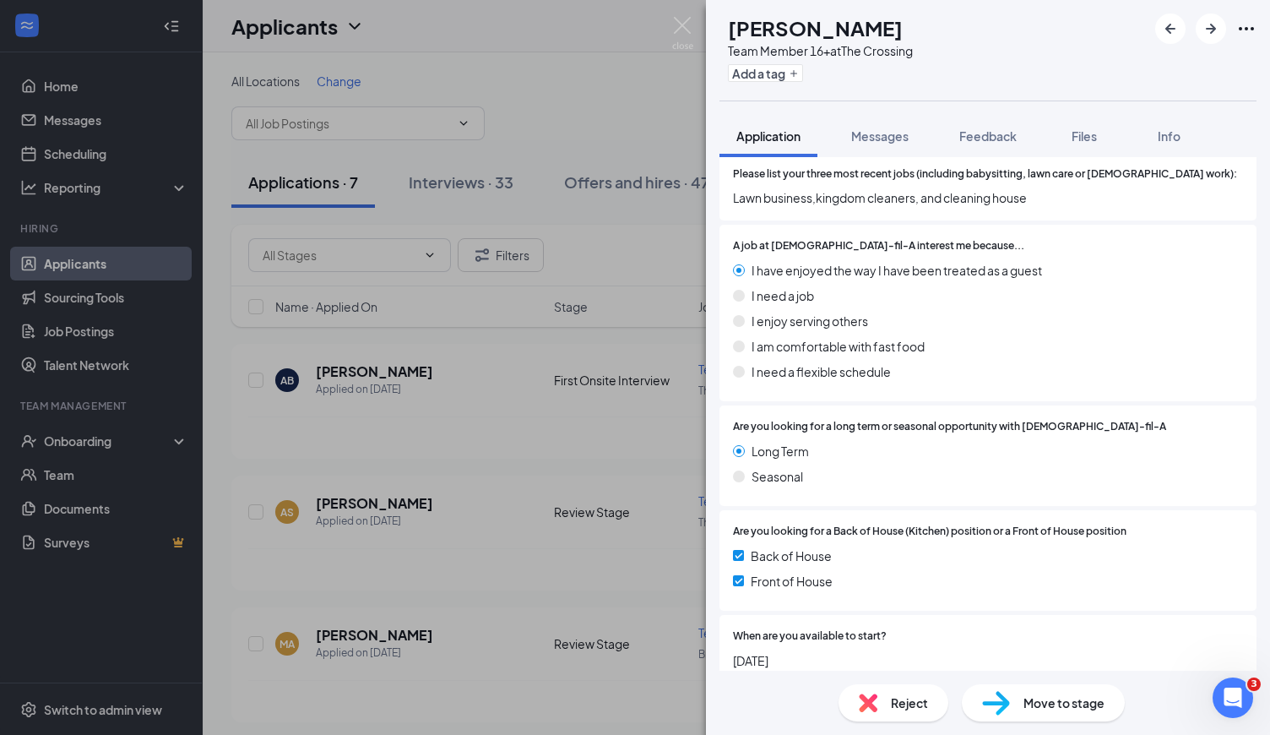
click at [1079, 709] on span "Move to stage" at bounding box center [1064, 702] width 81 height 19
type input "First Onsite Interview (next stage)"
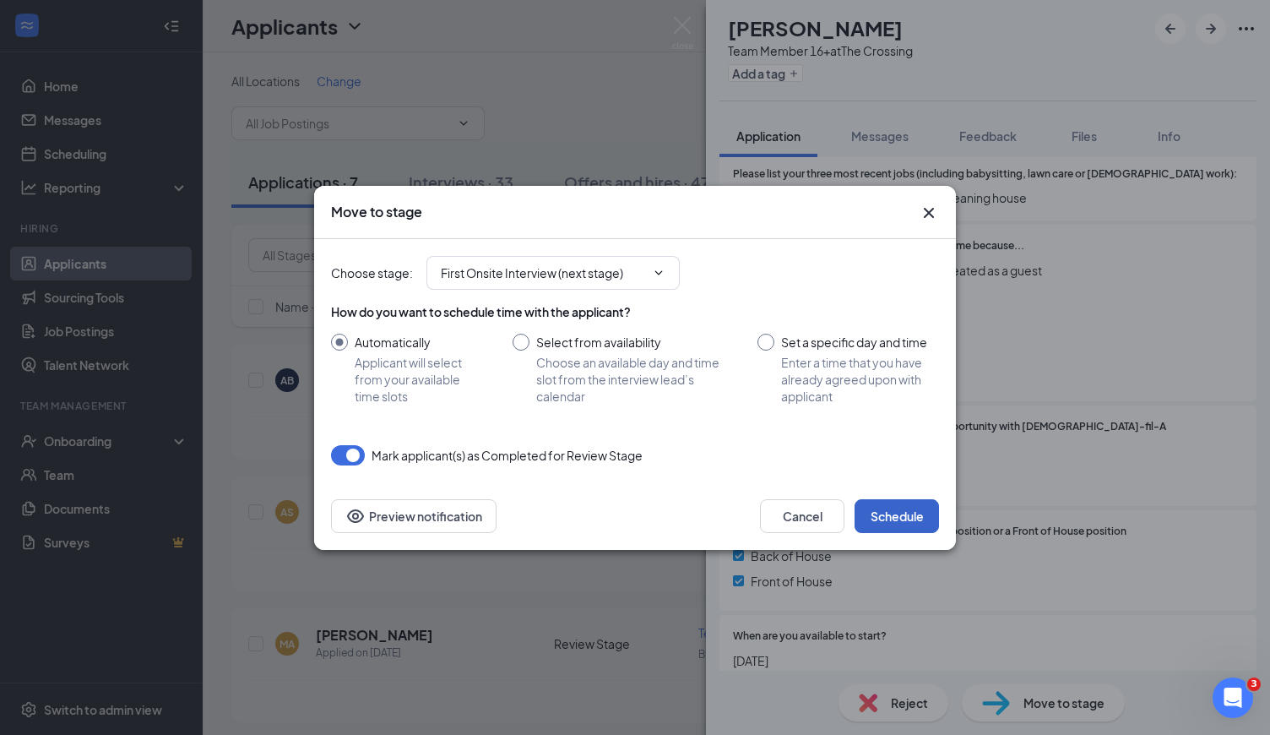
click at [877, 512] on button "Schedule" at bounding box center [897, 516] width 84 height 34
